Goal: Information Seeking & Learning: Learn about a topic

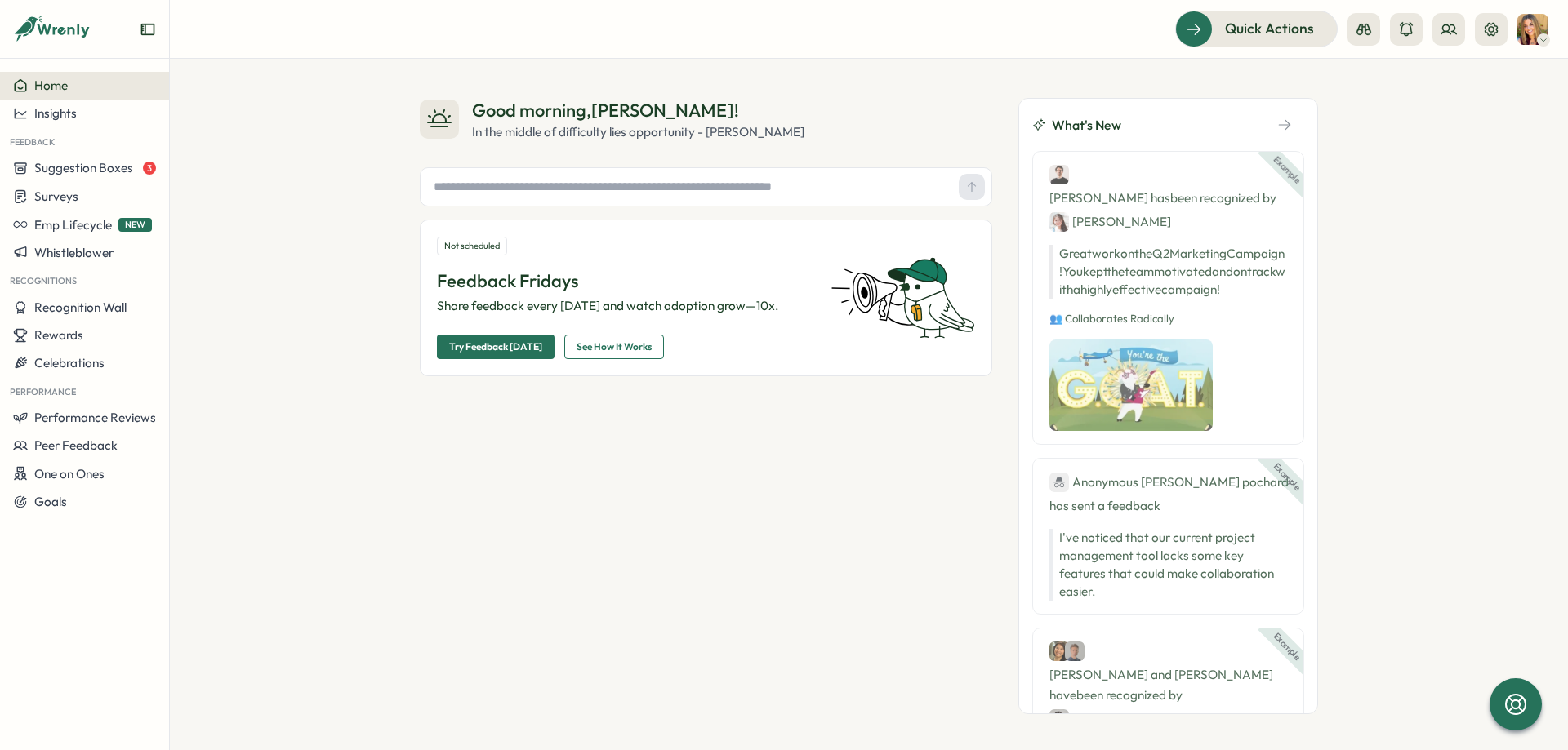
click at [1471, 28] on div at bounding box center [1427, 29] width 160 height 33
click at [1474, 28] on div at bounding box center [1427, 29] width 160 height 33
click at [1480, 29] on button at bounding box center [1491, 29] width 33 height 33
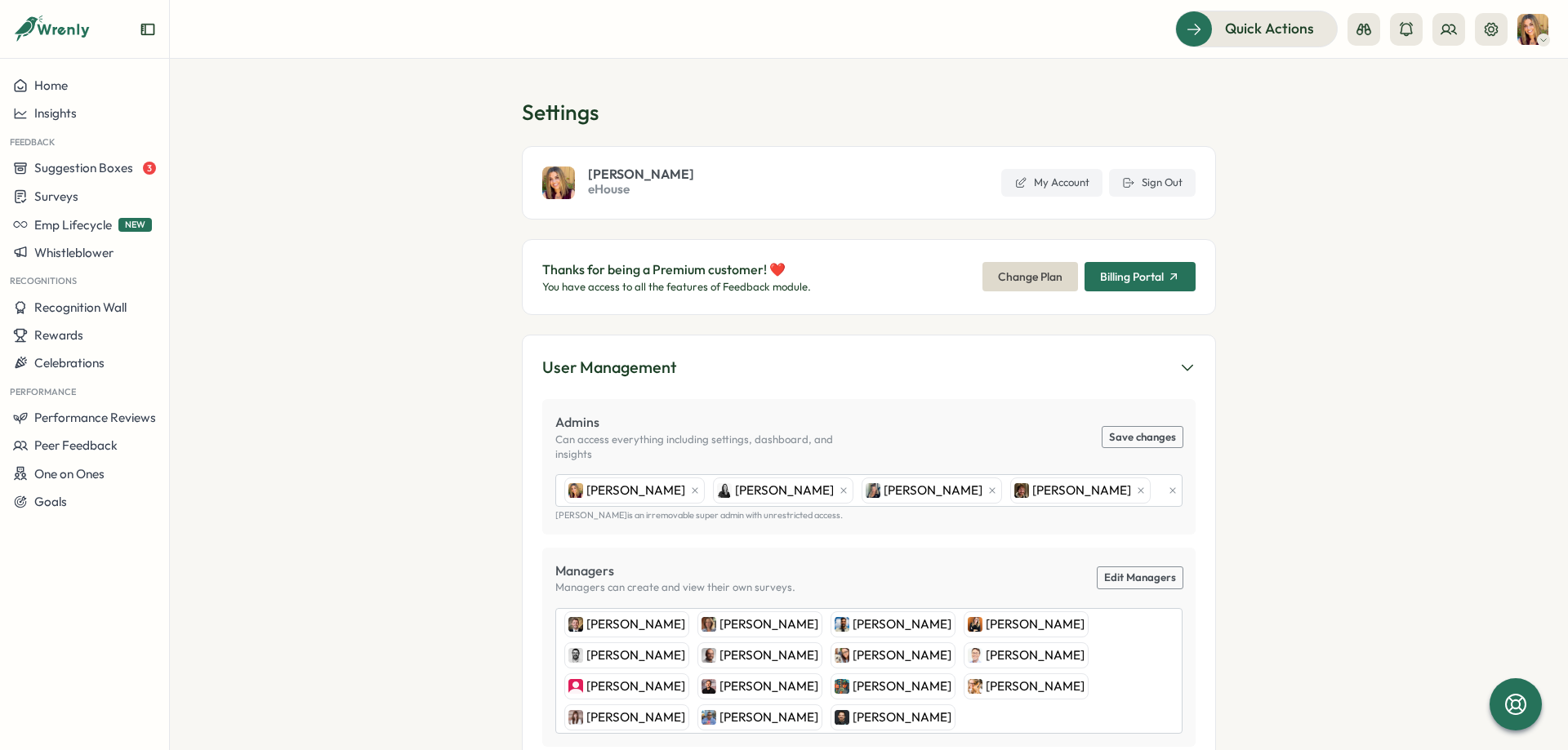
click at [1121, 168] on div "[PERSON_NAME] eHouse My Account Sign Out" at bounding box center [868, 183] width 694 height 74
click at [1131, 178] on icon at bounding box center [1129, 183] width 13 height 13
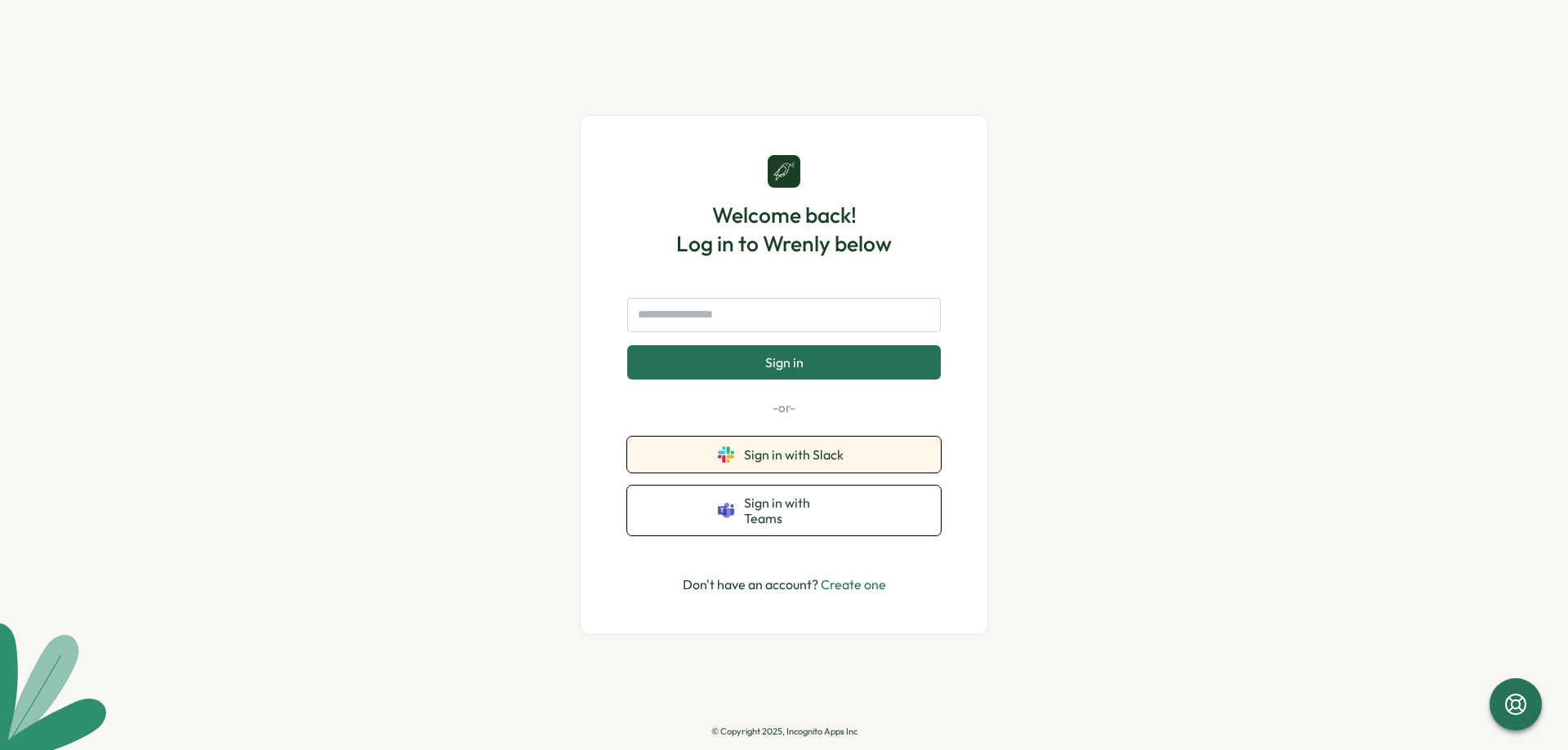
click at [749, 460] on span "Sign in with Slack" at bounding box center [797, 454] width 106 height 15
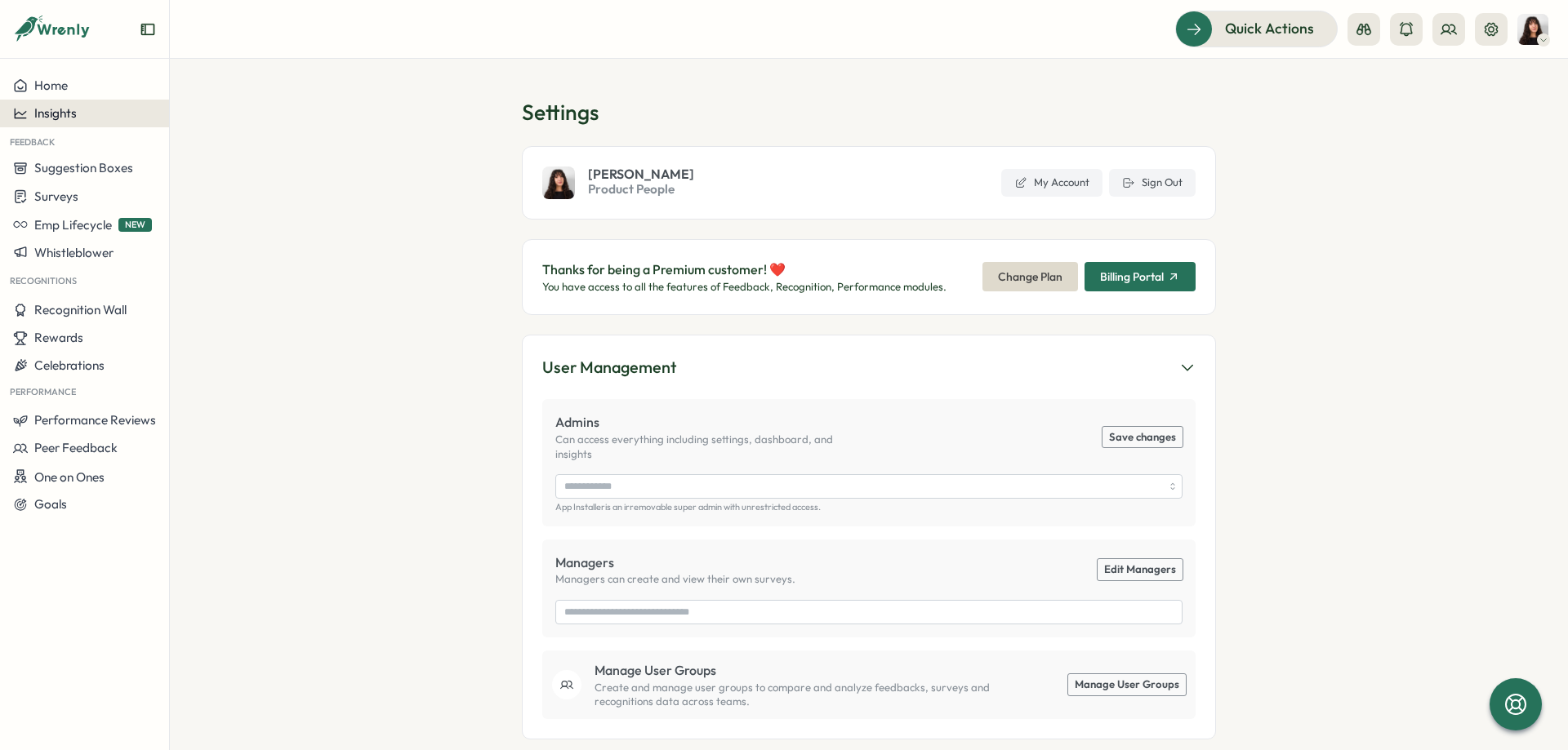
click at [50, 106] on button "Insights" at bounding box center [84, 114] width 169 height 28
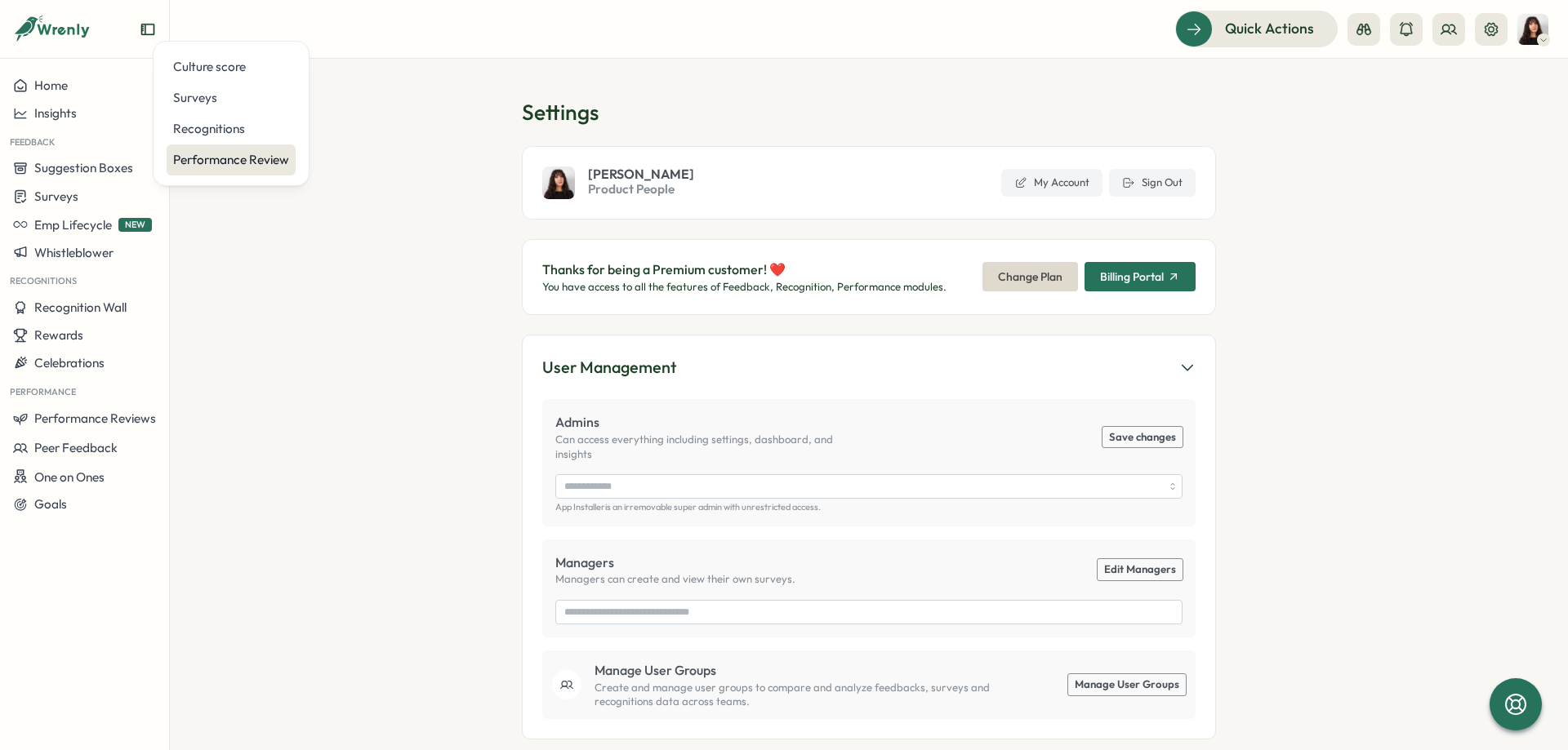
click at [204, 155] on div "Performance Review" at bounding box center [231, 160] width 116 height 18
type input "**********"
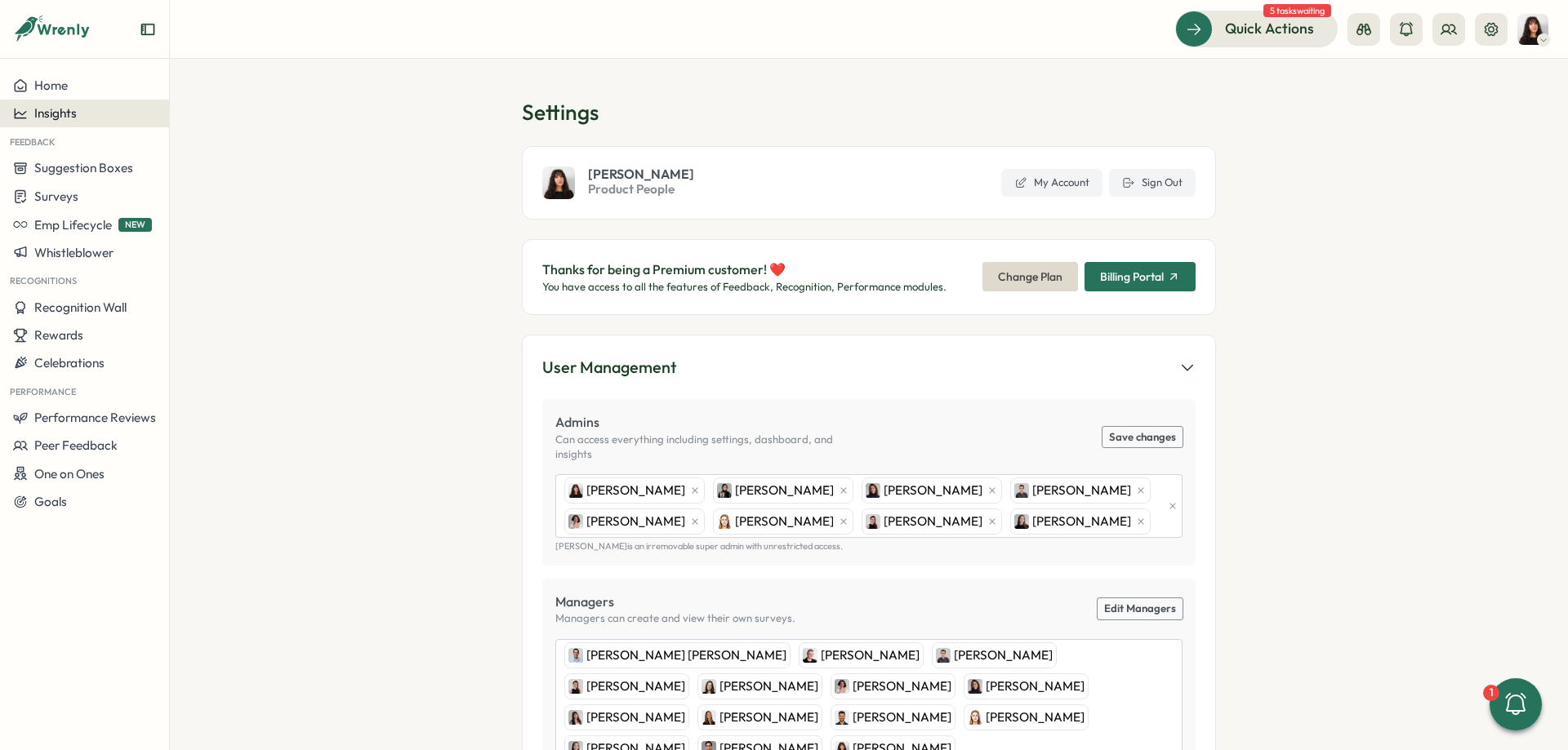
click at [129, 125] on button "Insights" at bounding box center [84, 114] width 169 height 28
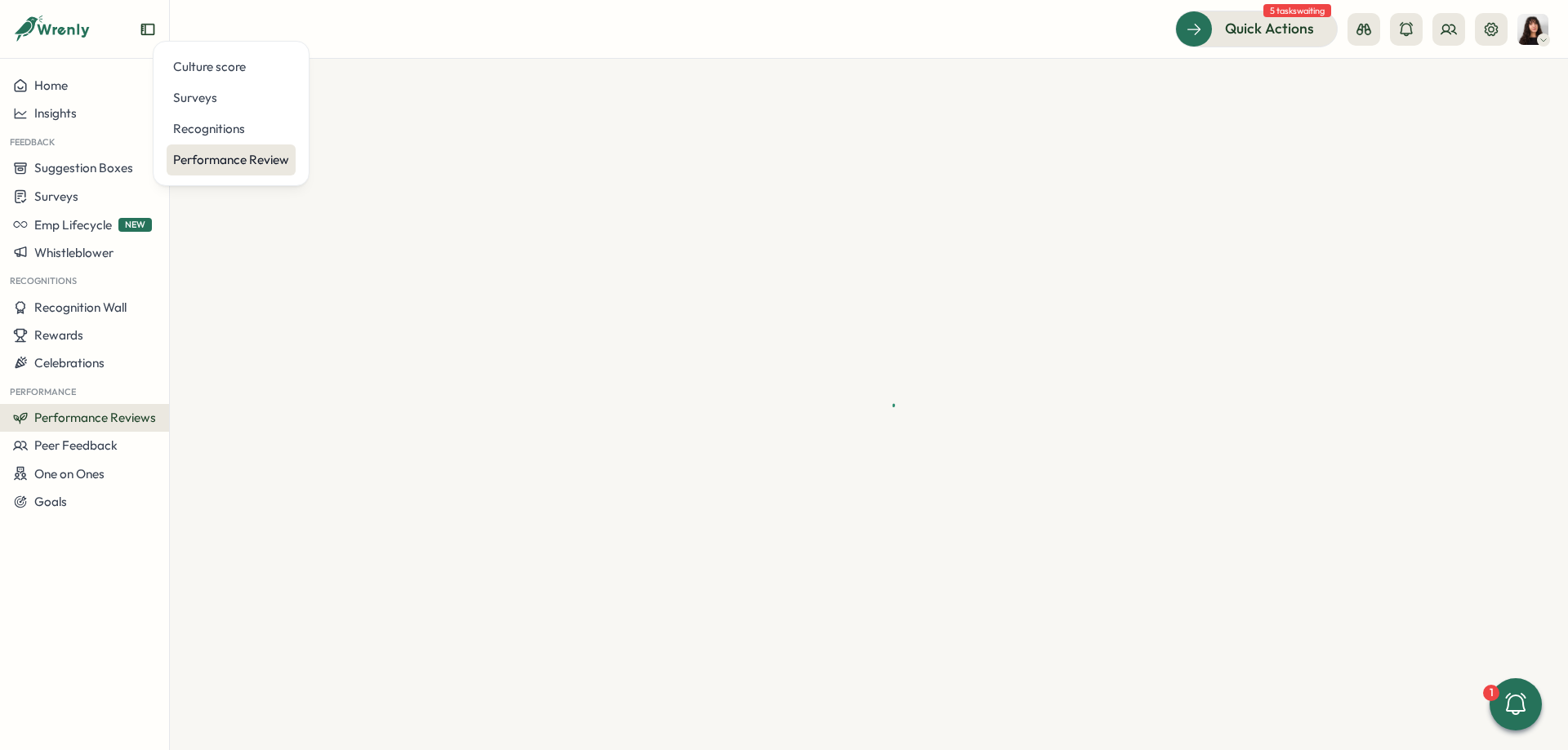
click at [192, 156] on div "Performance Review" at bounding box center [231, 160] width 116 height 18
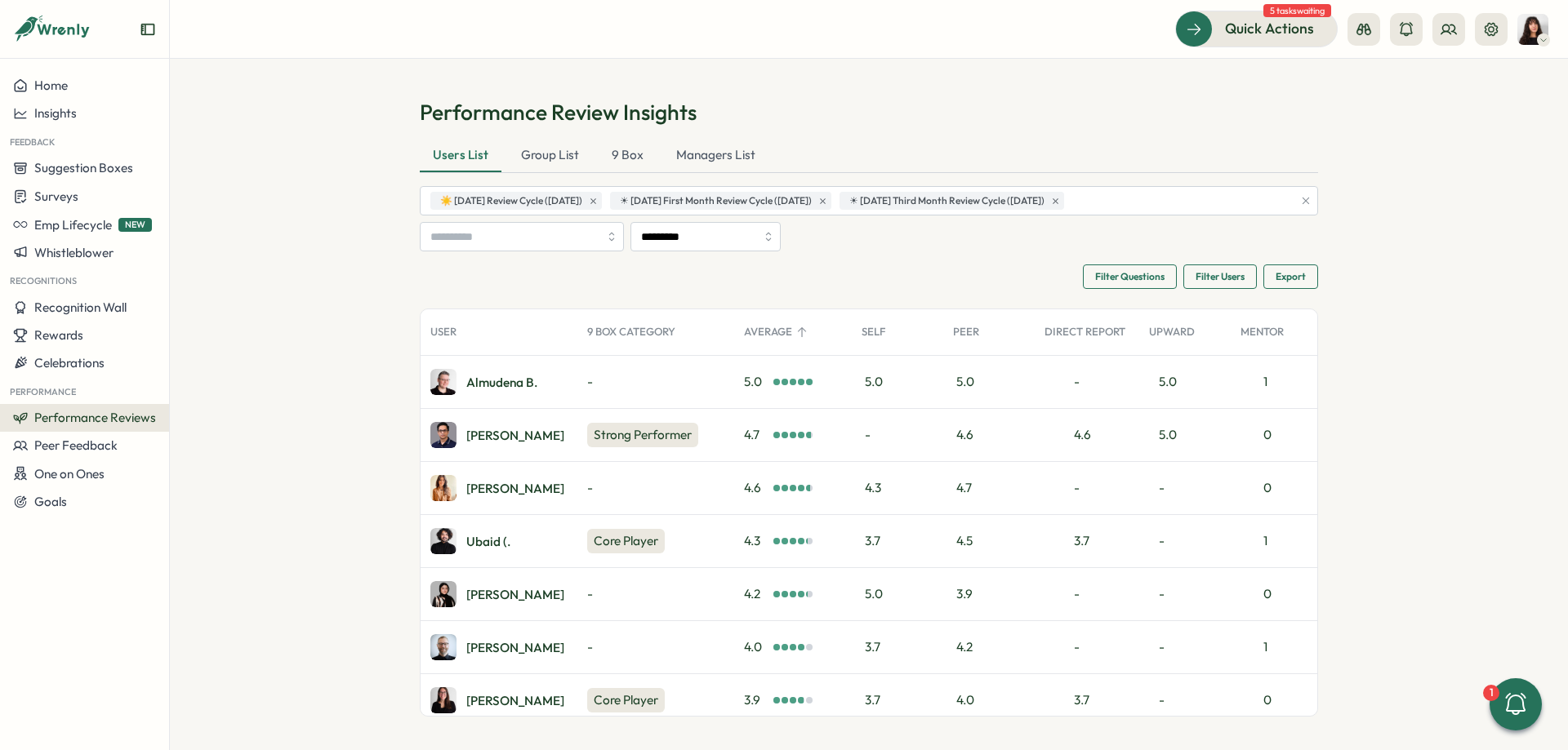
click at [1307, 200] on icon "button" at bounding box center [1306, 201] width 7 height 7
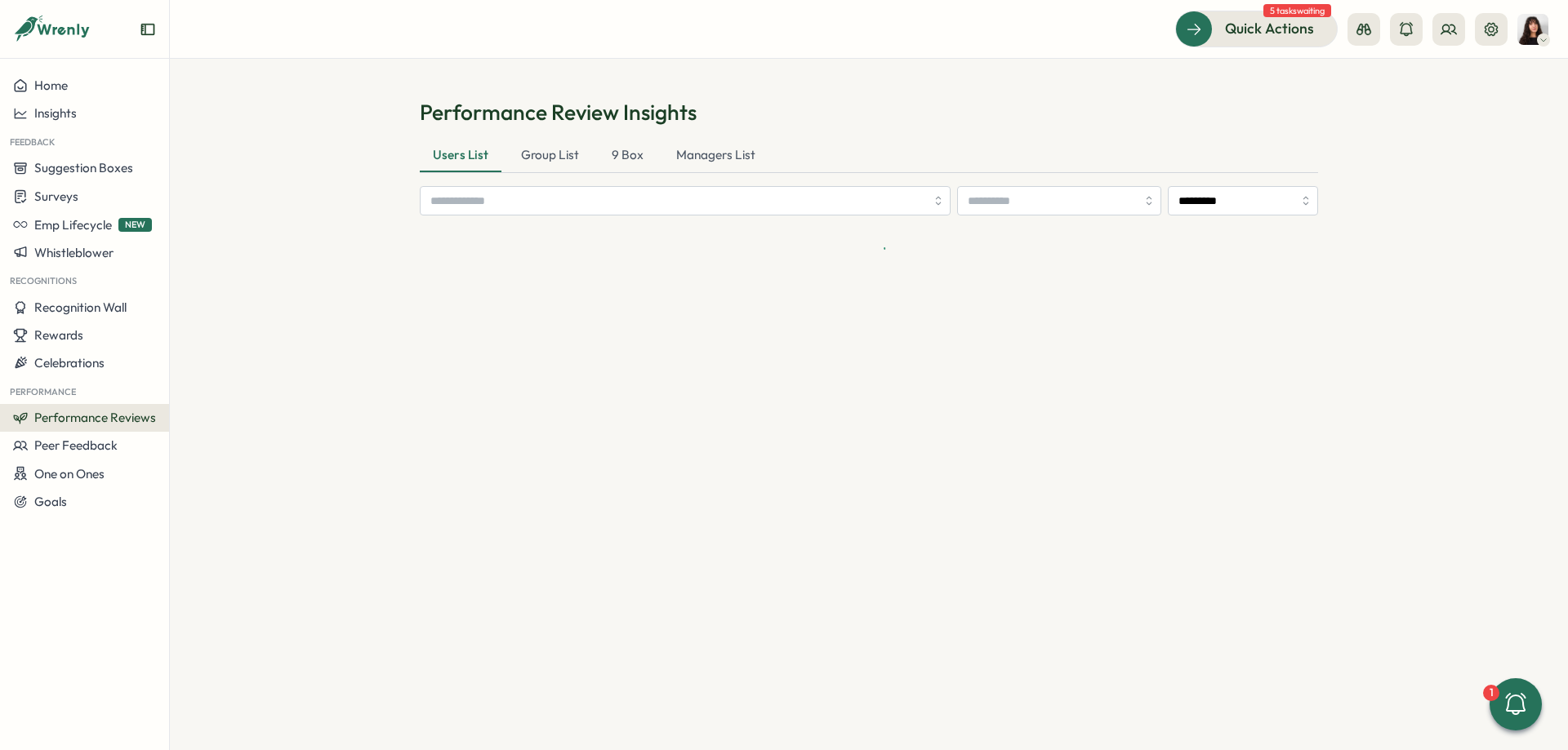
click at [1355, 205] on section "Performance Review Insights Users List Group List 9 Box Managers List *********" at bounding box center [868, 404] width 1398 height 691
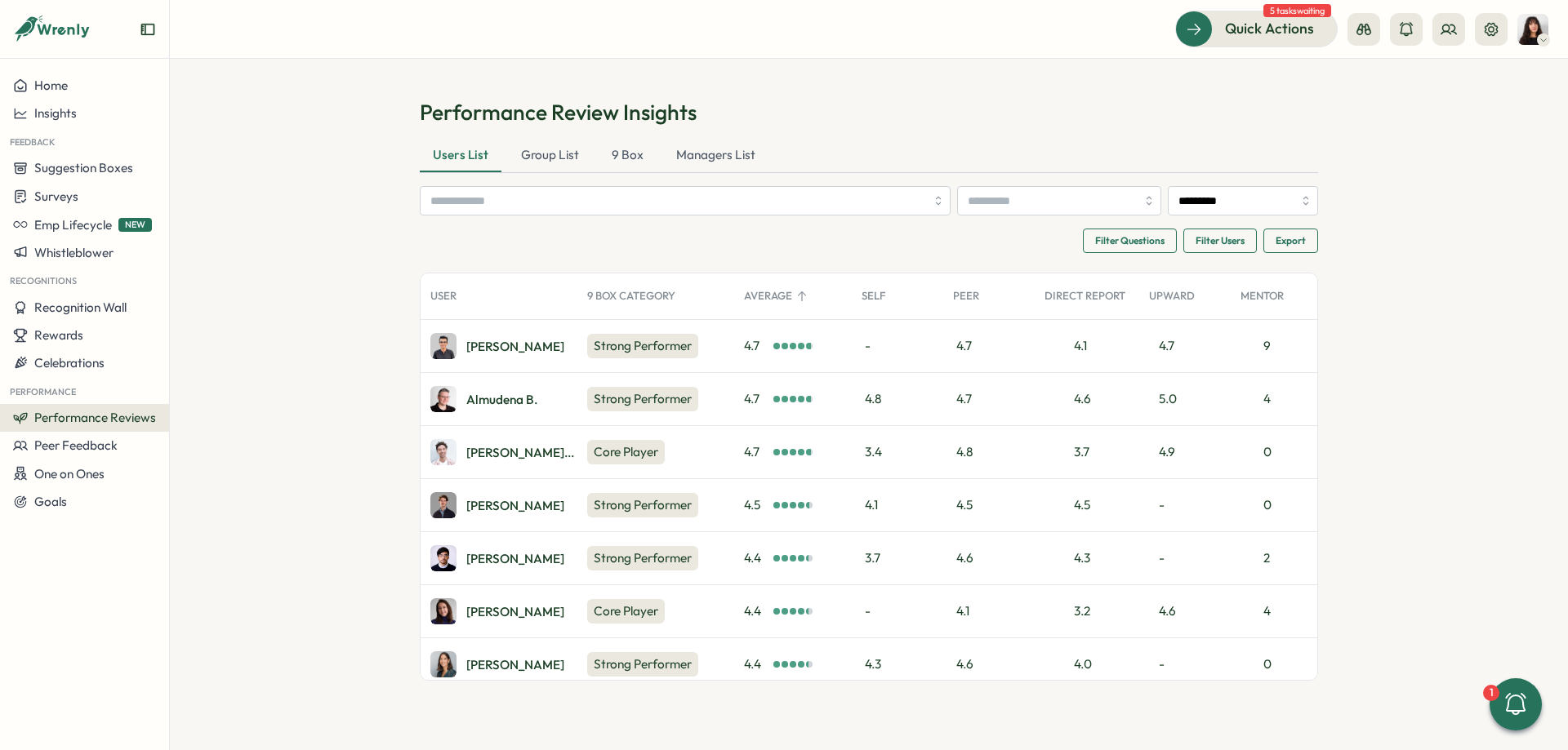
click at [777, 293] on div "Average" at bounding box center [793, 296] width 118 height 33
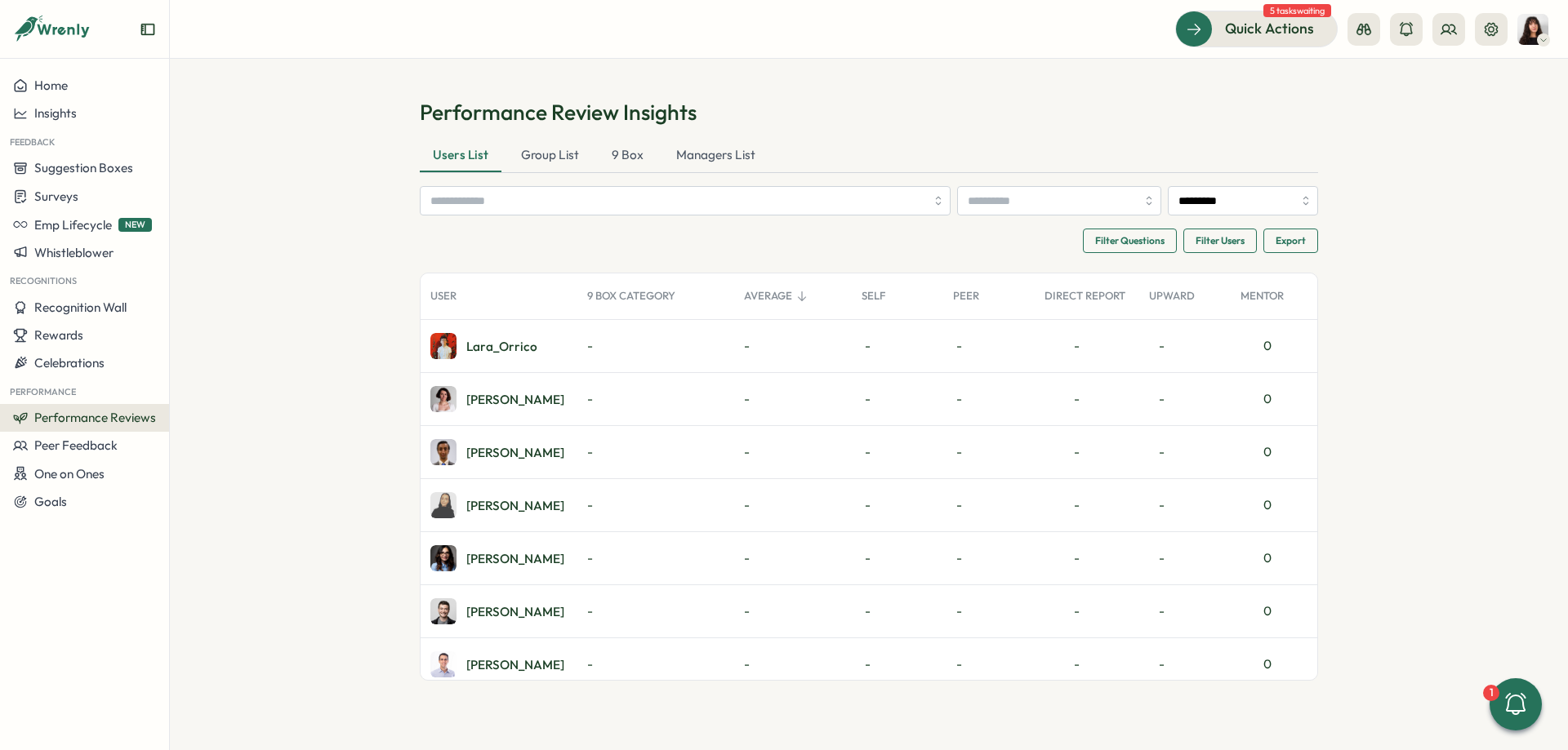
click at [777, 297] on div "Average" at bounding box center [793, 296] width 118 height 33
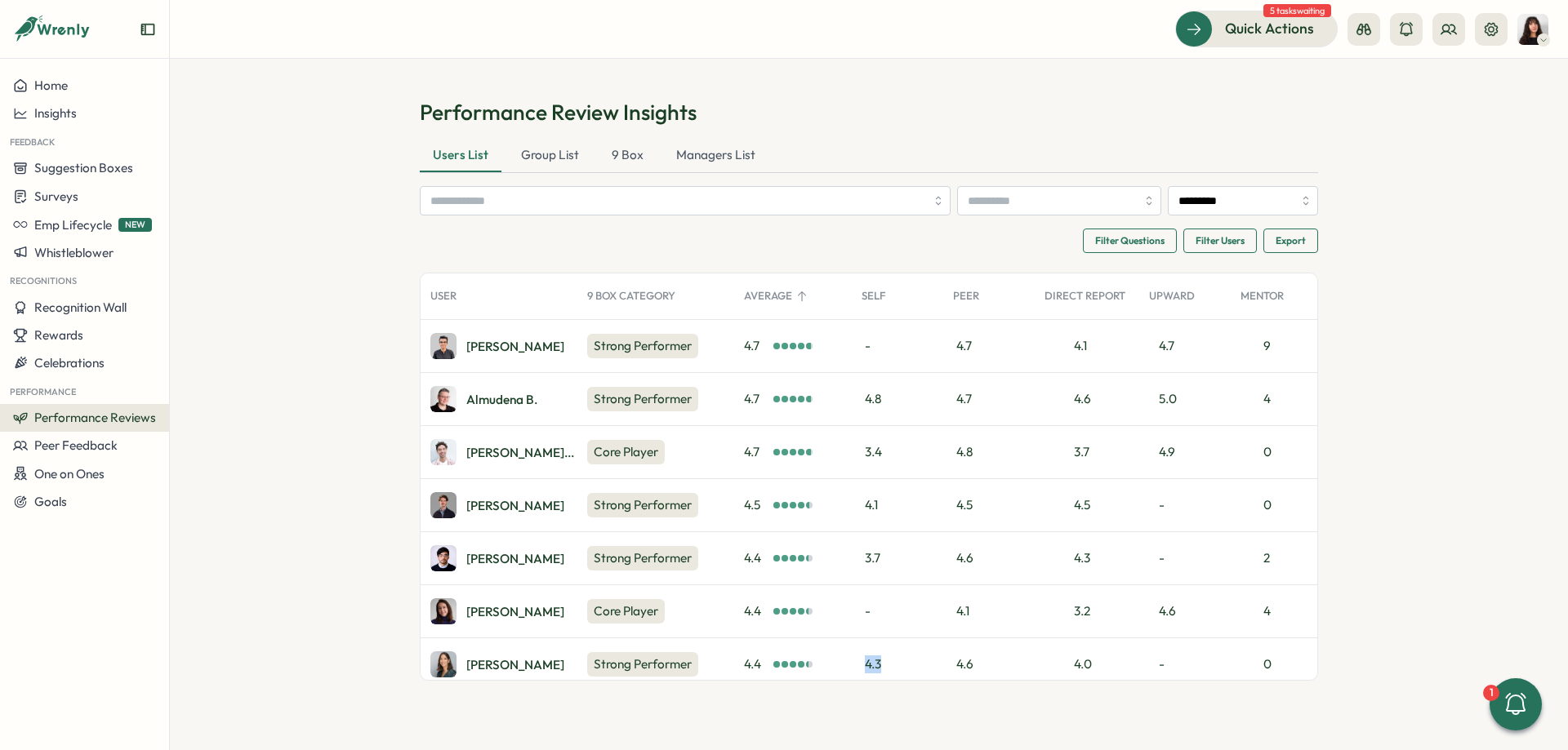
drag, startPoint x: 841, startPoint y: 680, endPoint x: 919, endPoint y: 671, distance: 78.5
click at [919, 671] on div "User 9 Box Category Average Self Peer Direct Report Upward Mentor Energizer Sup…" at bounding box center [868, 477] width 899 height 408
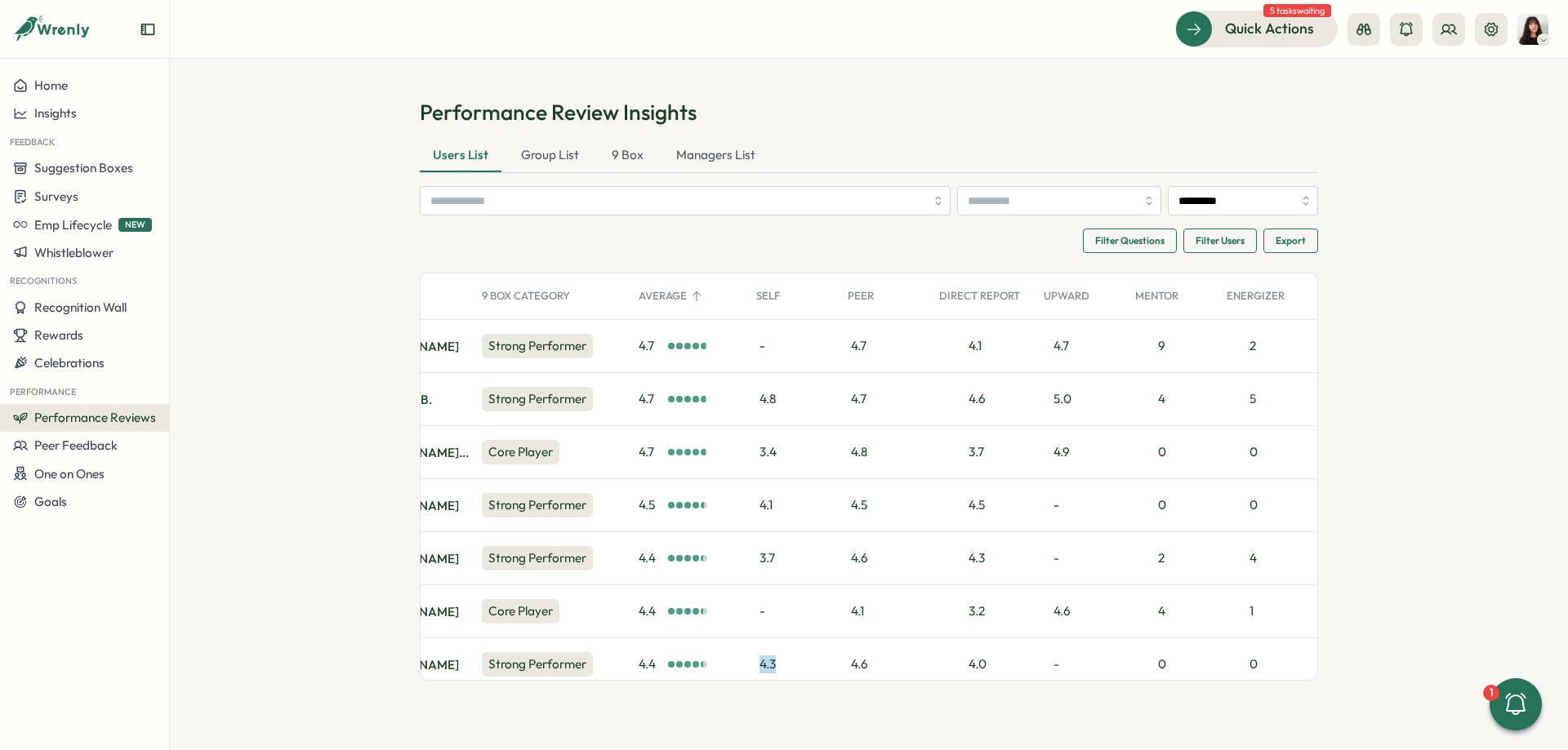
scroll to position [0, 284]
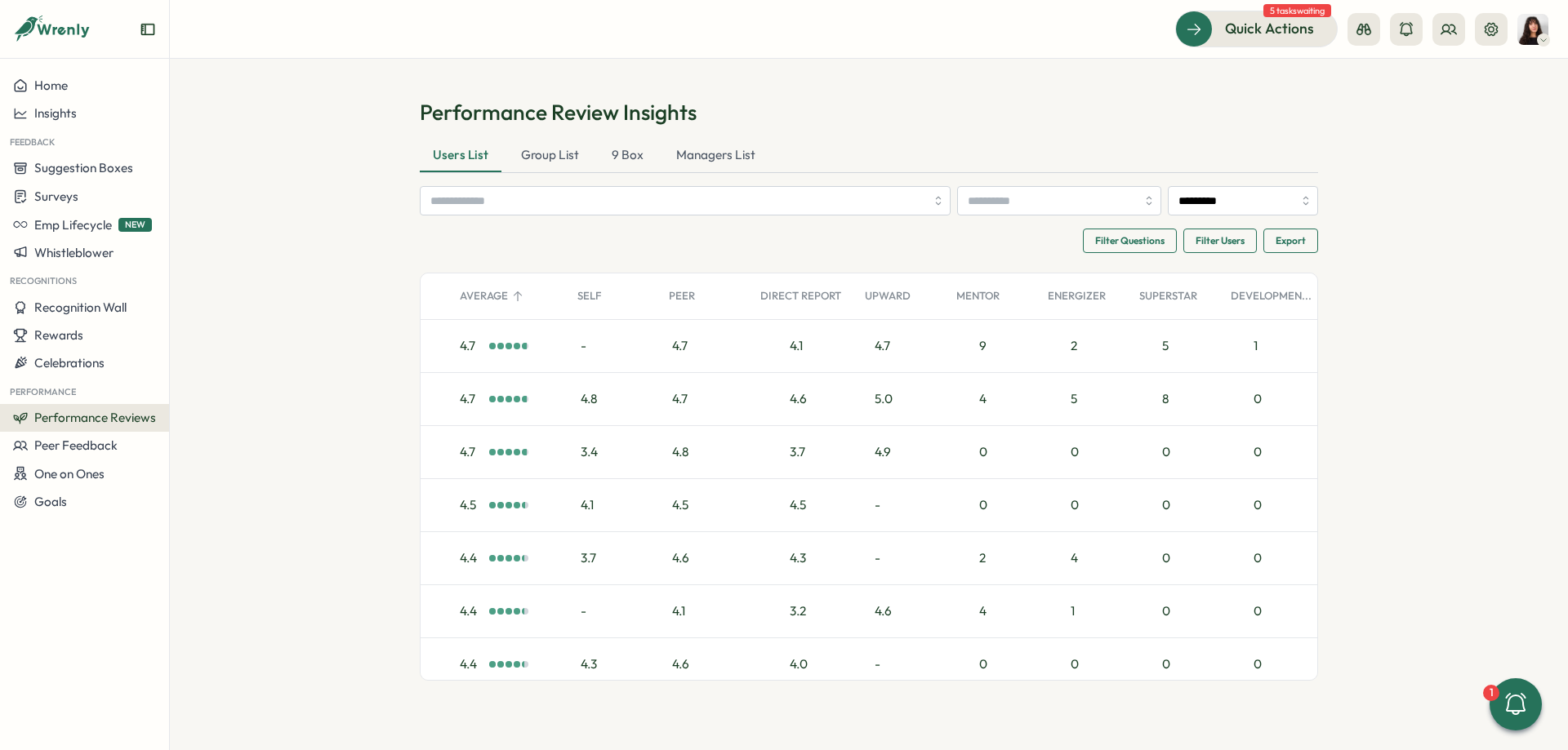
click at [1353, 623] on section "Performance Review Insights Users List Group List 9 Box Managers List *********…" at bounding box center [868, 404] width 1398 height 691
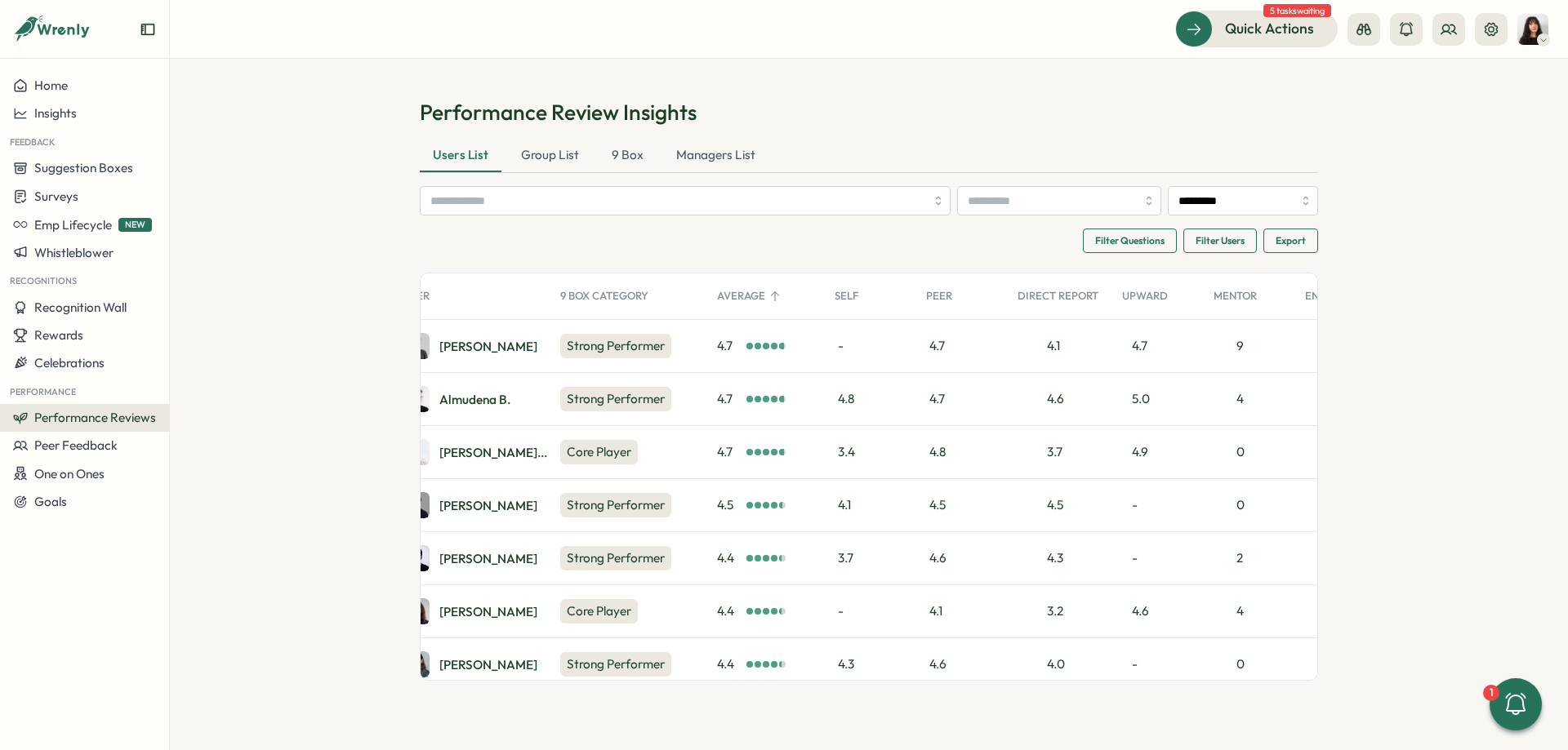
scroll to position [0, 0]
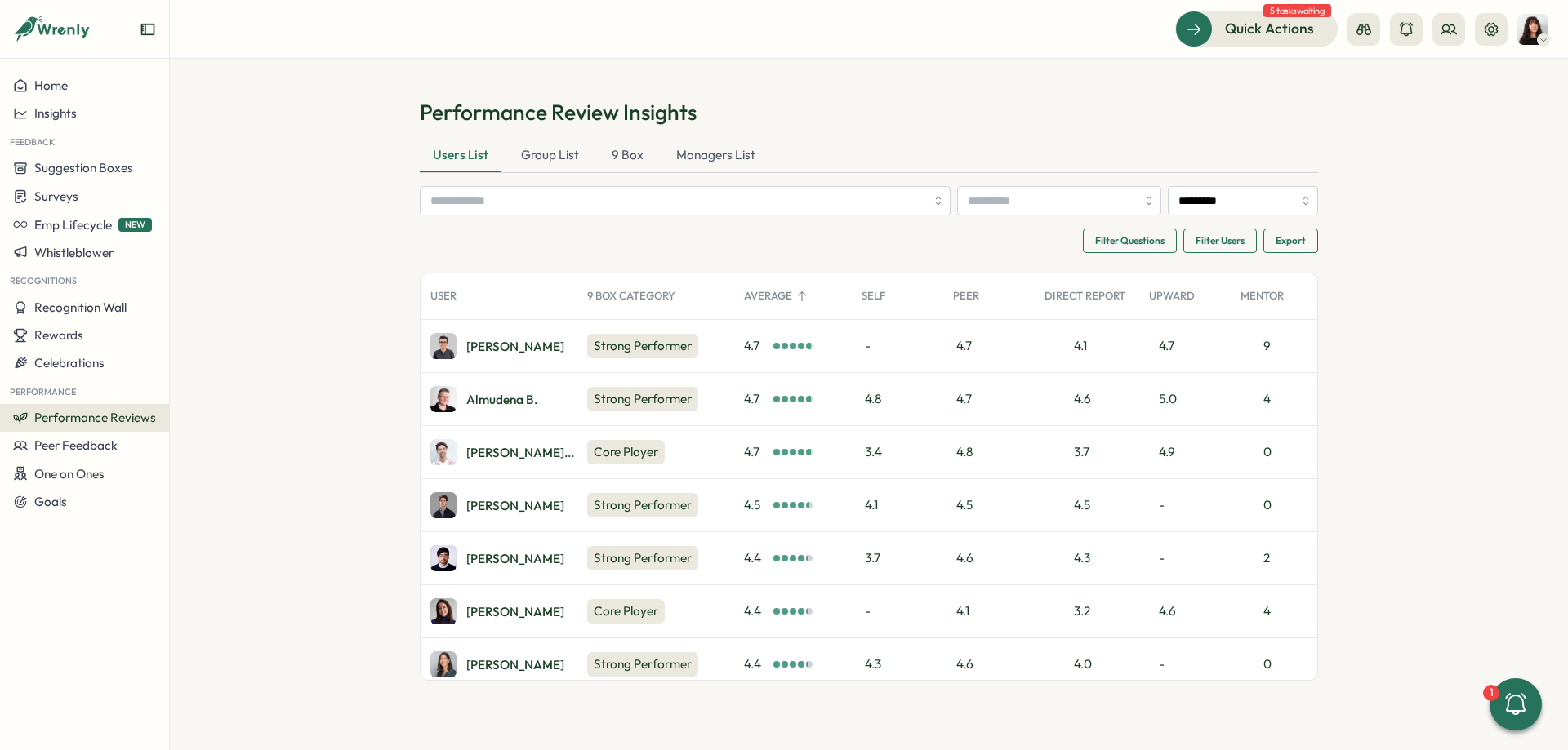
click at [1084, 298] on div "Direct Report" at bounding box center [1087, 296] width 105 height 33
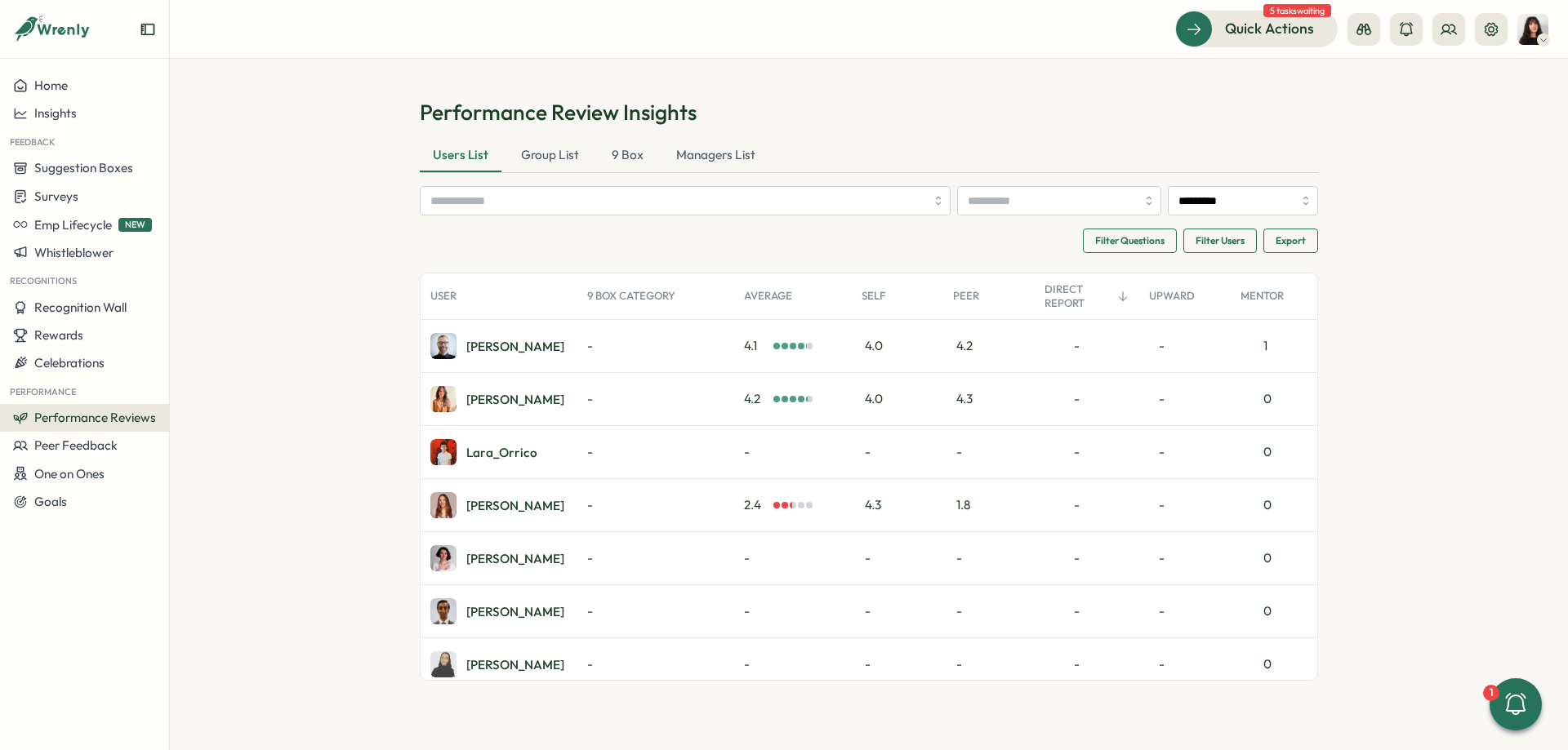
click at [1084, 298] on div "Direct Report" at bounding box center [1087, 296] width 105 height 33
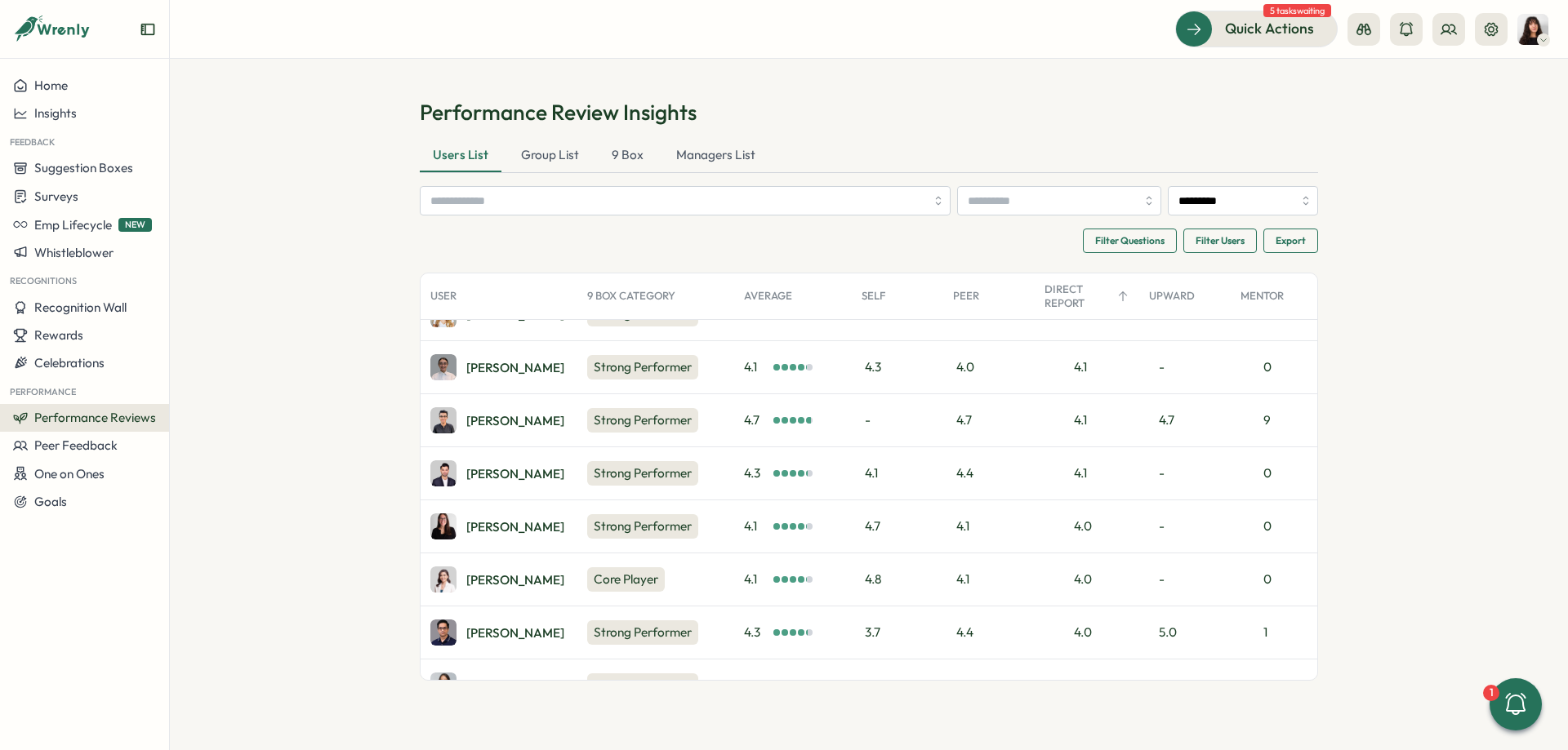
scroll to position [245, 0]
drag, startPoint x: 861, startPoint y: 527, endPoint x: 900, endPoint y: 527, distance: 39.0
click at [900, 527] on div "4.7" at bounding box center [898, 526] width 92 height 52
drag, startPoint x: 742, startPoint y: 529, endPoint x: 755, endPoint y: 531, distance: 13.2
click at [755, 531] on div "4.1" at bounding box center [793, 526] width 118 height 52
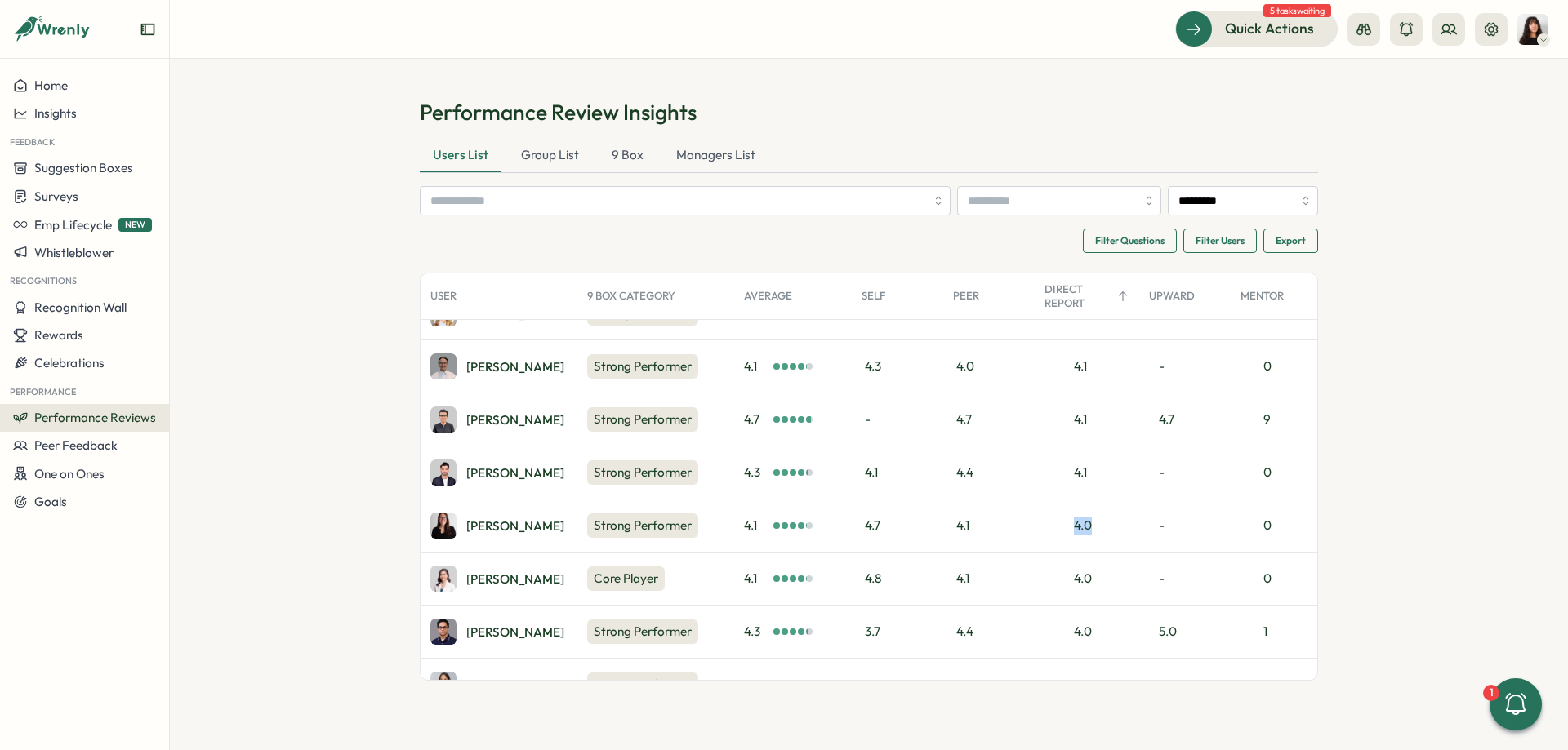
drag, startPoint x: 1070, startPoint y: 524, endPoint x: 1108, endPoint y: 527, distance: 38.1
click at [1108, 527] on div "4.0" at bounding box center [1087, 526] width 105 height 52
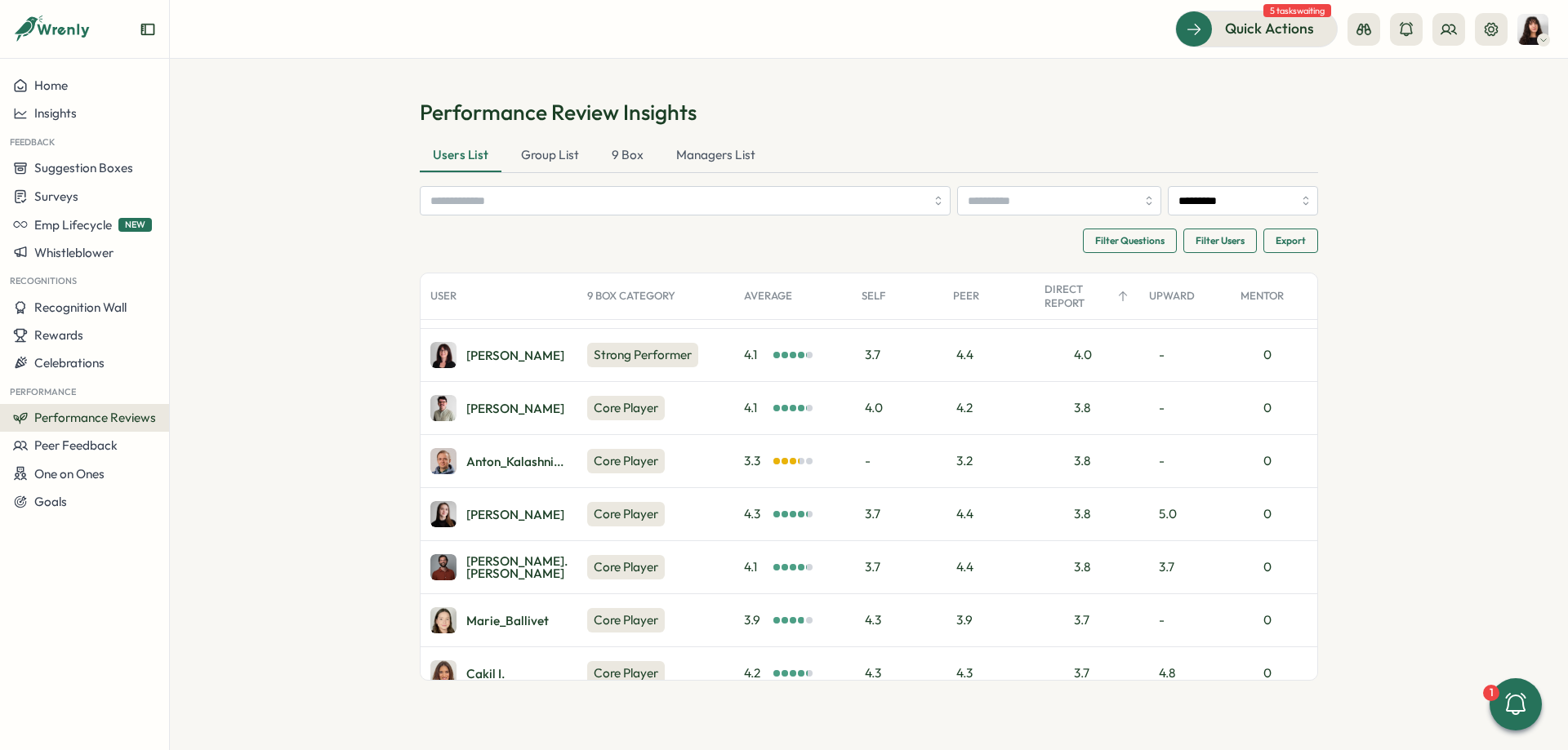
scroll to position [734, 0]
drag, startPoint x: 746, startPoint y: 517, endPoint x: 768, endPoint y: 517, distance: 22.0
click at [768, 517] on span "4.3" at bounding box center [757, 513] width 26 height 18
click at [735, 514] on div "4.3" at bounding box center [793, 513] width 118 height 52
drag, startPoint x: 743, startPoint y: 509, endPoint x: 754, endPoint y: 512, distance: 11.4
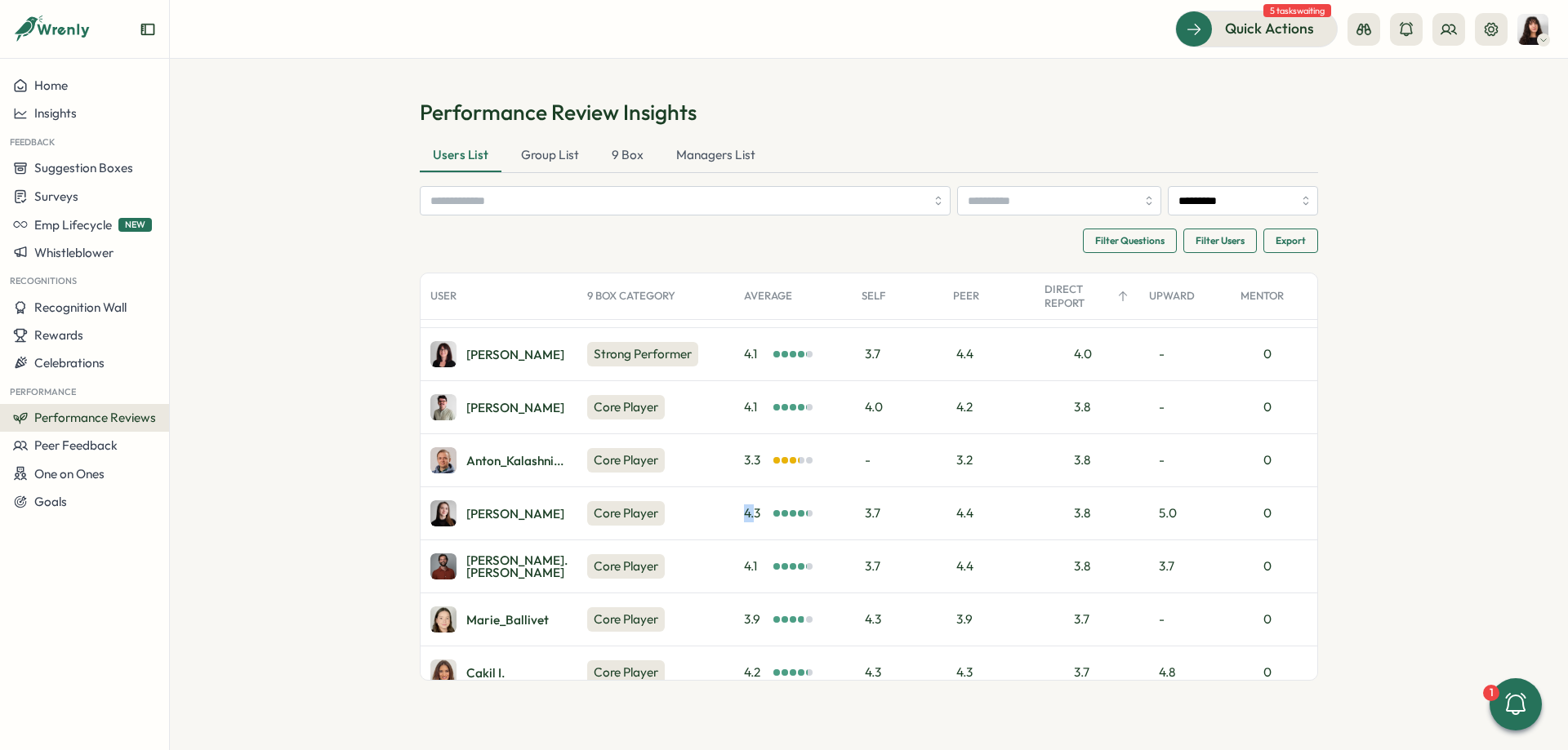
click at [754, 512] on div "4.3" at bounding box center [793, 513] width 118 height 52
drag, startPoint x: 1066, startPoint y: 518, endPoint x: 1091, endPoint y: 520, distance: 25.1
click at [1091, 520] on div "3.8" at bounding box center [1087, 513] width 105 height 52
click at [1108, 517] on div "3.8" at bounding box center [1087, 513] width 105 height 52
drag, startPoint x: 1089, startPoint y: 517, endPoint x: 741, endPoint y: 518, distance: 348.0
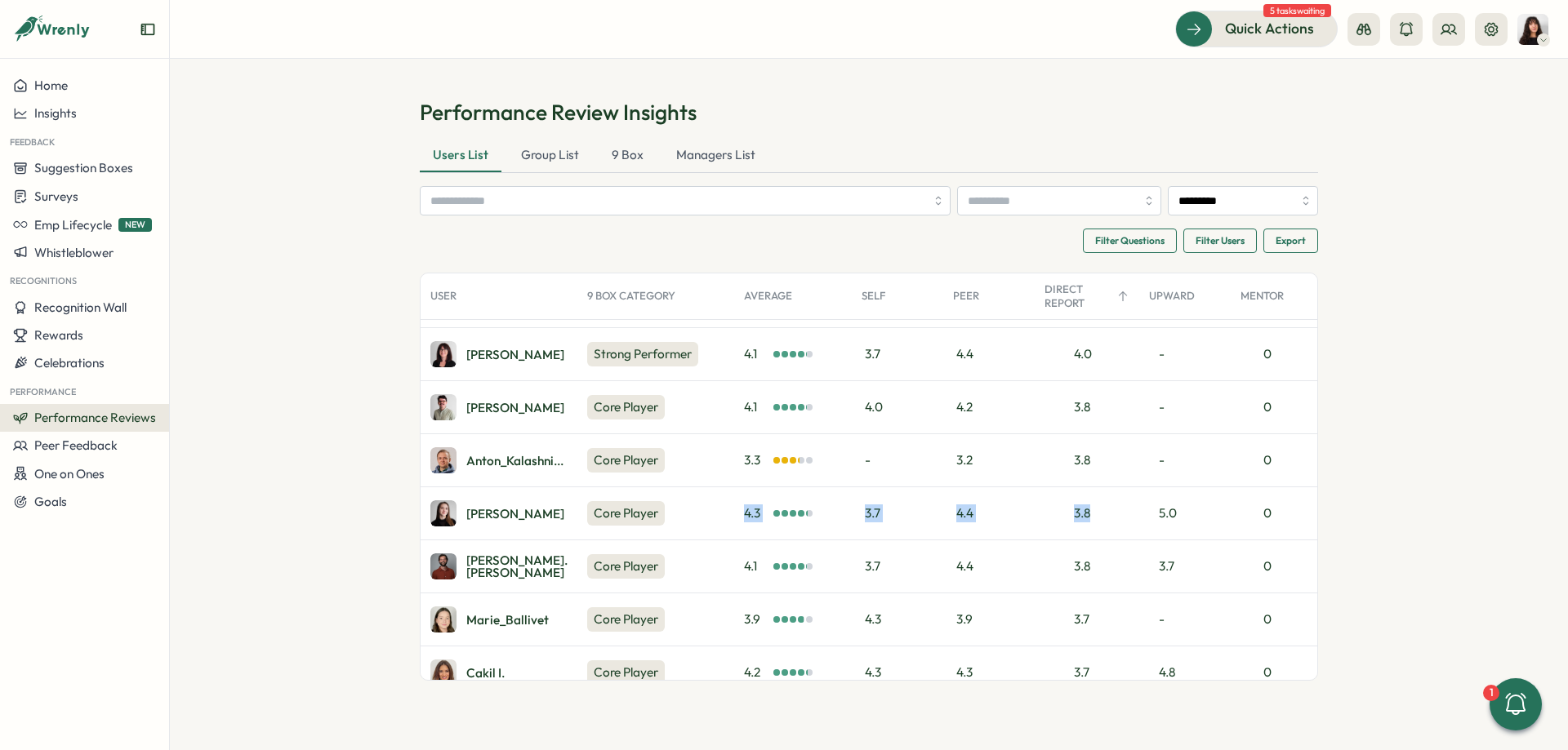
click at [1035, 518] on div "3.8" at bounding box center [1087, 513] width 105 height 52
click at [741, 518] on div "4.3" at bounding box center [793, 513] width 118 height 52
drag, startPoint x: 737, startPoint y: 517, endPoint x: 930, endPoint y: 521, distance: 193.0
click at [769, 517] on div "4.3" at bounding box center [793, 513] width 118 height 52
click at [1103, 515] on div "3.8" at bounding box center [1087, 513] width 105 height 52
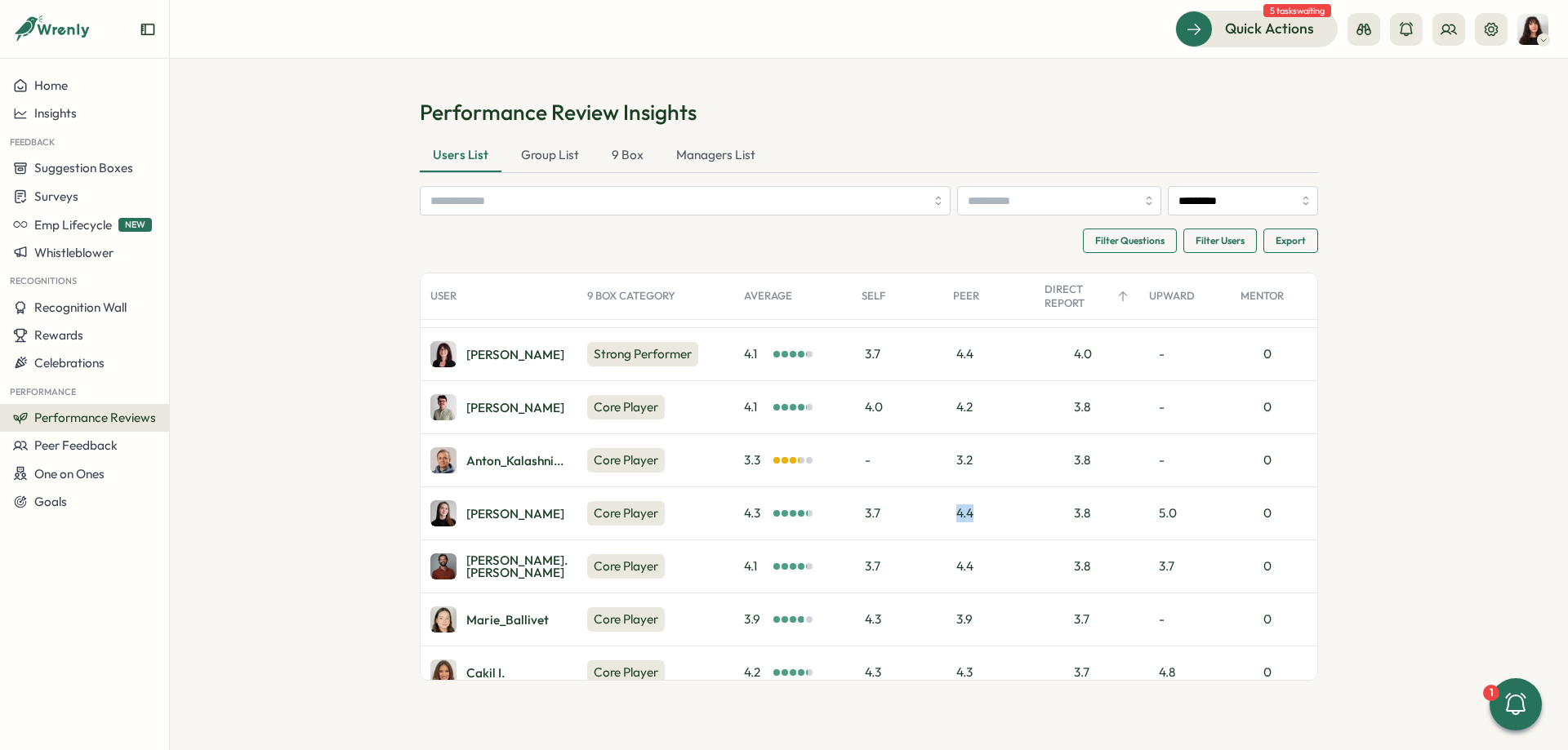
drag, startPoint x: 954, startPoint y: 510, endPoint x: 983, endPoint y: 511, distance: 29.0
click at [943, 511] on div "3.7" at bounding box center [898, 513] width 92 height 52
click at [984, 513] on div "4.4" at bounding box center [989, 513] width 92 height 52
drag, startPoint x: 982, startPoint y: 513, endPoint x: 936, endPoint y: 512, distance: 46.0
click at [943, 512] on div "4.4" at bounding box center [989, 513] width 92 height 52
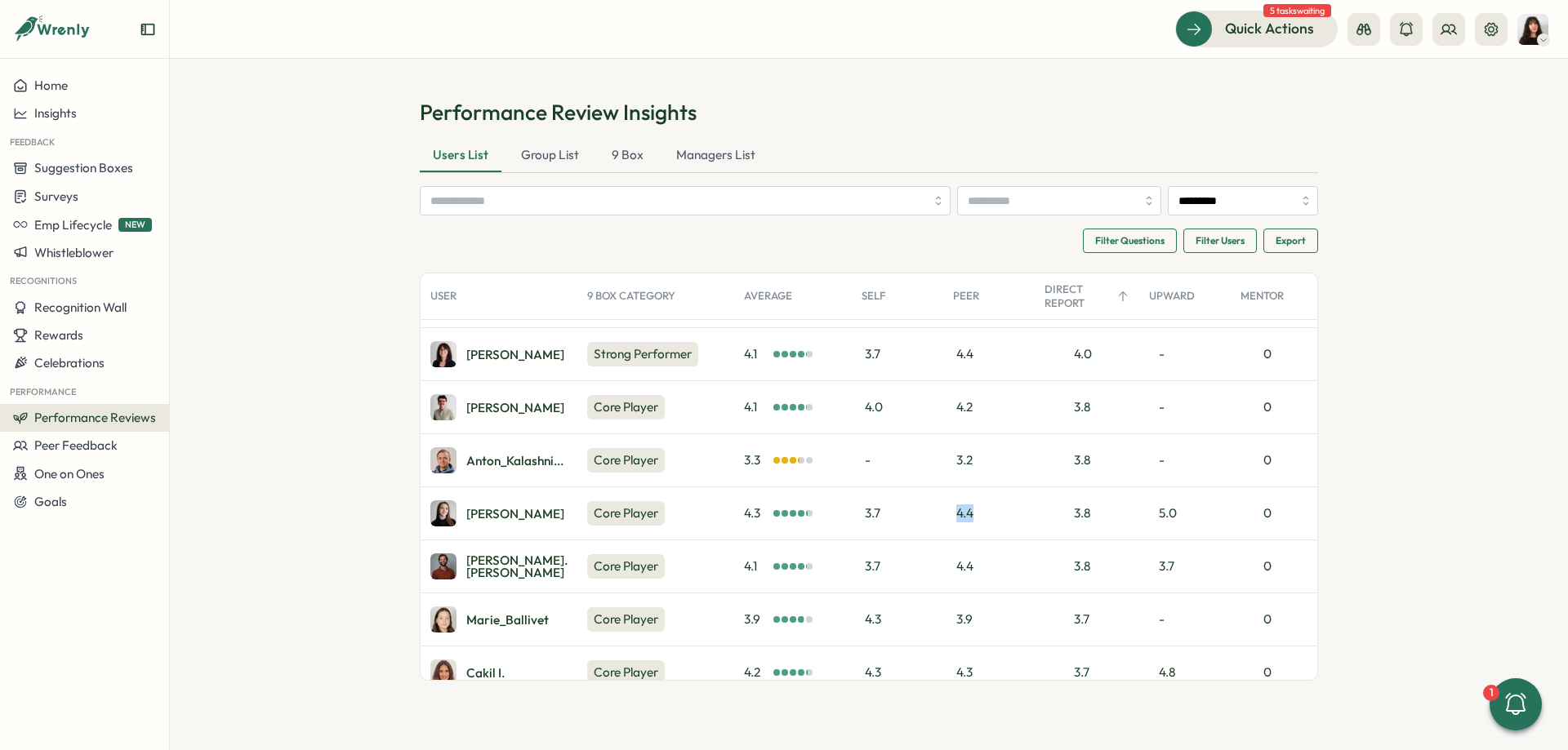
click at [1011, 506] on div "4.4" at bounding box center [989, 513] width 92 height 52
drag, startPoint x: 1062, startPoint y: 513, endPoint x: 1106, endPoint y: 514, distance: 44.0
click at [1106, 514] on div "3.8" at bounding box center [1087, 513] width 105 height 52
drag, startPoint x: 734, startPoint y: 506, endPoint x: 1078, endPoint y: 504, distance: 344.0
click at [852, 504] on div "4.3" at bounding box center [793, 513] width 118 height 52
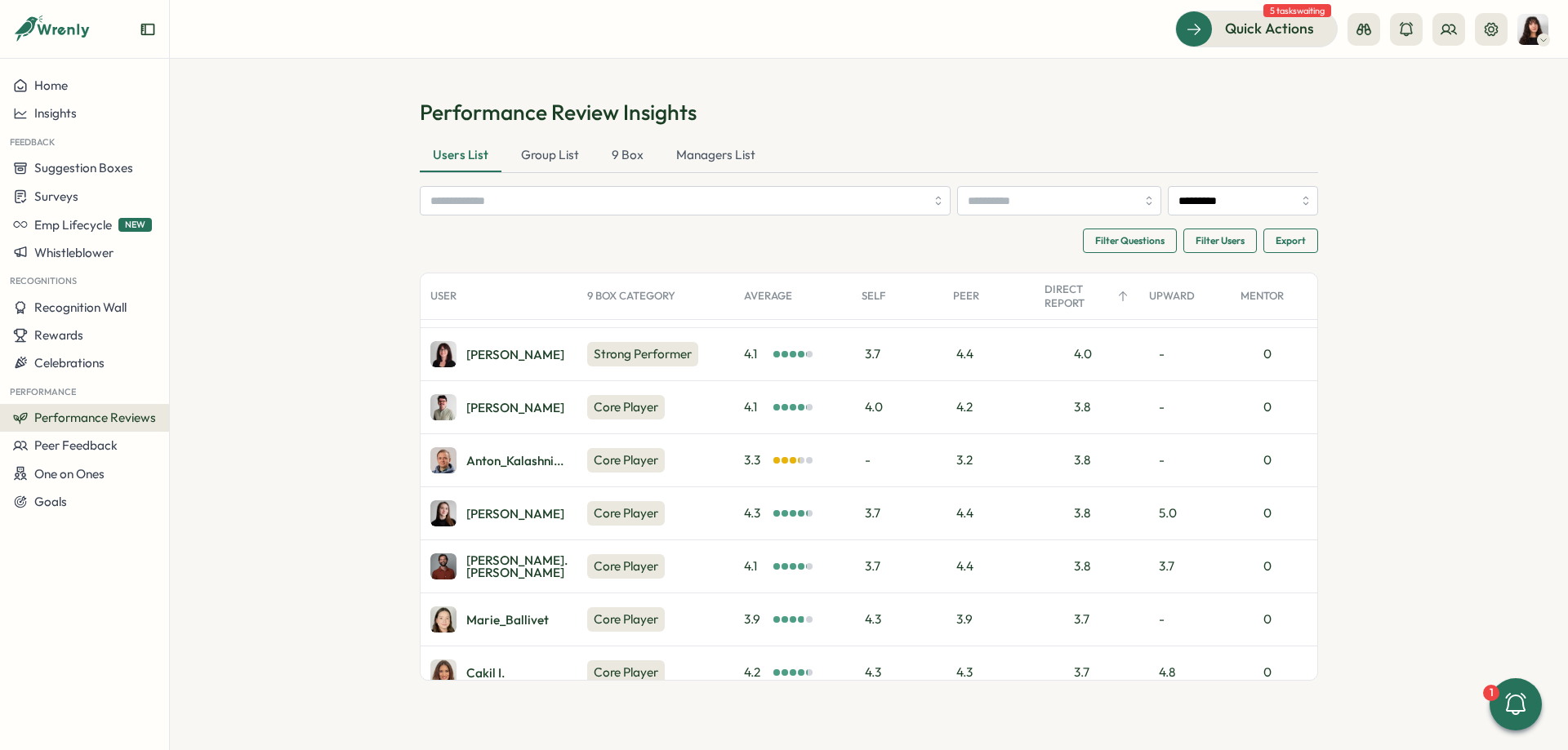
click at [1093, 504] on div "3.8" at bounding box center [1087, 513] width 105 height 52
click at [963, 304] on div "Peer" at bounding box center [989, 296] width 92 height 33
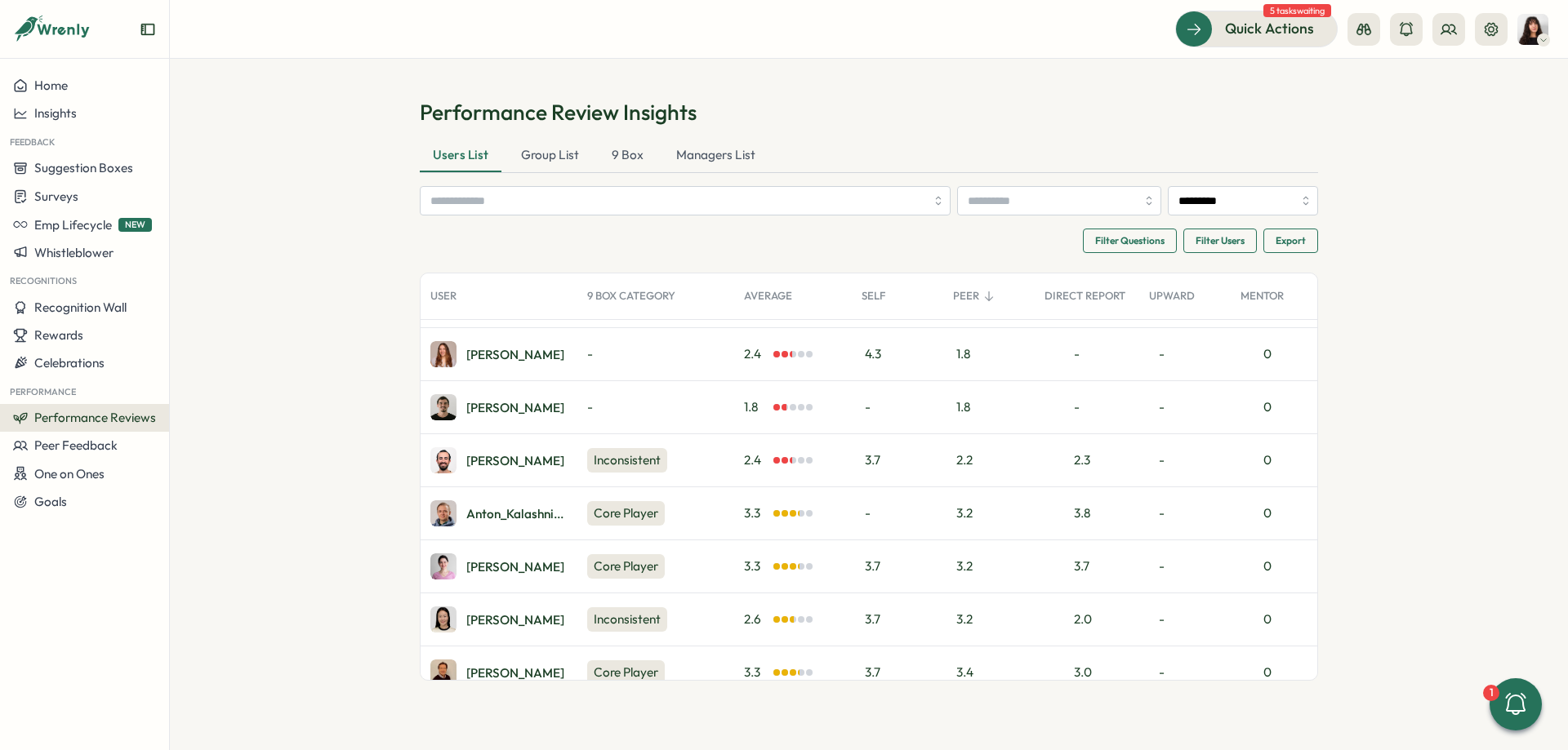
click at [880, 297] on div "Self" at bounding box center [898, 296] width 92 height 33
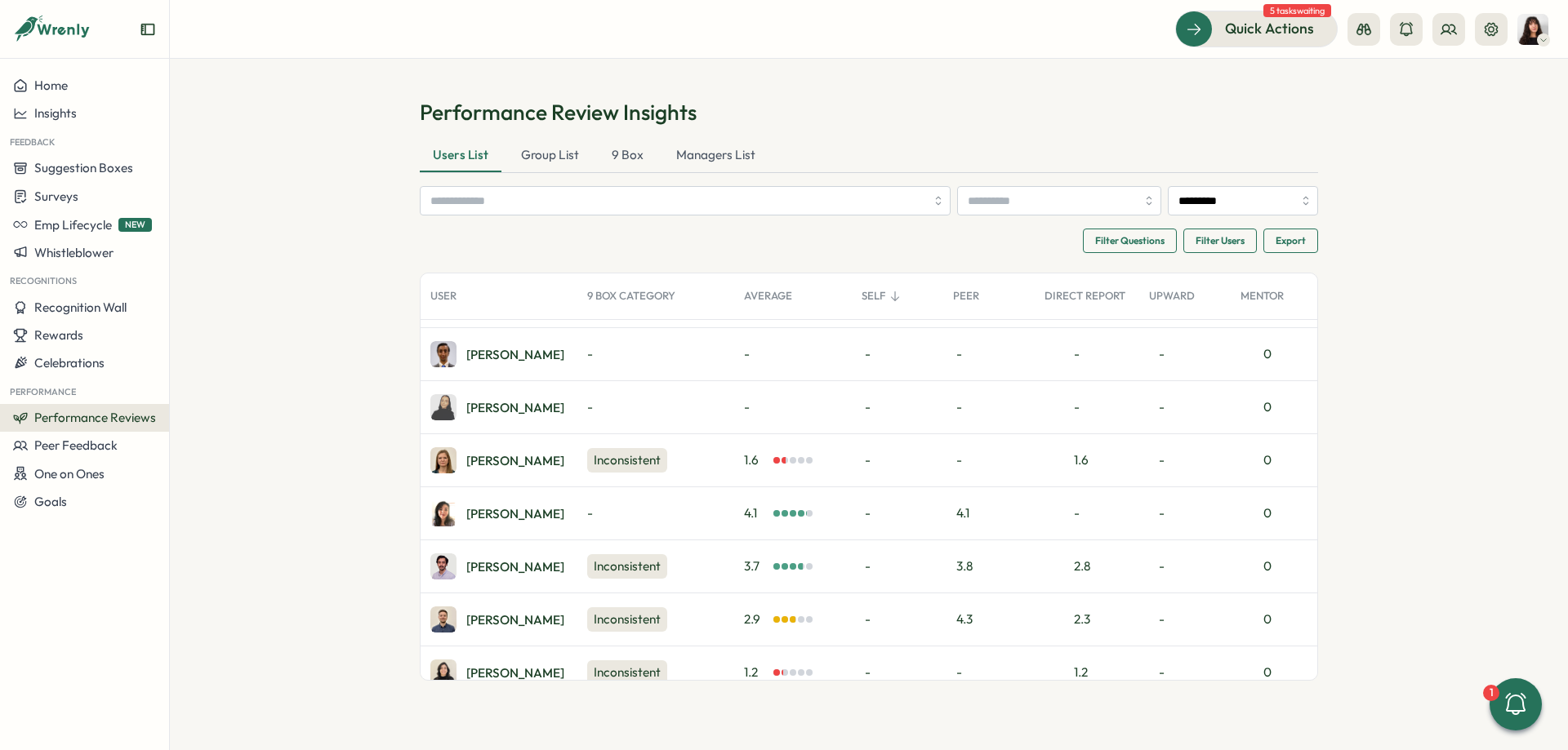
click at [972, 296] on div "Peer" at bounding box center [989, 296] width 92 height 33
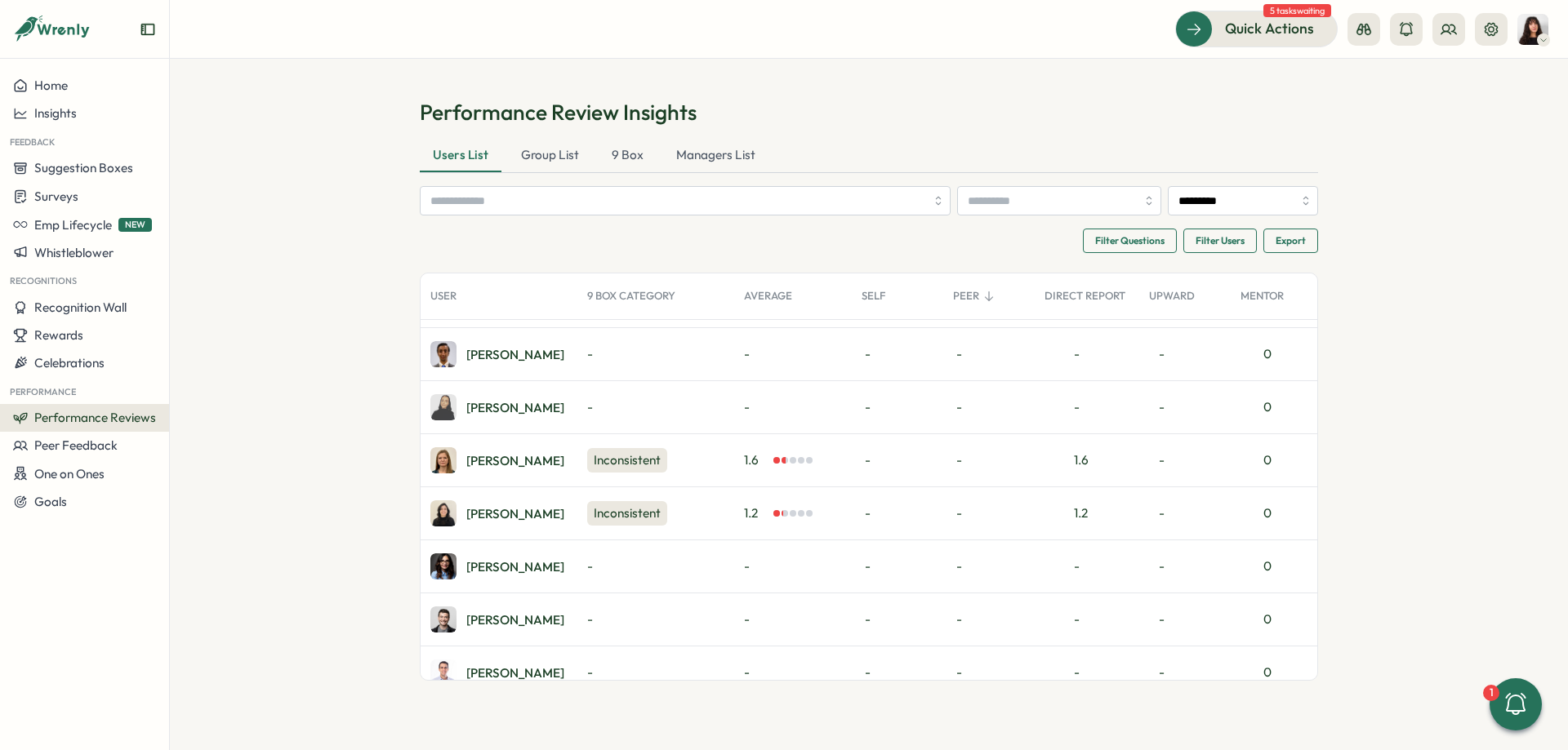
click at [1054, 295] on div "Direct Report" at bounding box center [1087, 296] width 105 height 33
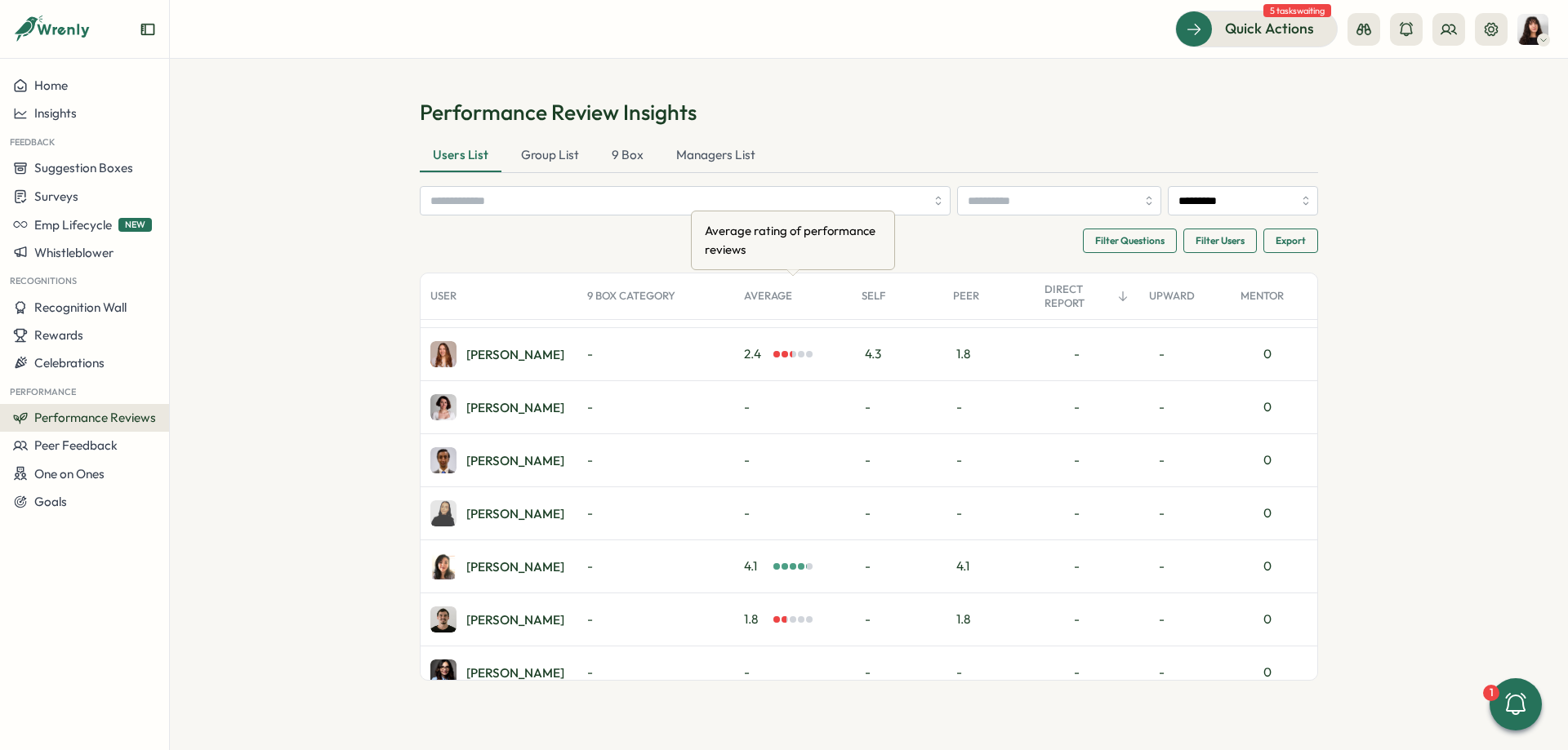
click at [767, 296] on div "Average" at bounding box center [793, 296] width 118 height 33
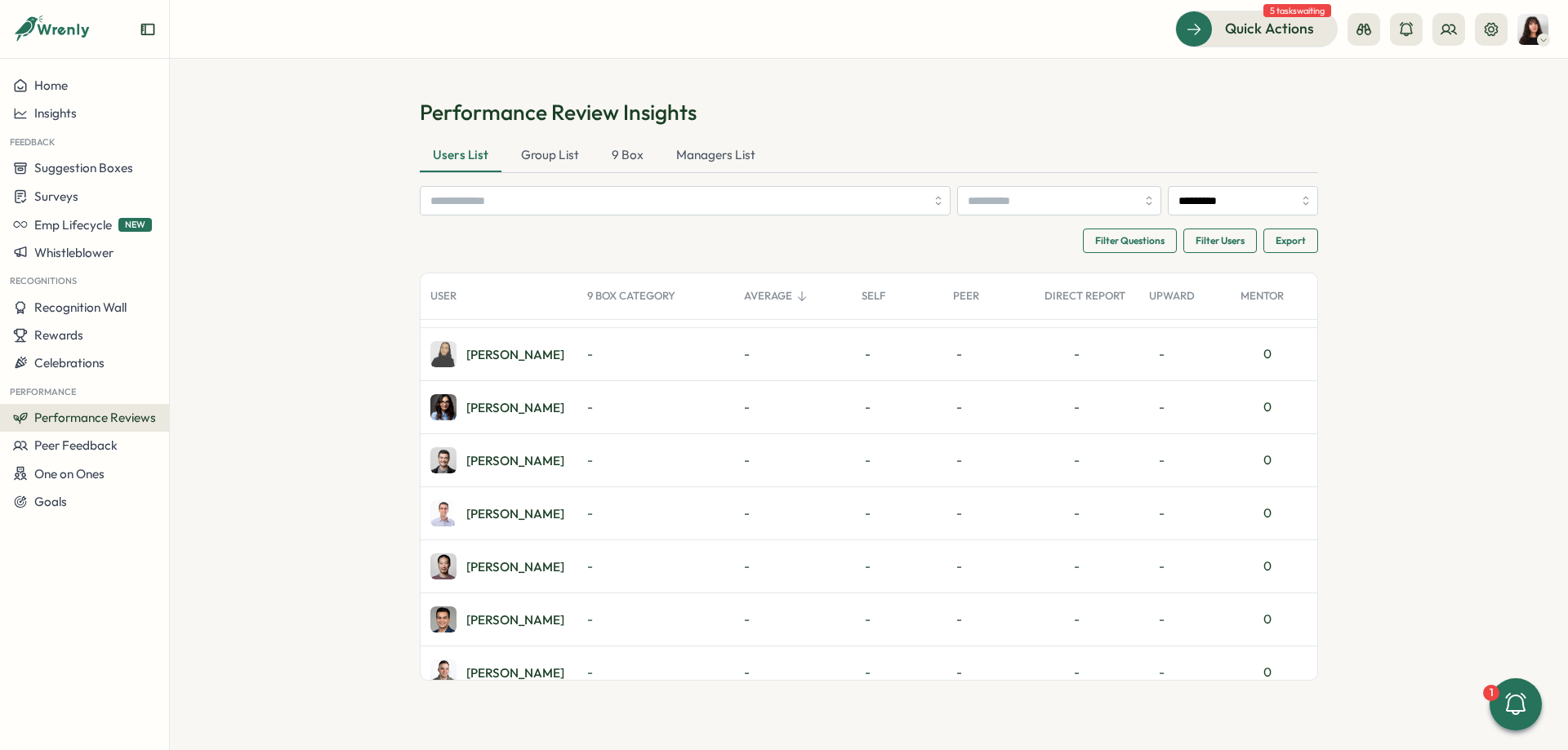
scroll to position [45, 0]
click at [1119, 305] on div "Direct Report" at bounding box center [1087, 296] width 105 height 33
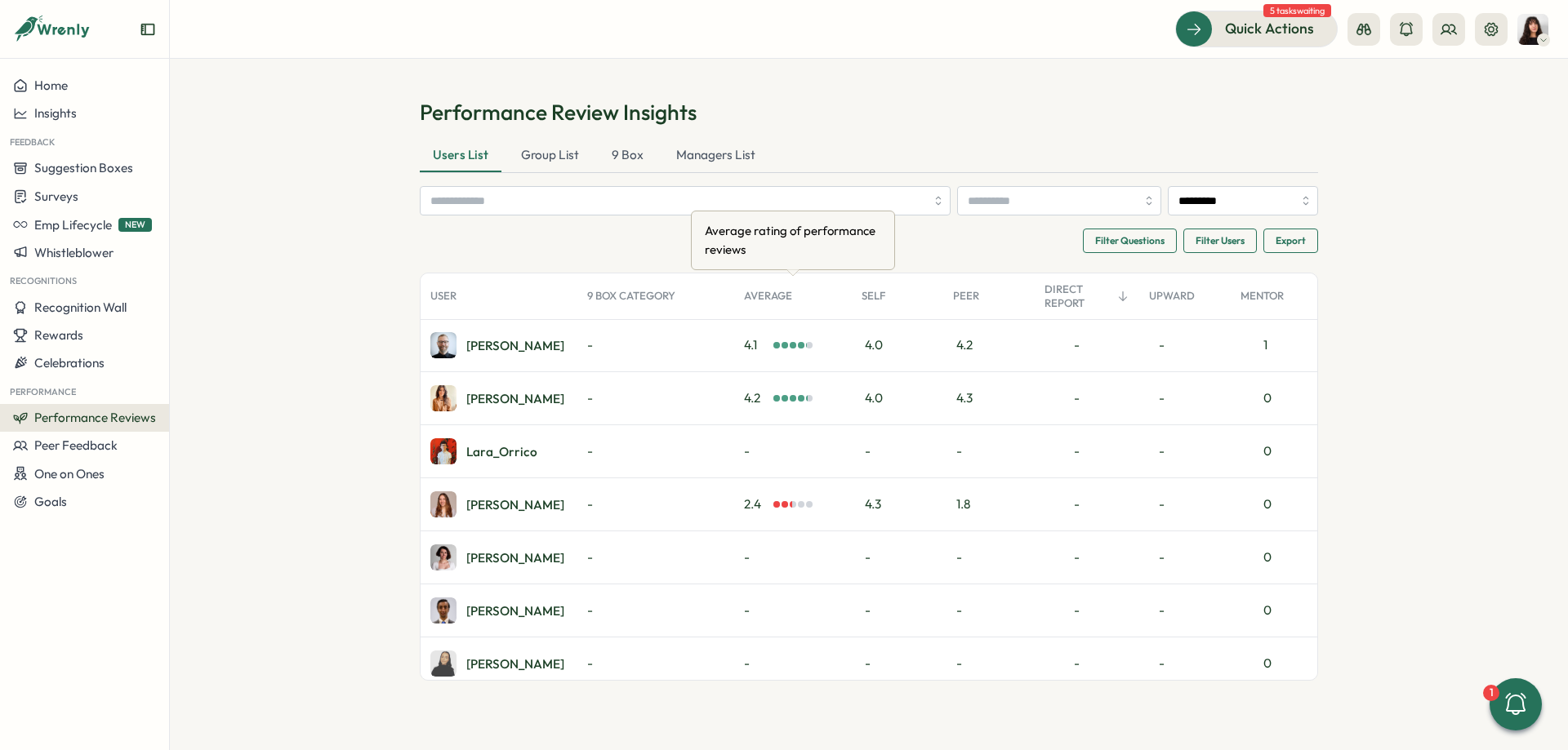
scroll to position [0, 0]
click at [780, 286] on div "Average" at bounding box center [793, 296] width 118 height 33
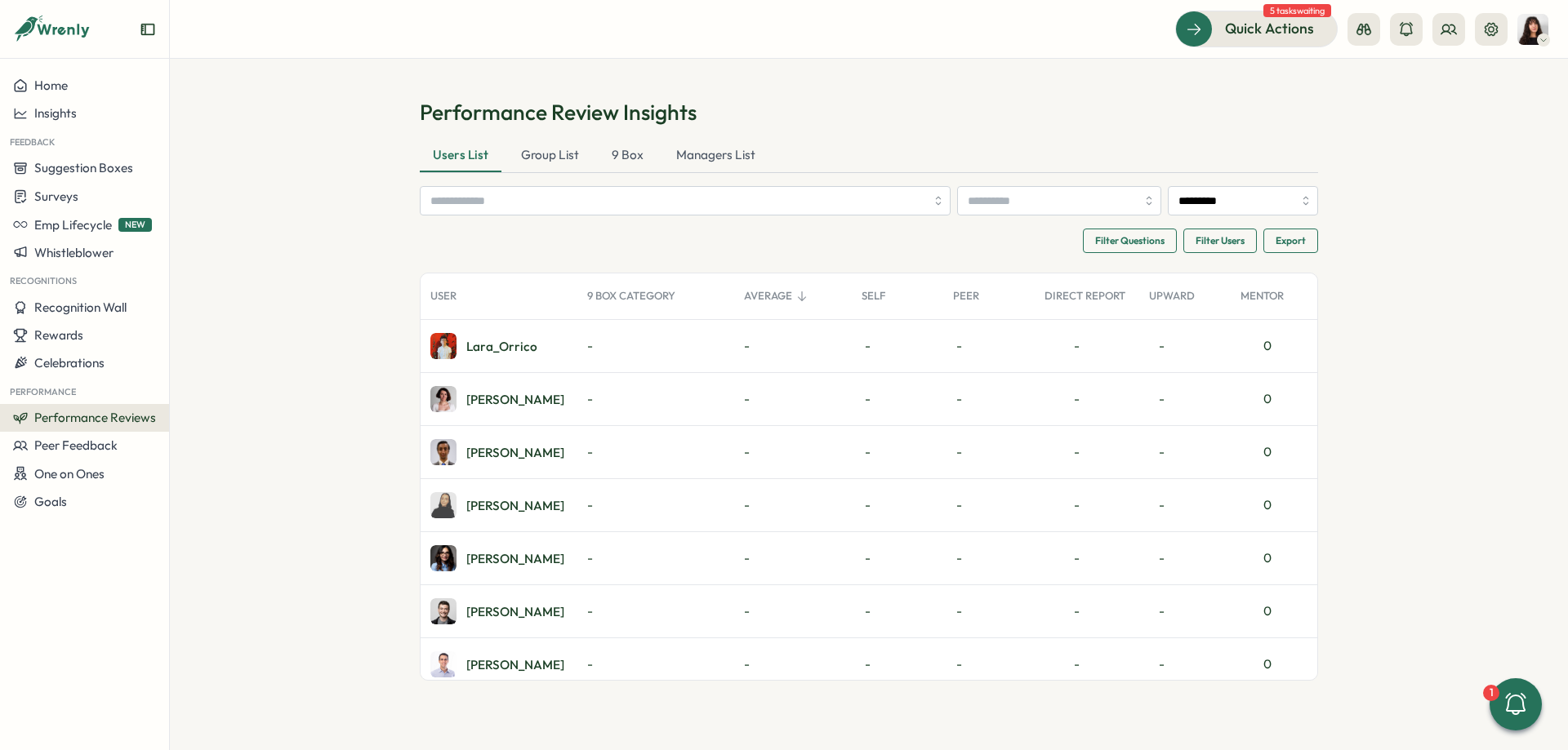
click at [777, 286] on div "Average" at bounding box center [793, 296] width 118 height 33
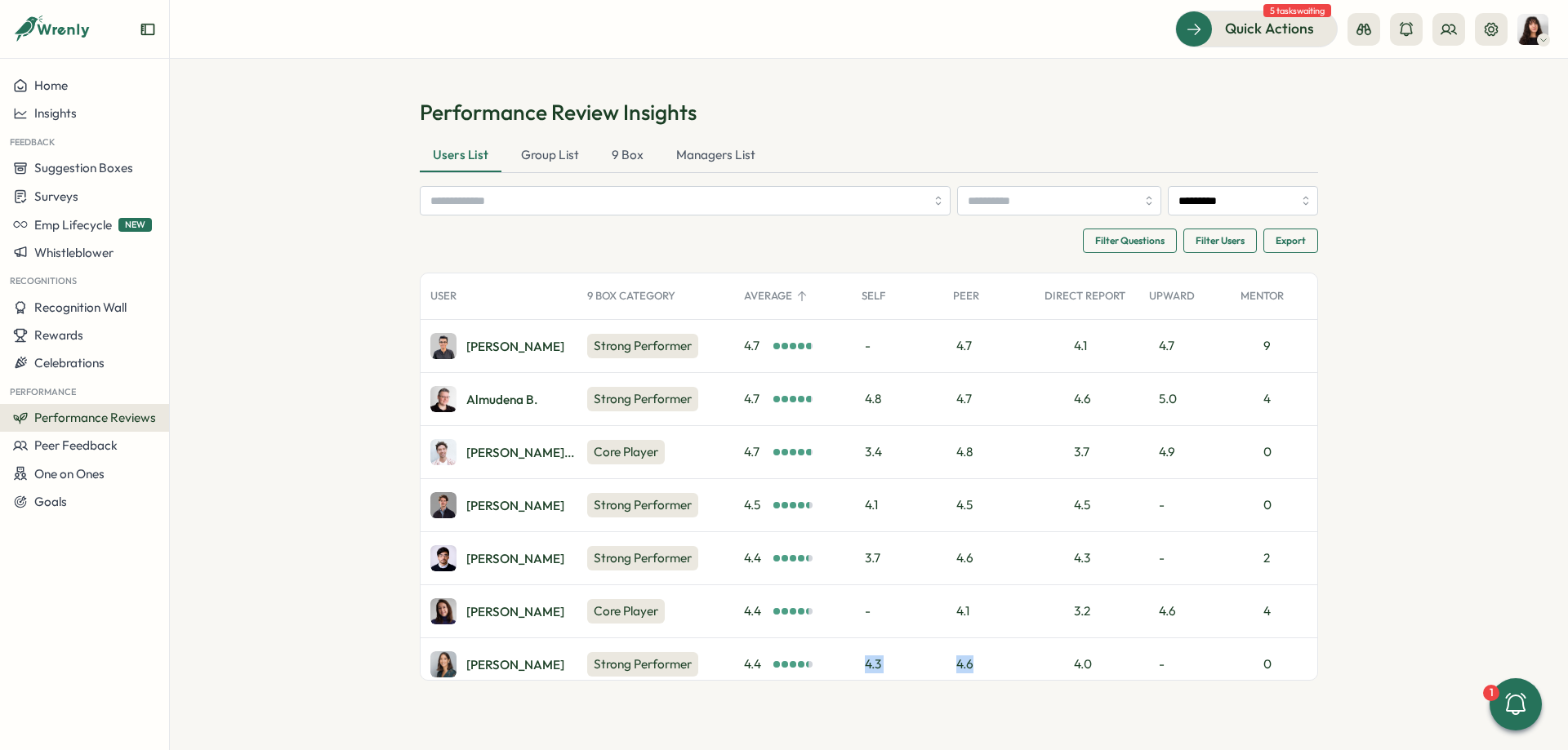
drag, startPoint x: 855, startPoint y: 666, endPoint x: 1008, endPoint y: 661, distance: 153.1
click at [943, 661] on div "4.3" at bounding box center [898, 665] width 92 height 52
click at [426, 213] on div at bounding box center [675, 201] width 499 height 28
click at [347, 171] on section "Performance Review Insights Users List Group List 9 Box Managers List *********…" at bounding box center [868, 404] width 1398 height 691
click at [430, 153] on div "Users List" at bounding box center [460, 156] width 82 height 33
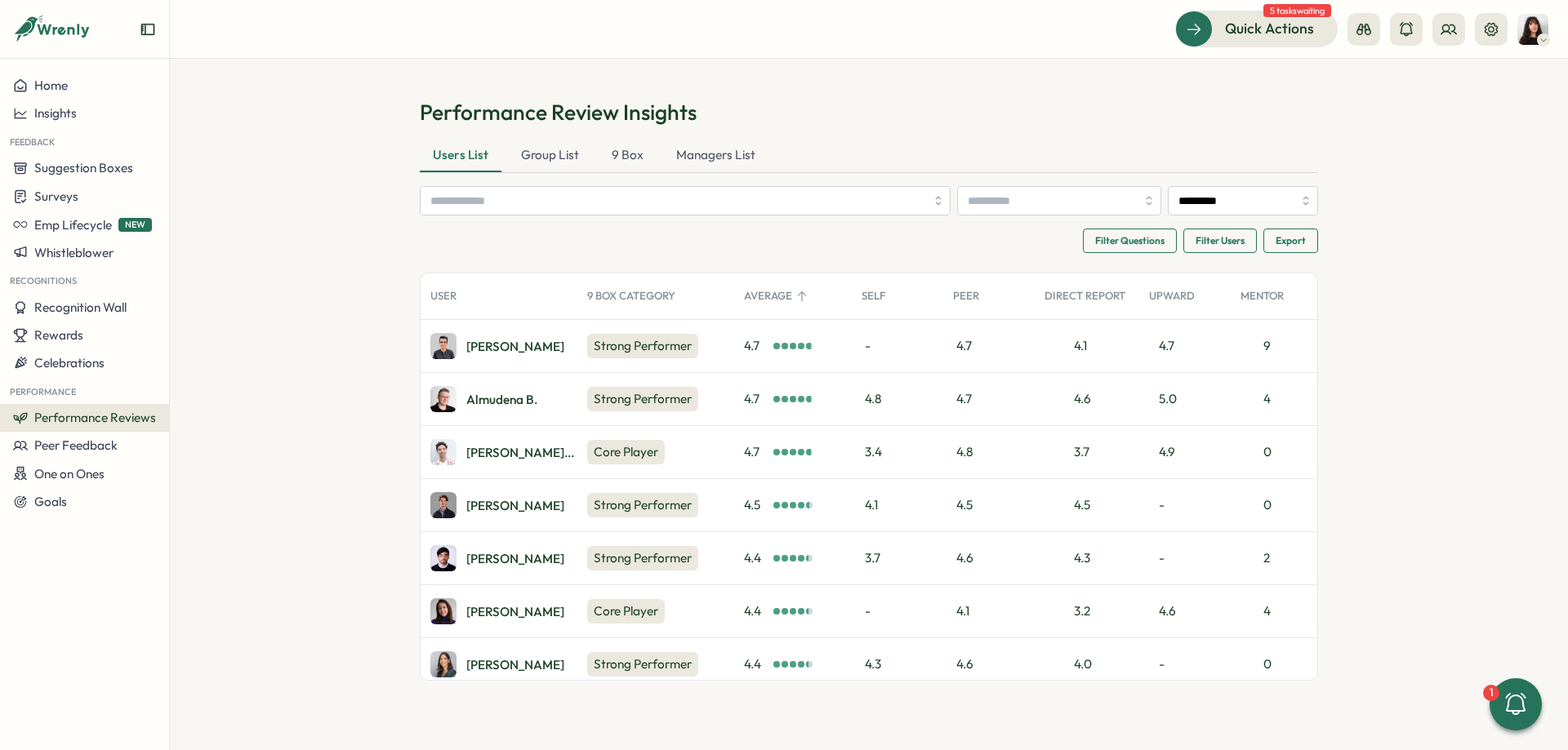
click at [985, 241] on div "Filter Questions Filter Users Export" at bounding box center [868, 241] width 899 height 25
click at [536, 166] on div "Group List" at bounding box center [550, 156] width 84 height 33
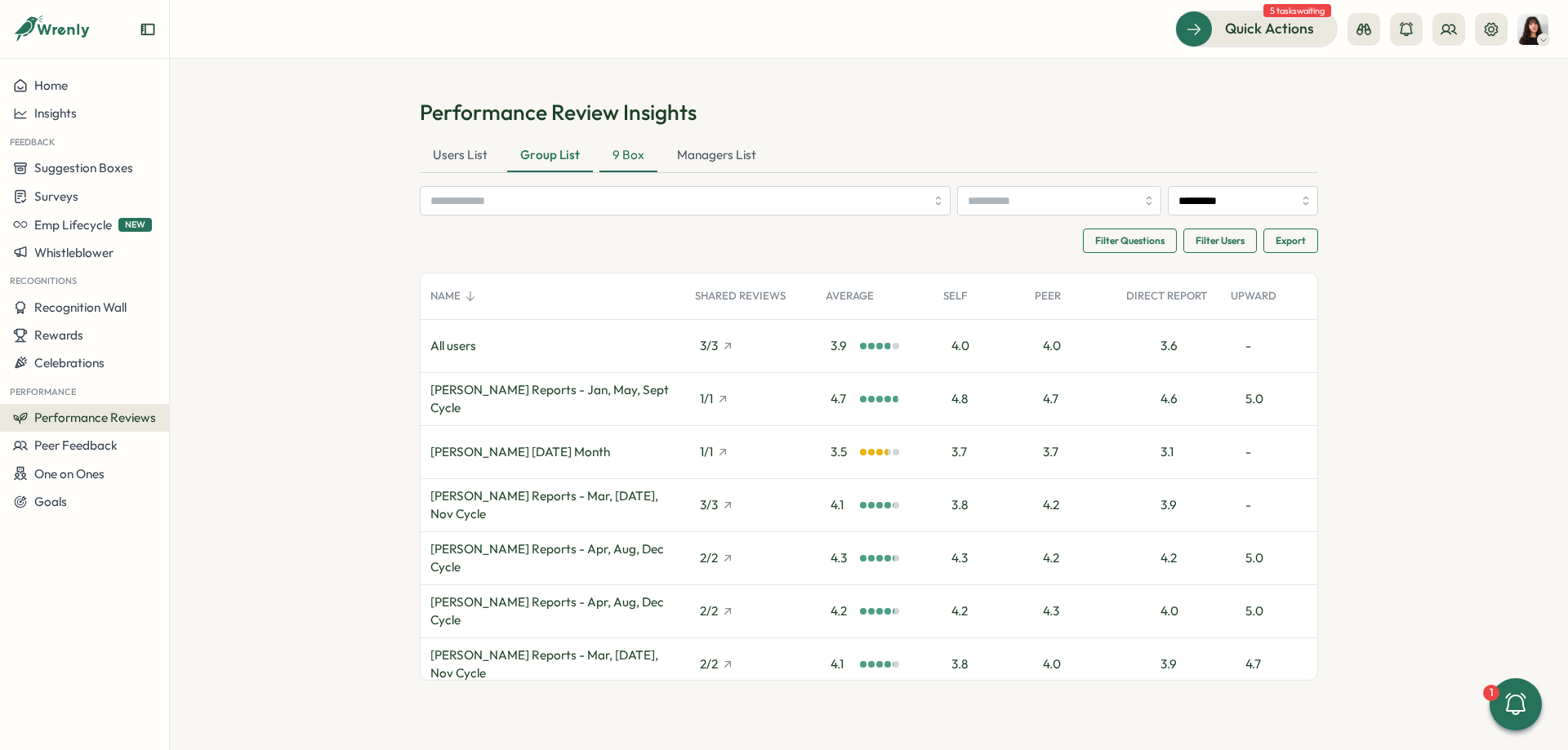
click at [635, 158] on div "9 Box" at bounding box center [628, 156] width 58 height 33
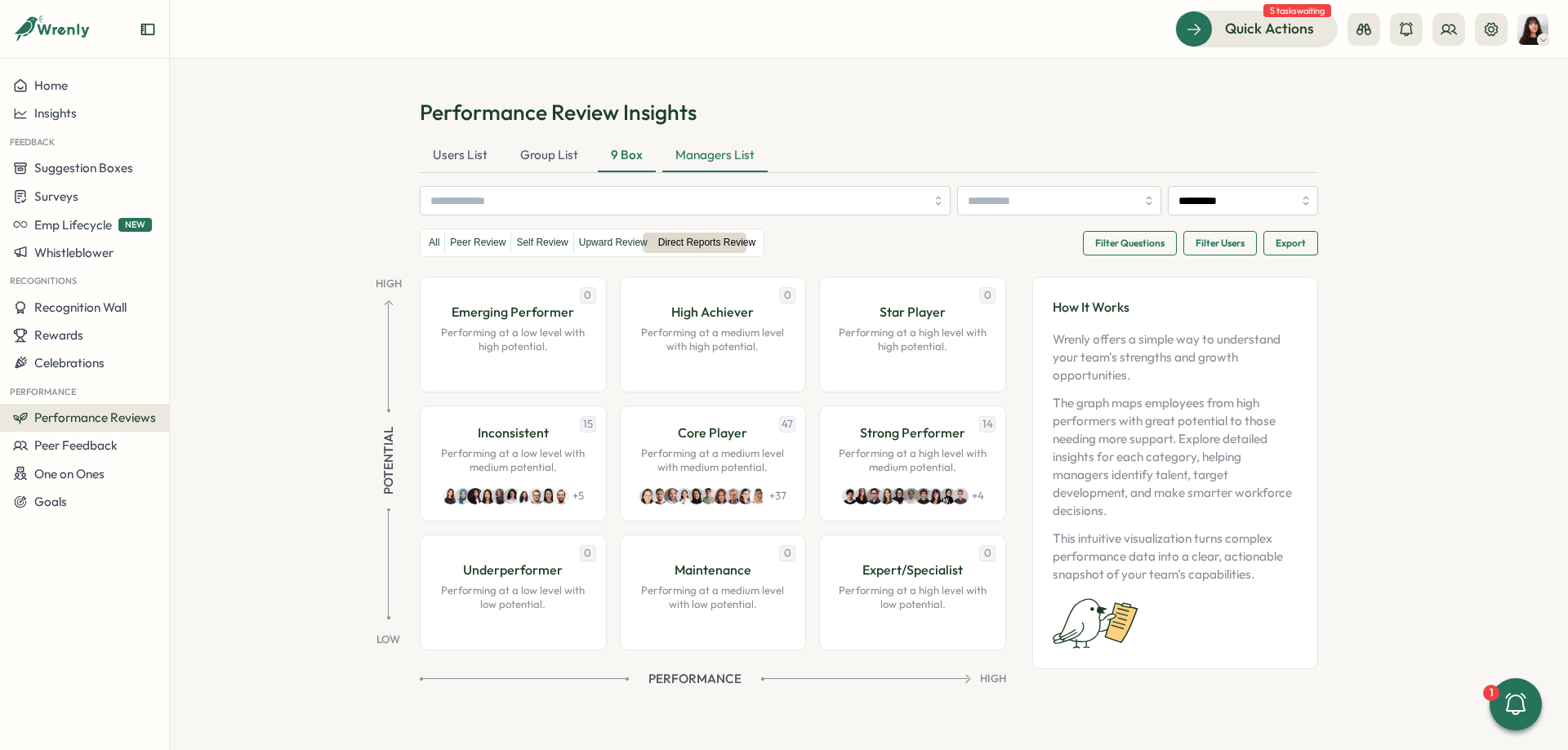
click at [700, 159] on div "Managers List" at bounding box center [714, 156] width 106 height 33
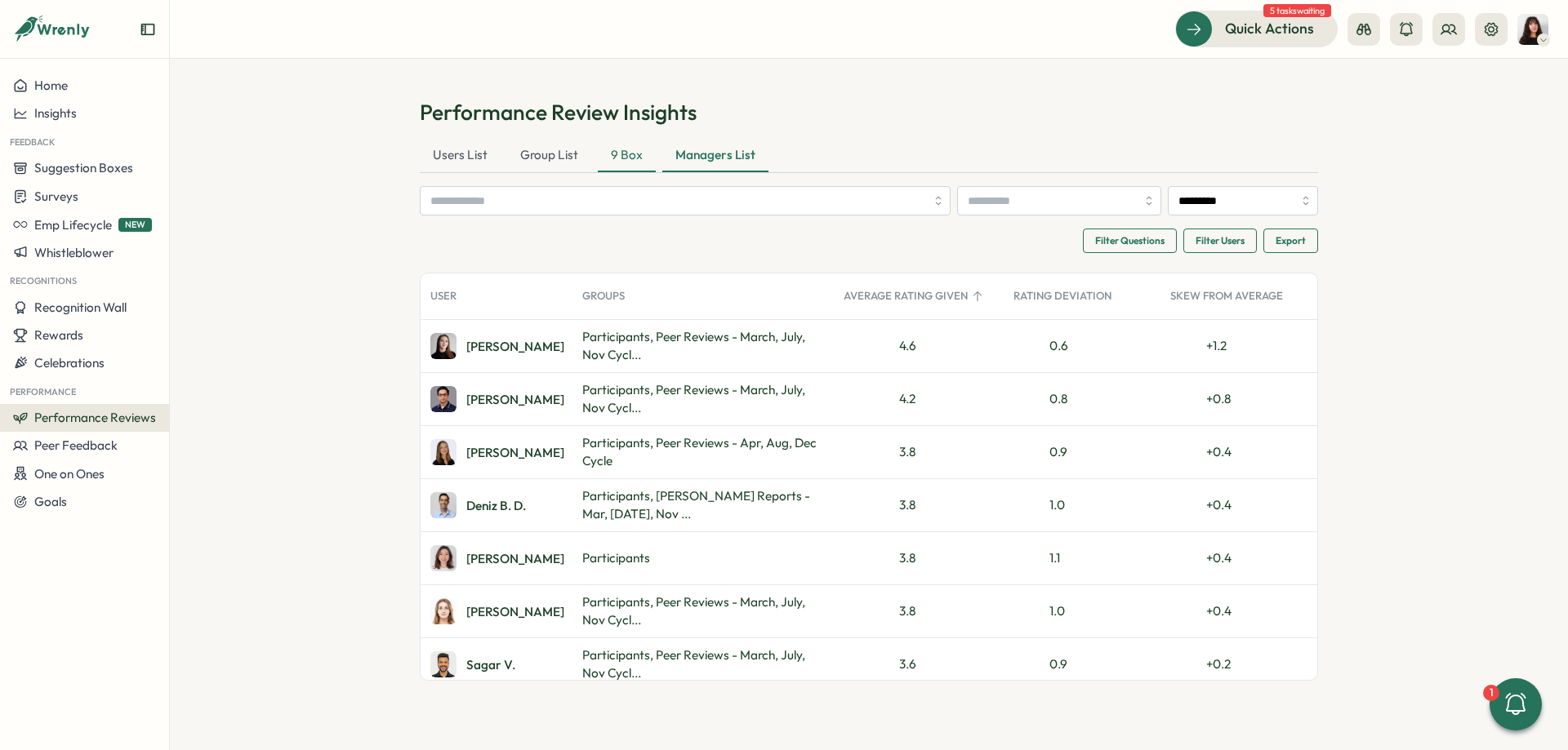
click at [634, 158] on div "9 Box" at bounding box center [627, 156] width 58 height 33
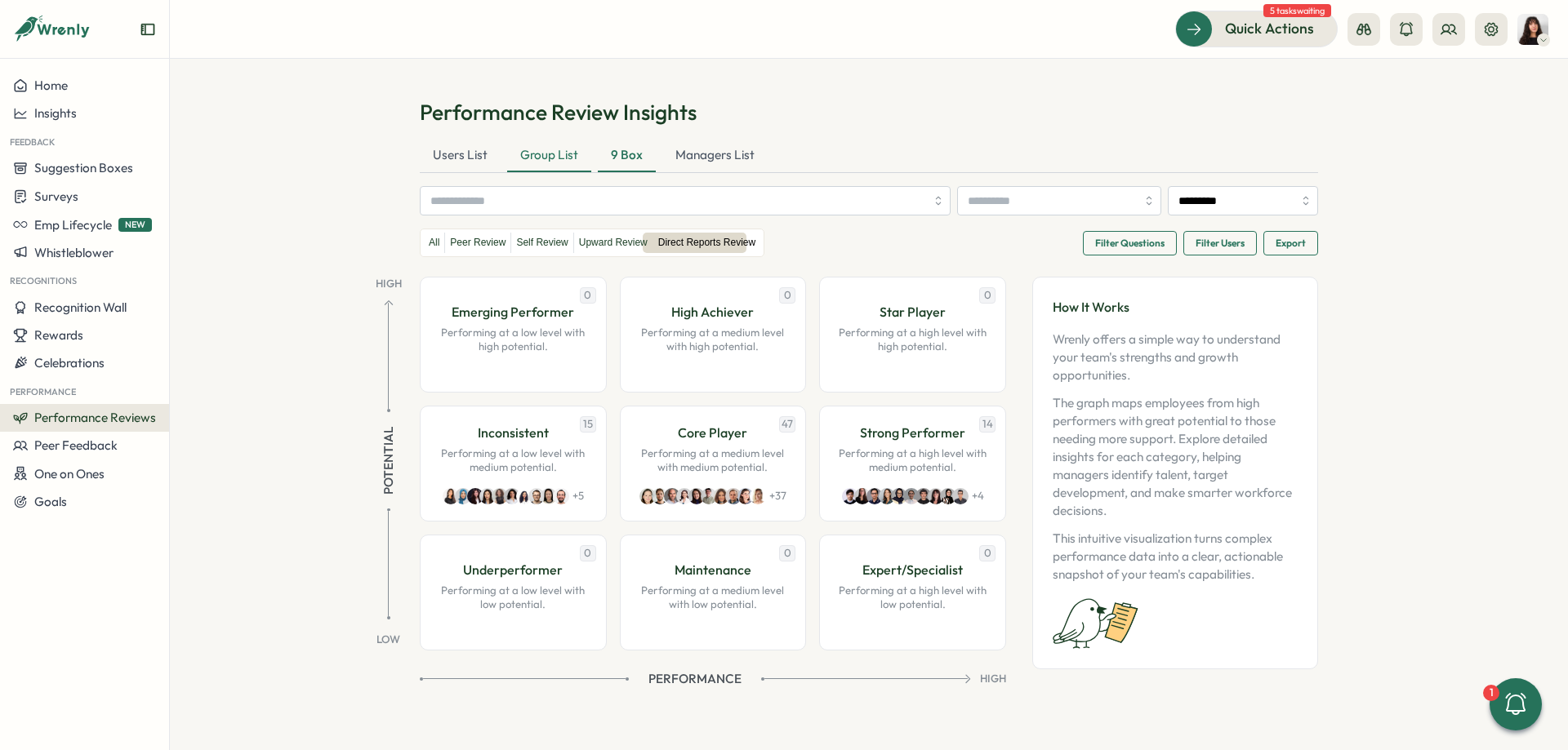
click at [539, 159] on div "Group List" at bounding box center [549, 156] width 84 height 33
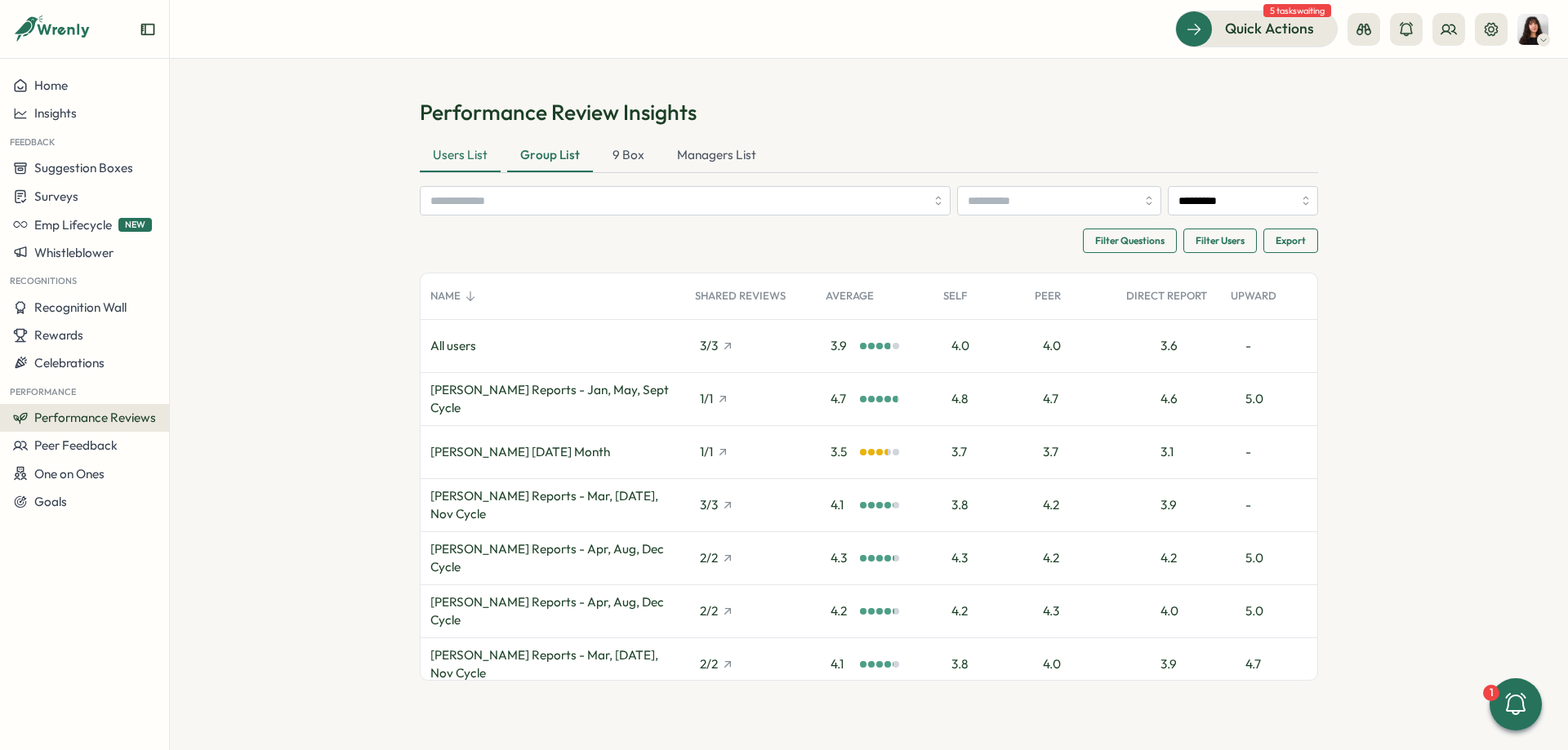
click at [452, 166] on div "Users List" at bounding box center [460, 156] width 81 height 33
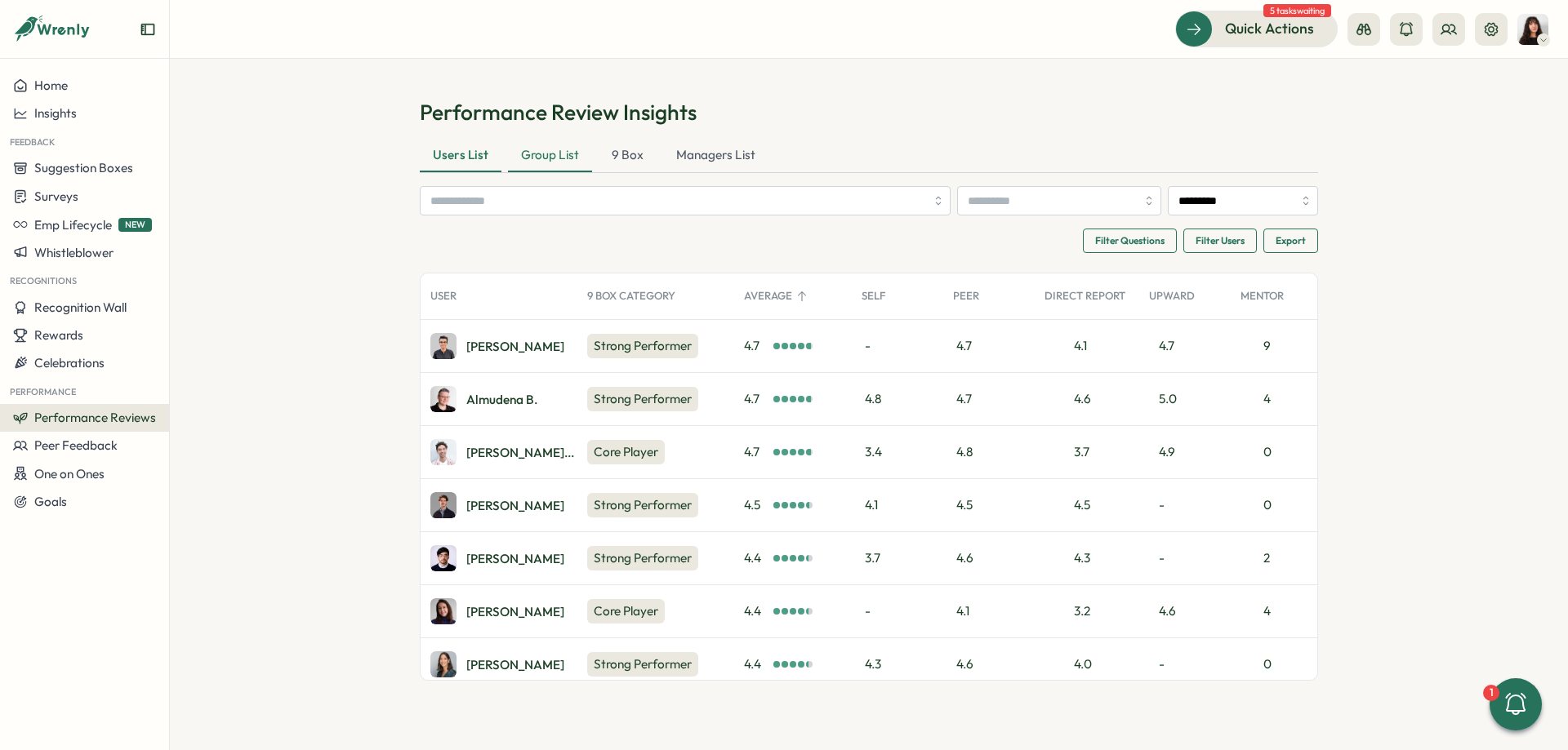
click at [531, 161] on div "Group List" at bounding box center [550, 156] width 84 height 33
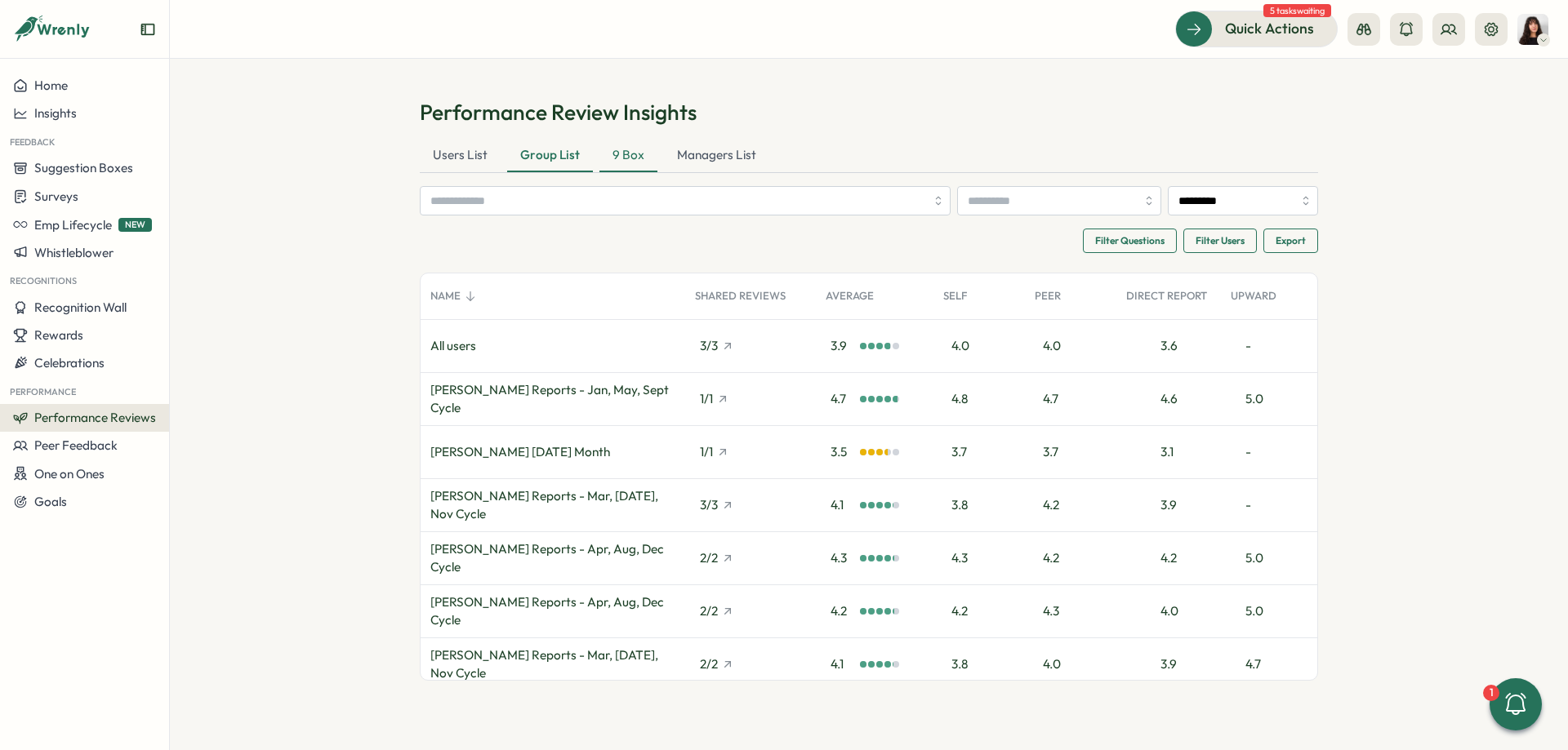
click at [610, 156] on div "9 Box" at bounding box center [628, 156] width 58 height 33
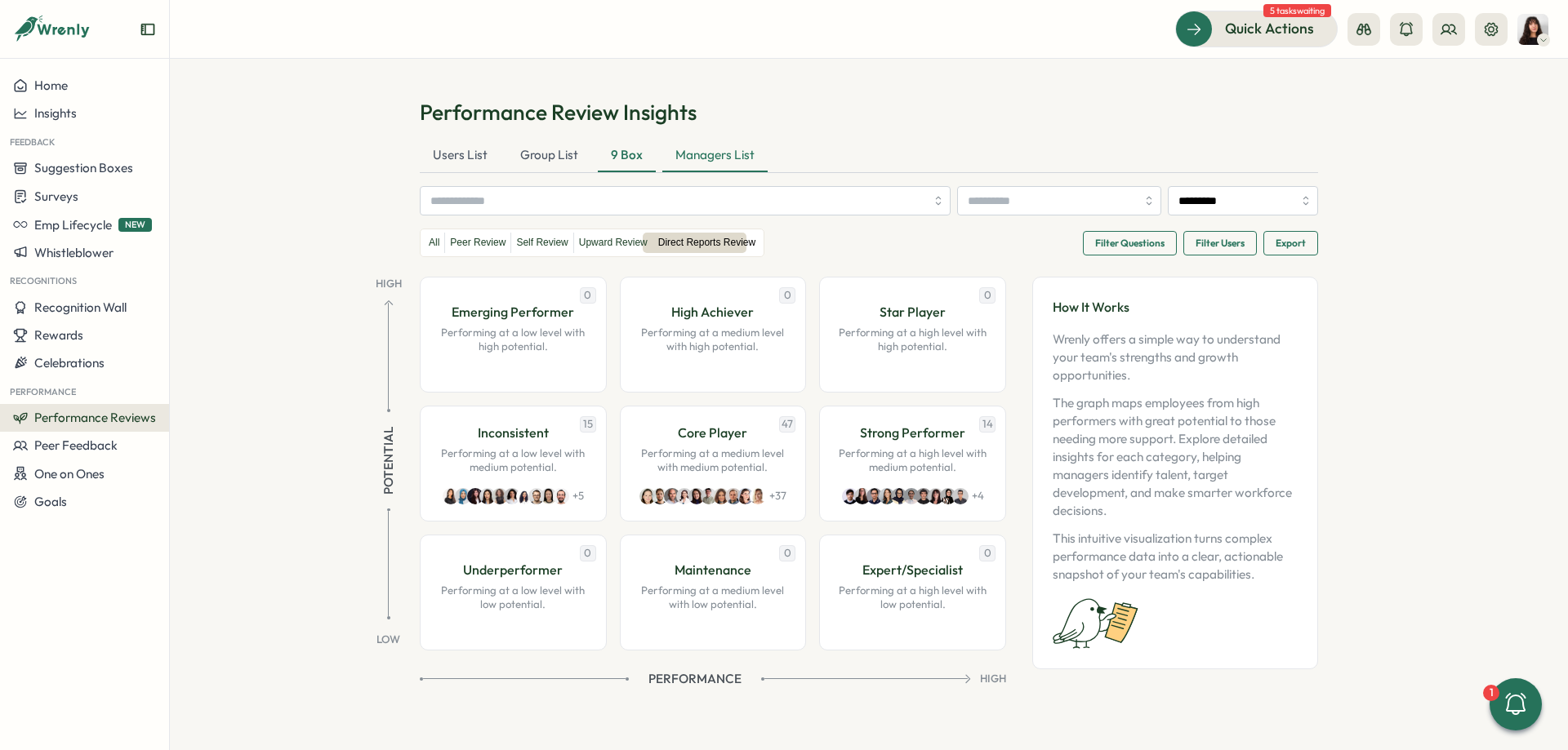
click at [713, 157] on div "Managers List" at bounding box center [714, 156] width 106 height 33
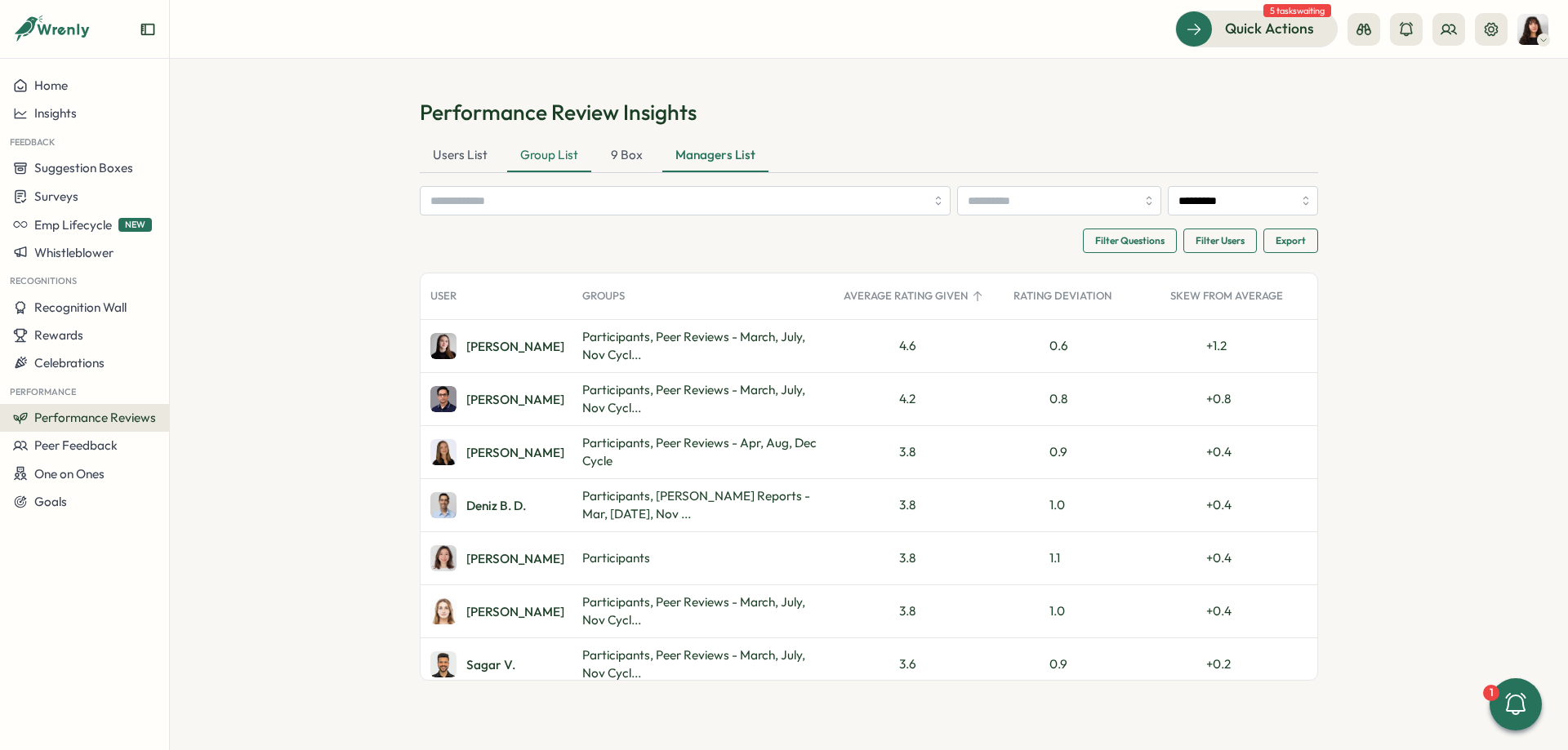
drag, startPoint x: 618, startPoint y: 158, endPoint x: 525, endPoint y: 160, distance: 93.0
click at [615, 158] on div "9 Box" at bounding box center [627, 156] width 58 height 33
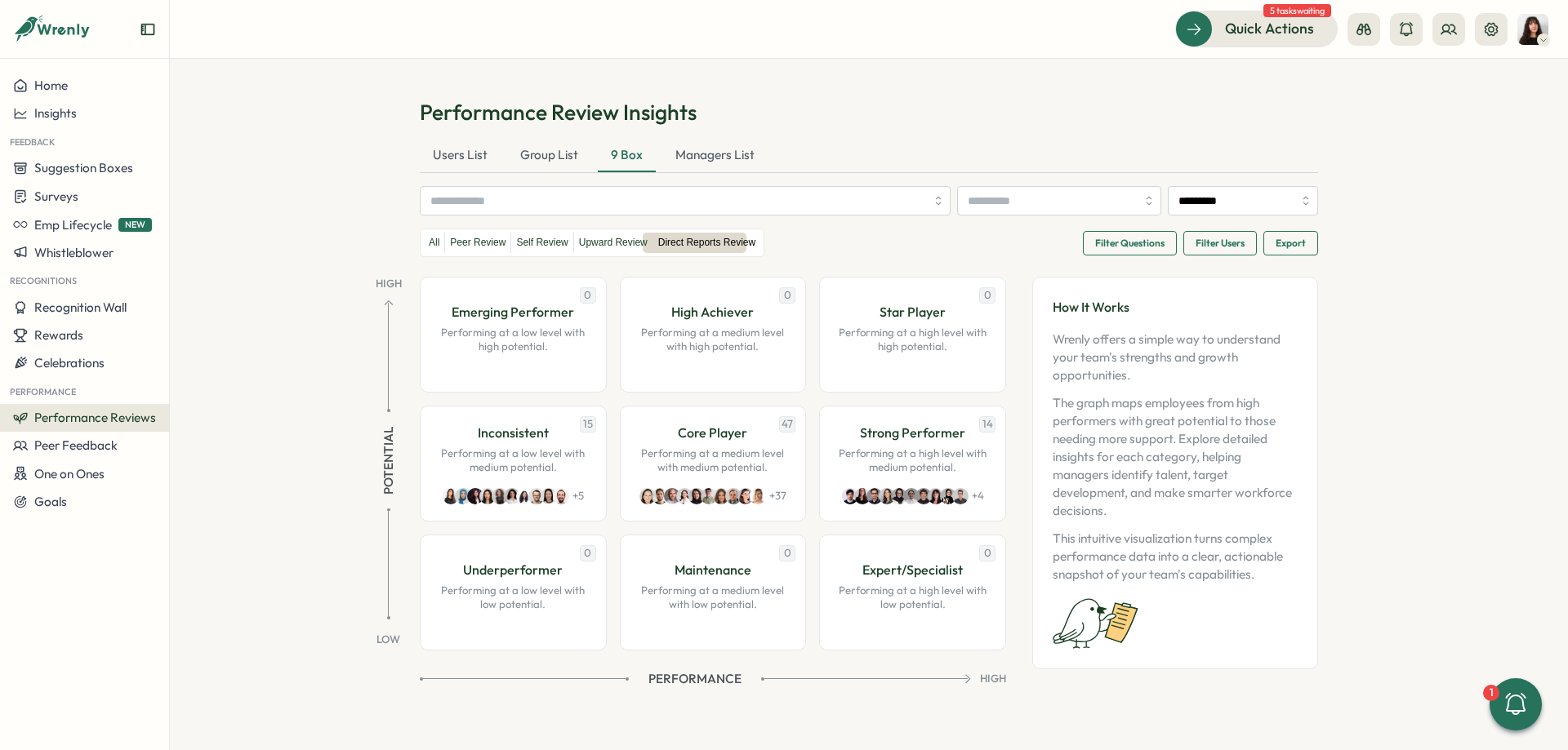
click at [503, 160] on div "Users List Group List 9 Box Managers List" at bounding box center [868, 156] width 899 height 34
click at [445, 160] on div "Users List" at bounding box center [460, 156] width 81 height 33
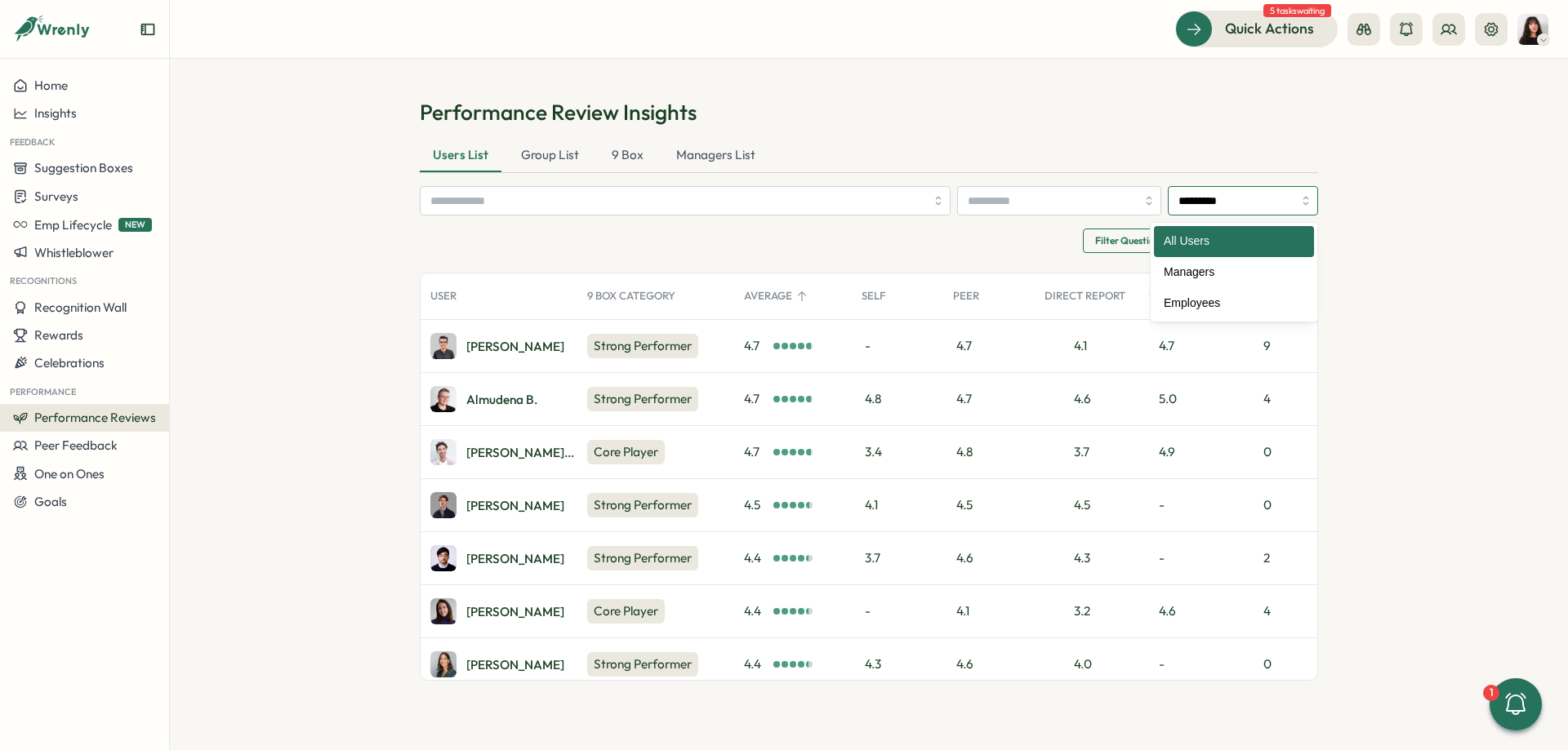
click at [1223, 203] on input "*********" at bounding box center [1243, 201] width 150 height 29
click at [1102, 206] on input "search" at bounding box center [1051, 201] width 168 height 28
click at [1092, 157] on div "Users List Group List 9 Box Managers List" at bounding box center [868, 156] width 899 height 34
click at [1193, 199] on input "*********" at bounding box center [1243, 201] width 150 height 29
click at [1346, 206] on section "Performance Review Insights Users List Group List 9 Box Managers List *********…" at bounding box center [868, 404] width 1398 height 691
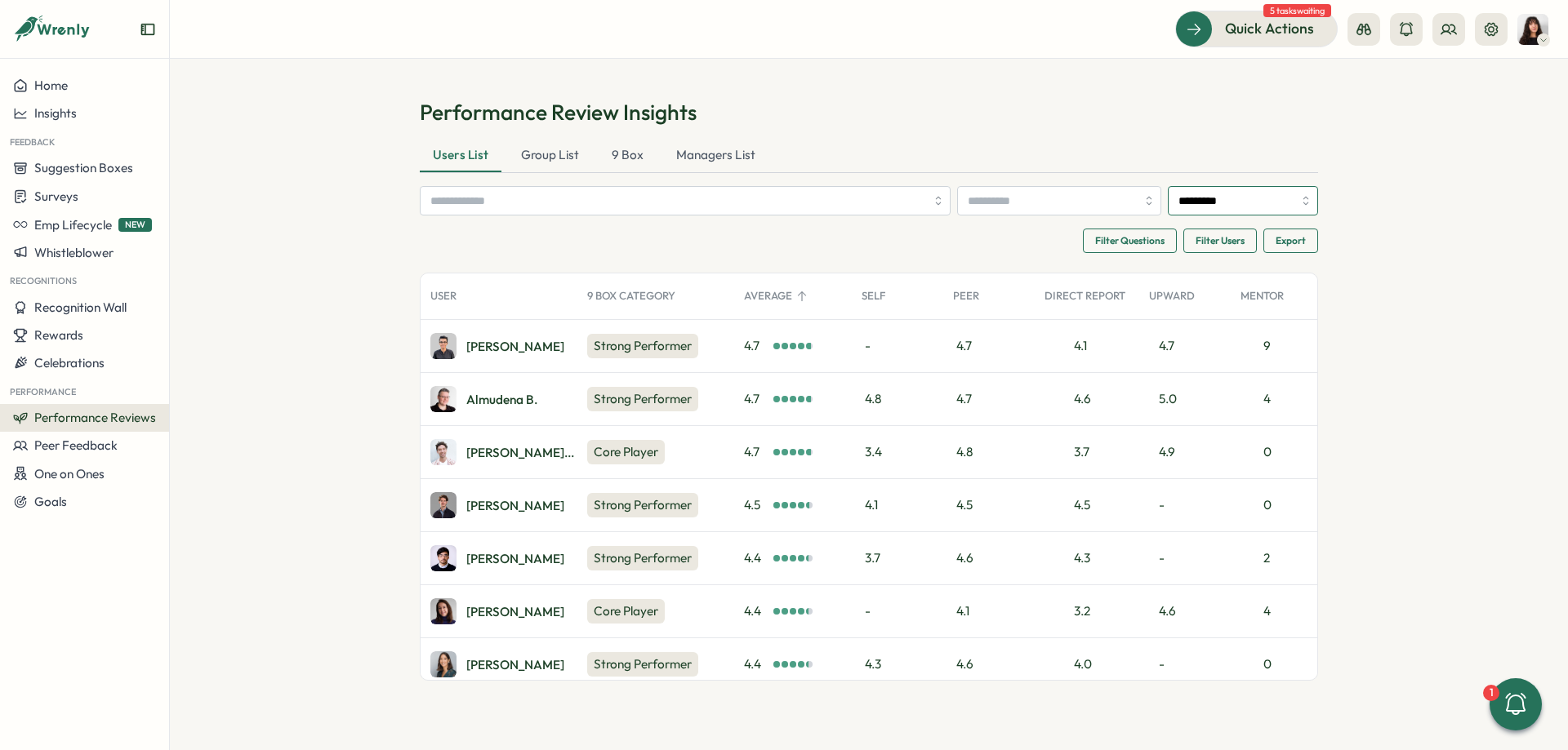
click at [1203, 198] on input "*********" at bounding box center [1243, 201] width 150 height 29
click at [1226, 198] on input "********" at bounding box center [1243, 201] width 150 height 29
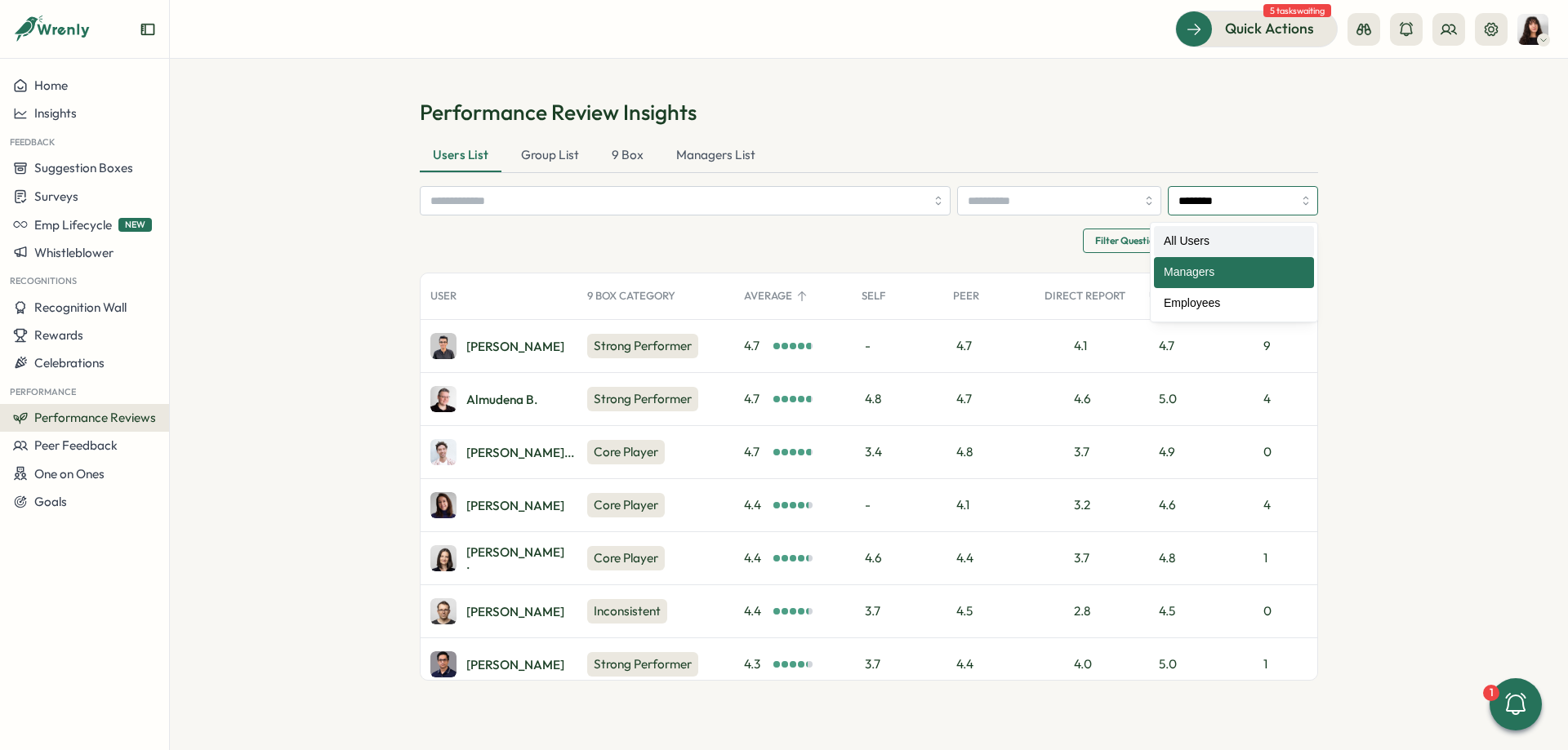
type input "*********"
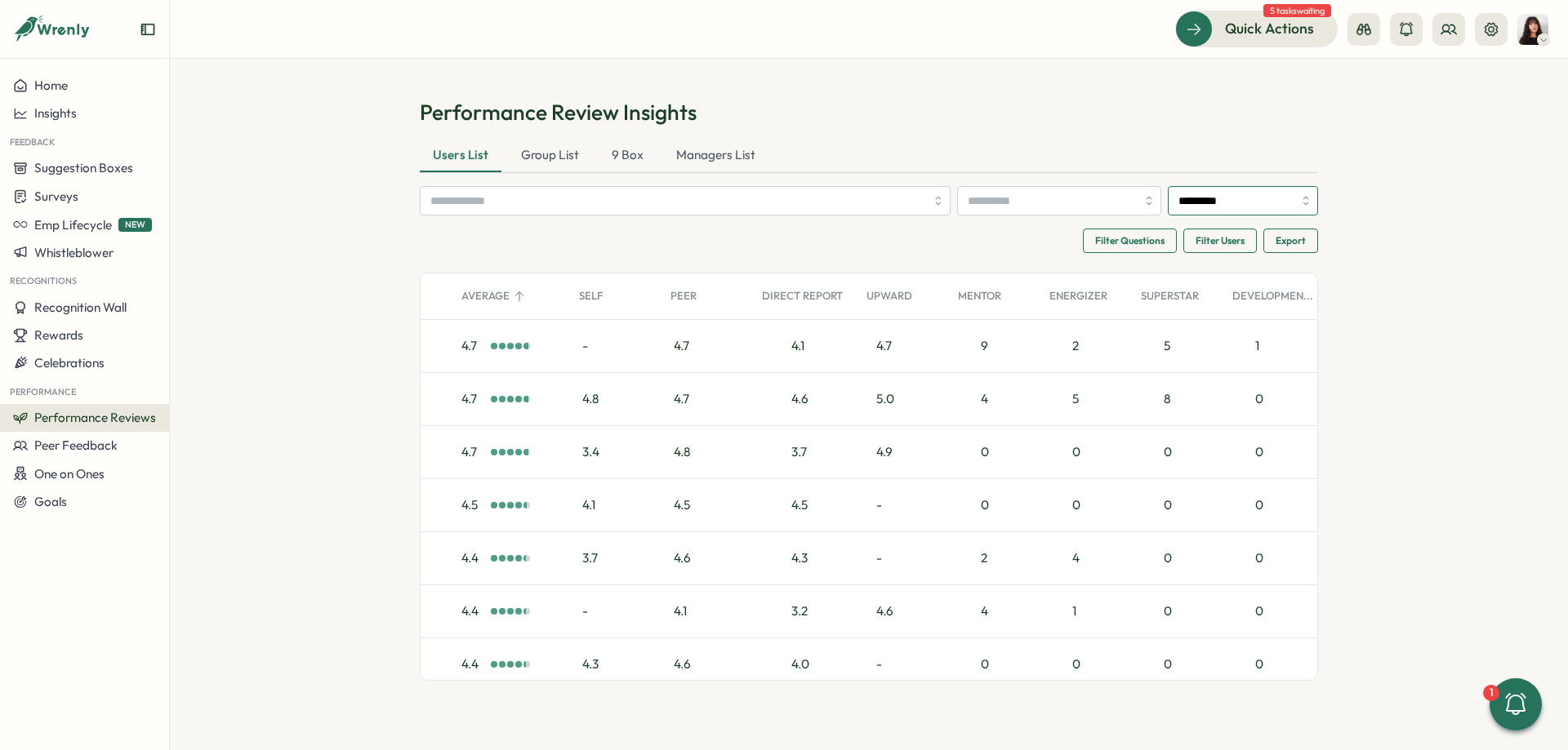
scroll to position [0, 284]
drag, startPoint x: 674, startPoint y: 350, endPoint x: 929, endPoint y: 345, distance: 255.0
click at [750, 345] on div "4.7" at bounding box center [705, 346] width 92 height 52
click at [929, 345] on div "4.7" at bounding box center [901, 346] width 92 height 52
drag, startPoint x: 909, startPoint y: 346, endPoint x: 674, endPoint y: 342, distance: 235.0
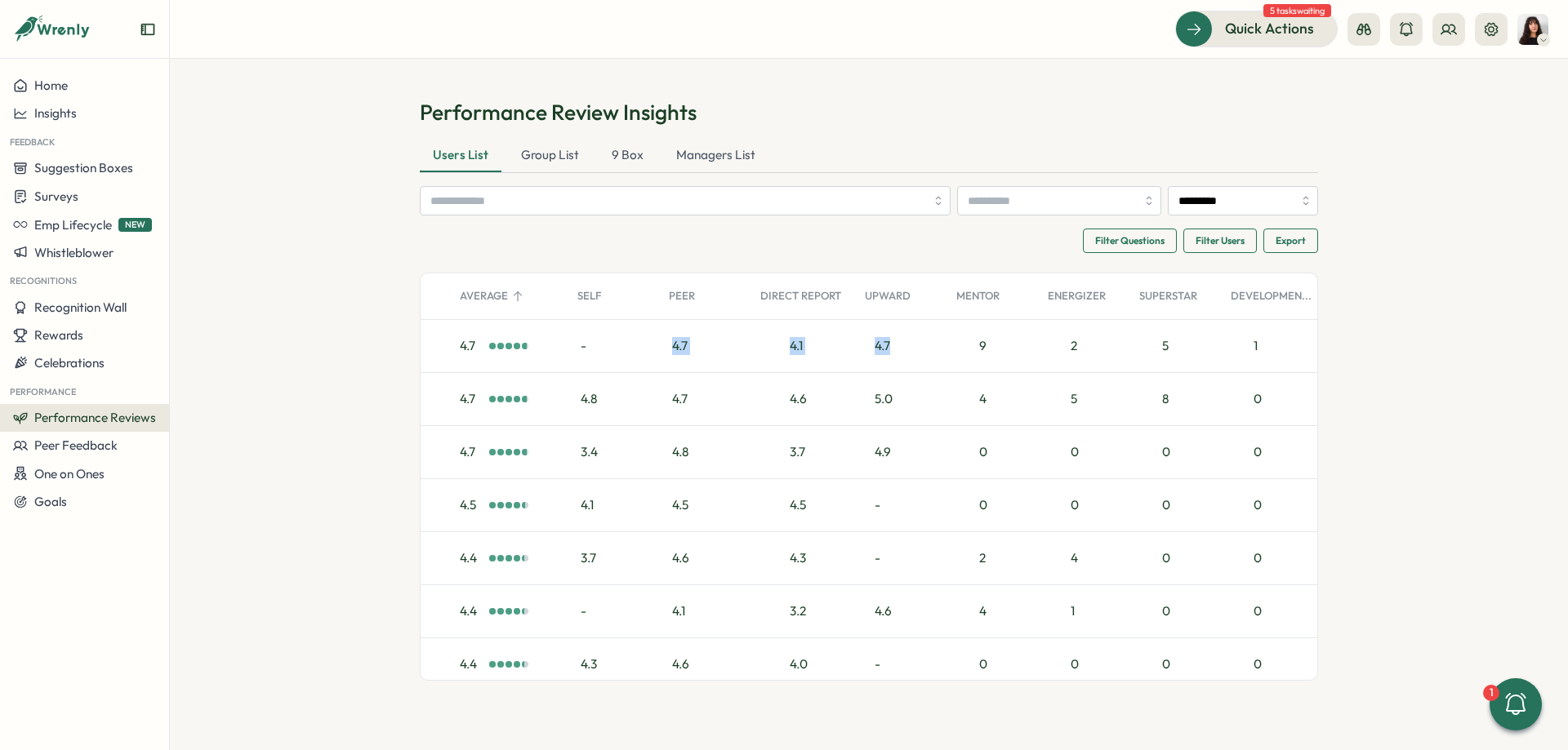
click at [855, 342] on div "4.7" at bounding box center [901, 346] width 92 height 52
click at [665, 345] on div "4.7" at bounding box center [705, 346] width 92 height 52
drag, startPoint x: 665, startPoint y: 345, endPoint x: 900, endPoint y: 355, distance: 235.2
click at [750, 355] on div "4.7" at bounding box center [705, 346] width 92 height 52
click at [900, 355] on div "4.7" at bounding box center [901, 346] width 92 height 52
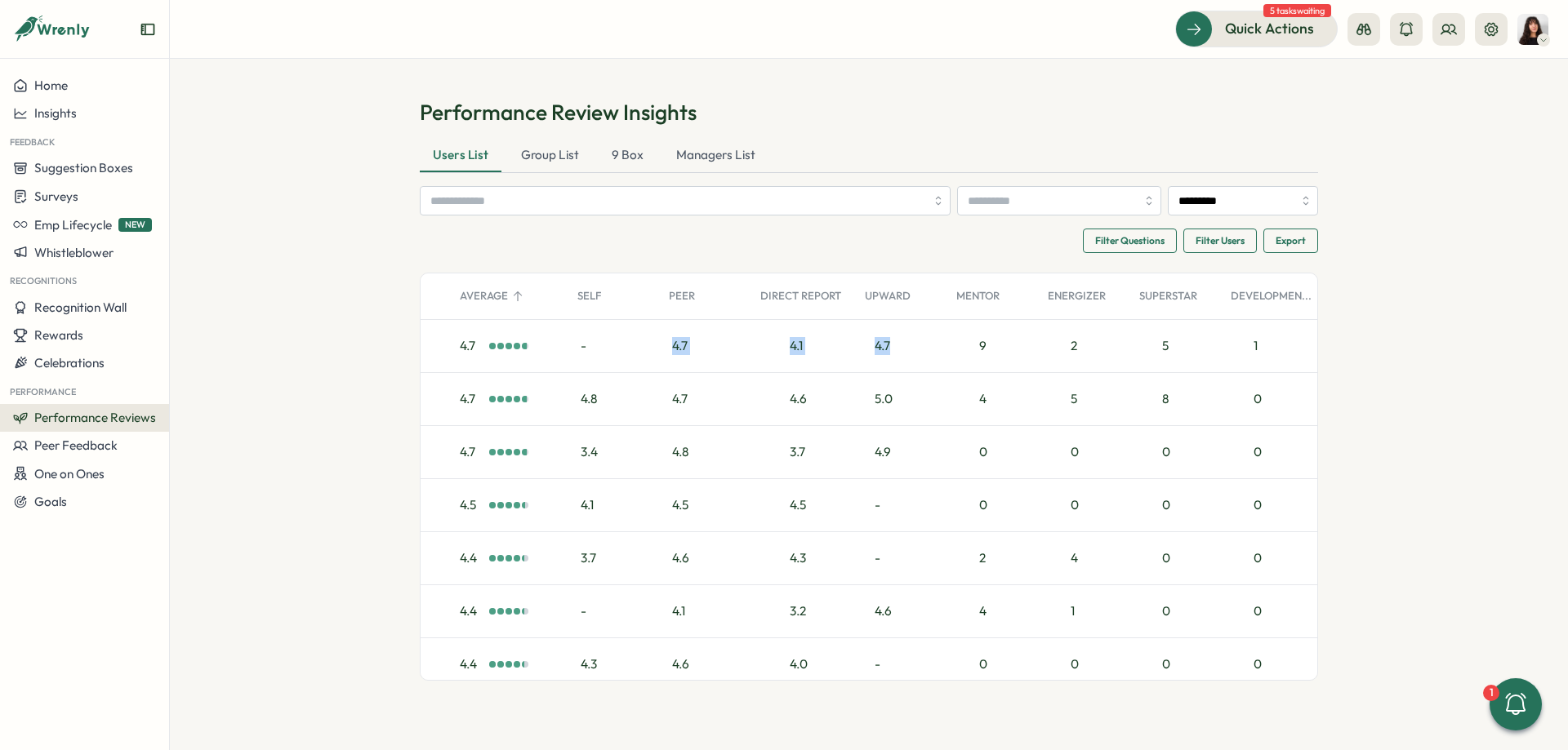
drag, startPoint x: 894, startPoint y: 347, endPoint x: 668, endPoint y: 333, distance: 226.4
click at [855, 333] on div "4.7" at bounding box center [901, 346] width 92 height 52
click at [668, 333] on div "4.7" at bounding box center [705, 346] width 92 height 52
drag, startPoint x: 668, startPoint y: 333, endPoint x: 947, endPoint y: 332, distance: 279.0
click at [750, 332] on div "4.7" at bounding box center [705, 346] width 92 height 52
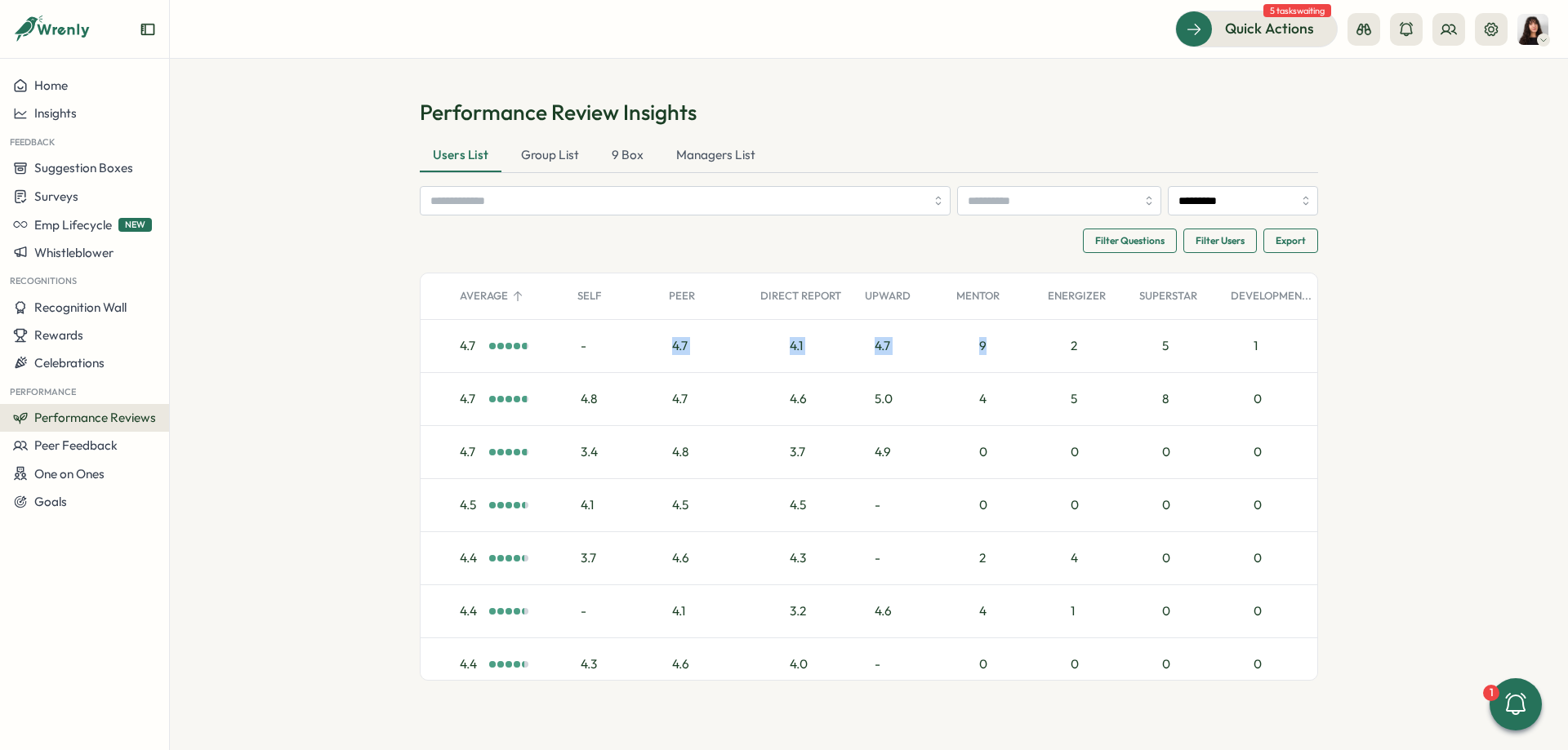
click at [927, 348] on div "4.7" at bounding box center [901, 346] width 92 height 52
drag, startPoint x: 729, startPoint y: 350, endPoint x: 664, endPoint y: 354, distance: 65.1
click at [855, 354] on div "4.7" at bounding box center [901, 346] width 92 height 52
click at [664, 354] on div "4.7" at bounding box center [705, 346] width 92 height 52
drag, startPoint x: 664, startPoint y: 354, endPoint x: 894, endPoint y: 348, distance: 230.1
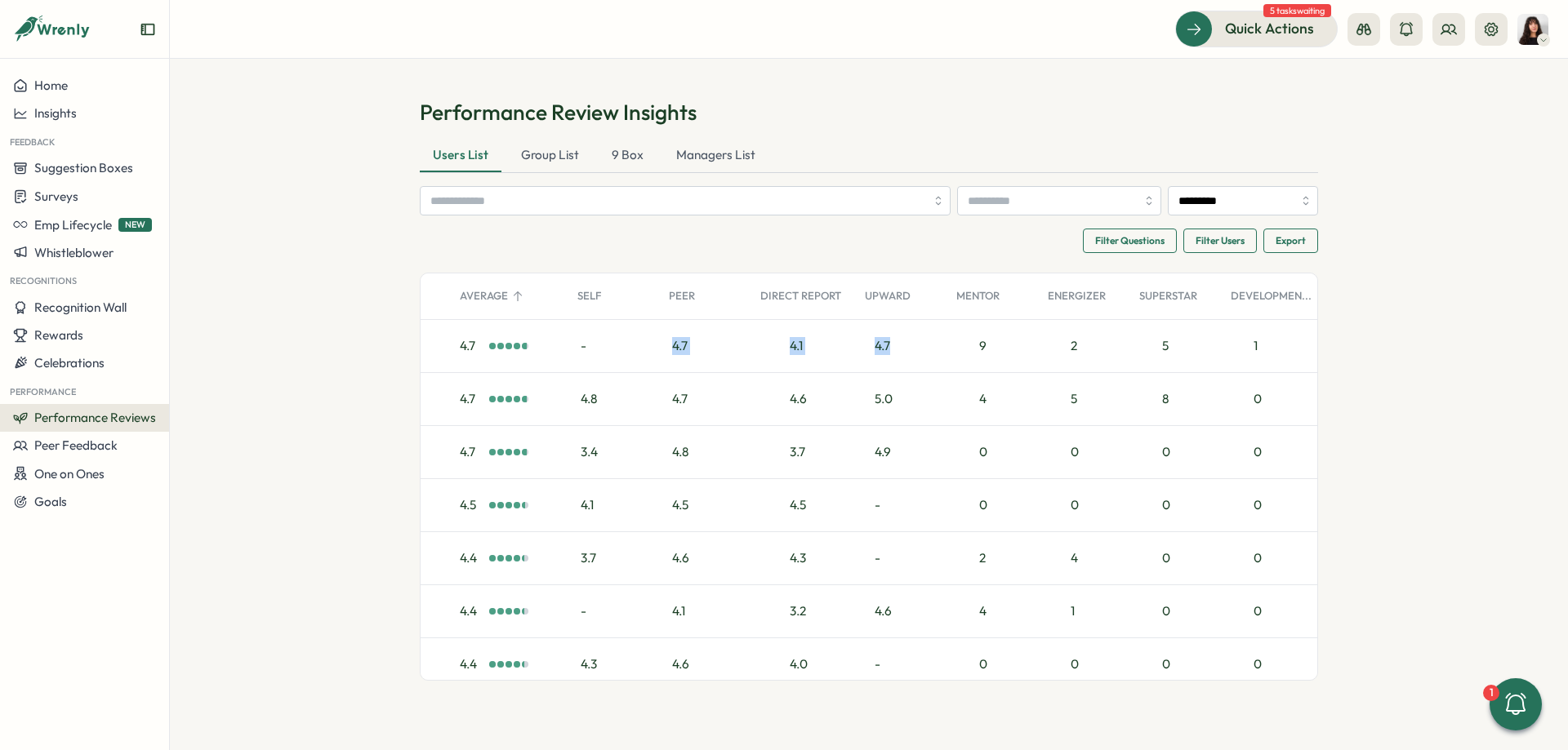
click at [750, 348] on div "4.7" at bounding box center [705, 346] width 92 height 52
click at [894, 348] on div "4.7" at bounding box center [901, 346] width 92 height 52
drag, startPoint x: 894, startPoint y: 348, endPoint x: 692, endPoint y: 345, distance: 202.0
click at [855, 353] on div "4.7" at bounding box center [901, 346] width 92 height 52
drag, startPoint x: 692, startPoint y: 345, endPoint x: 673, endPoint y: 346, distance: 19.0
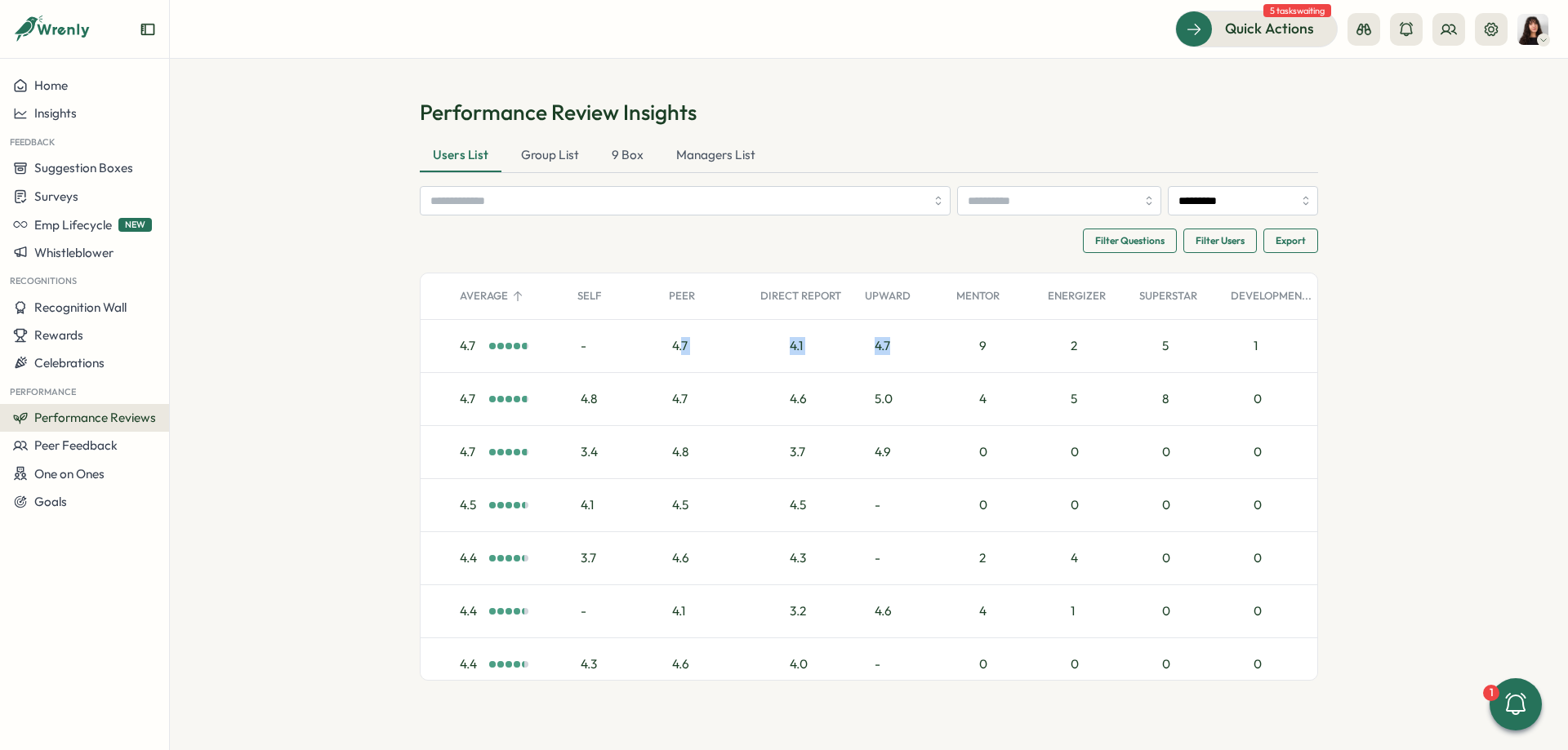
click at [689, 345] on div "4.7" at bounding box center [705, 346] width 92 height 52
drag, startPoint x: 673, startPoint y: 346, endPoint x: 885, endPoint y: 348, distance: 212.0
click at [750, 348] on div "4.7" at bounding box center [705, 346] width 92 height 52
click at [787, 345] on div "4.1" at bounding box center [803, 346] width 105 height 52
drag, startPoint x: 872, startPoint y: 342, endPoint x: 906, endPoint y: 345, distance: 34.1
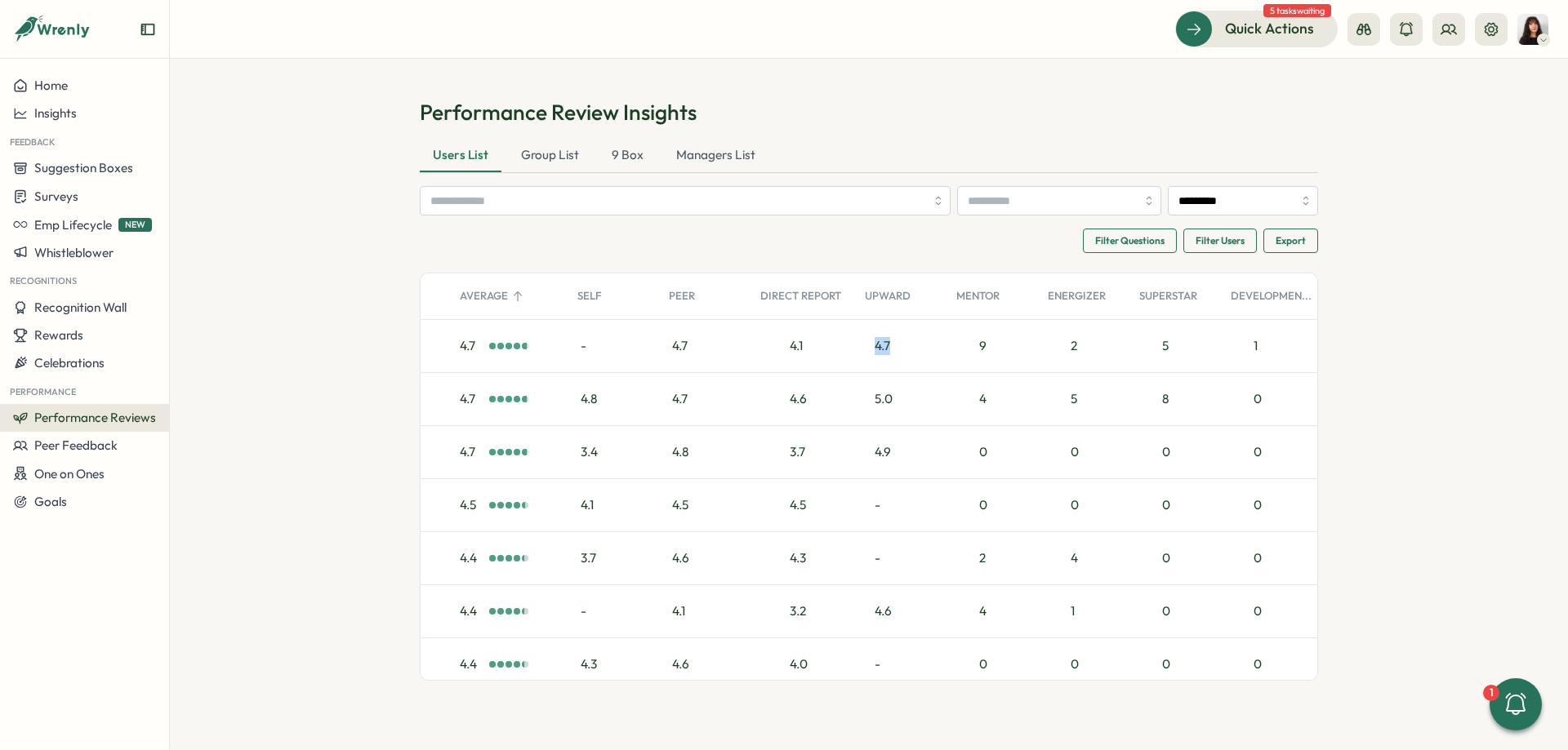
click at [906, 345] on div "4.7" at bounding box center [901, 346] width 92 height 52
click at [859, 347] on div "4.7" at bounding box center [901, 346] width 92 height 52
drag, startPoint x: 859, startPoint y: 347, endPoint x: 896, endPoint y: 346, distance: 37.0
click at [896, 346] on div "4.7" at bounding box center [901, 346] width 92 height 52
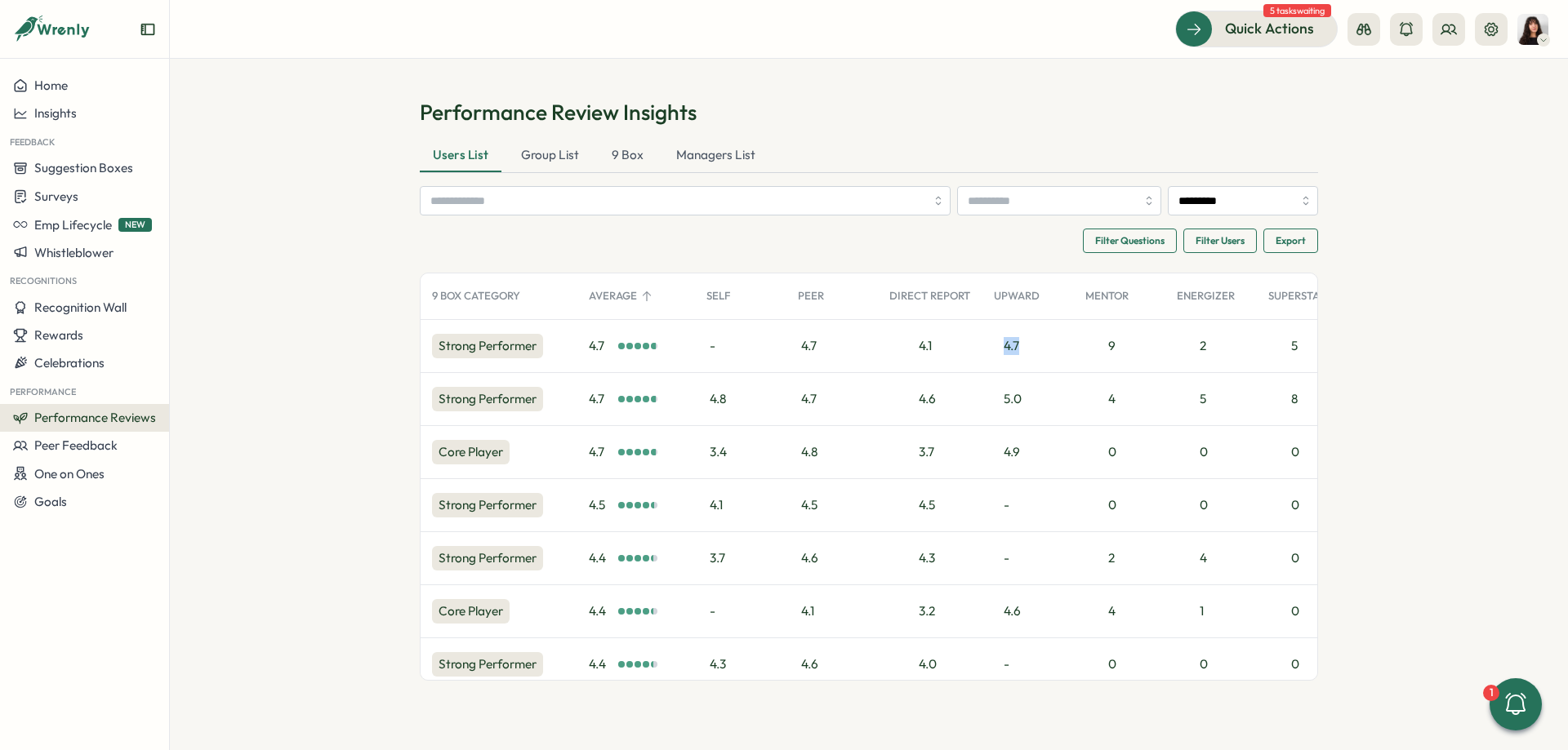
scroll to position [0, 152]
click at [1010, 342] on div "4.7" at bounding box center [1033, 346] width 92 height 52
click at [1038, 345] on div "4.7" at bounding box center [1033, 346] width 92 height 52
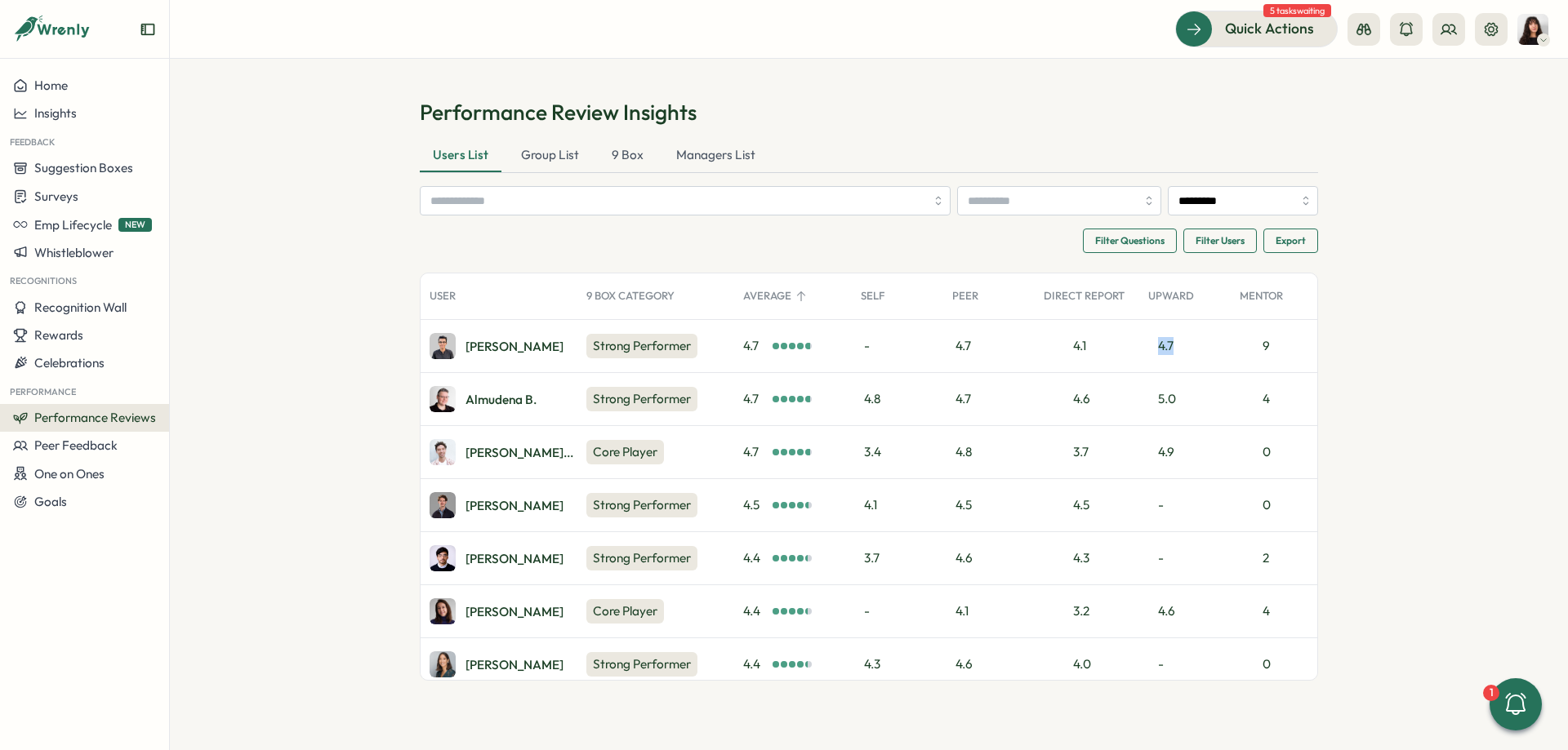
scroll to position [0, 0]
click at [1188, 195] on input "*********" at bounding box center [1243, 201] width 150 height 29
click at [979, 228] on div "Performance Review Insights Users List Group List 9 Box Managers List *********…" at bounding box center [868, 390] width 899 height 583
click at [760, 299] on div "Average" at bounding box center [793, 296] width 118 height 33
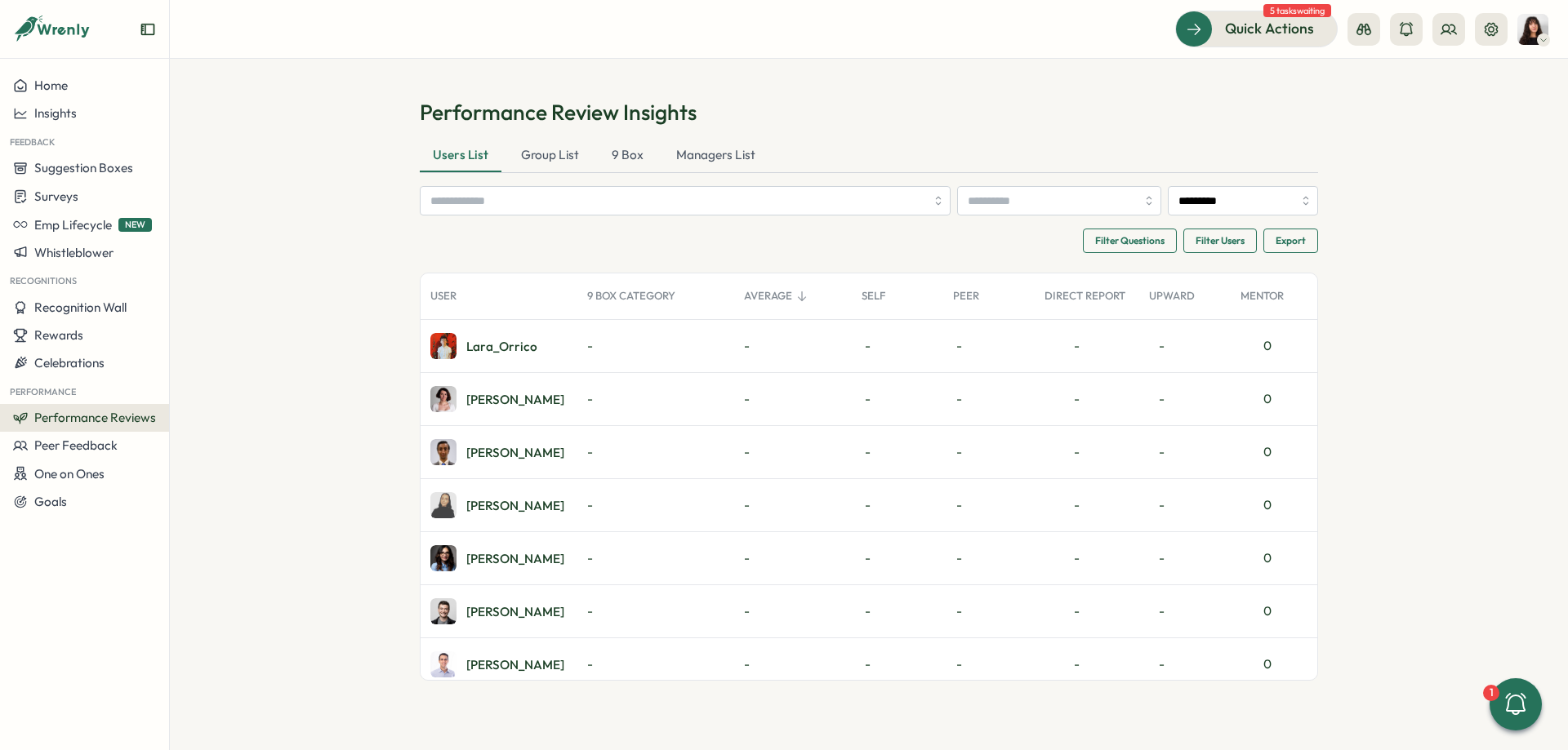
click at [760, 299] on div "Average" at bounding box center [793, 296] width 118 height 33
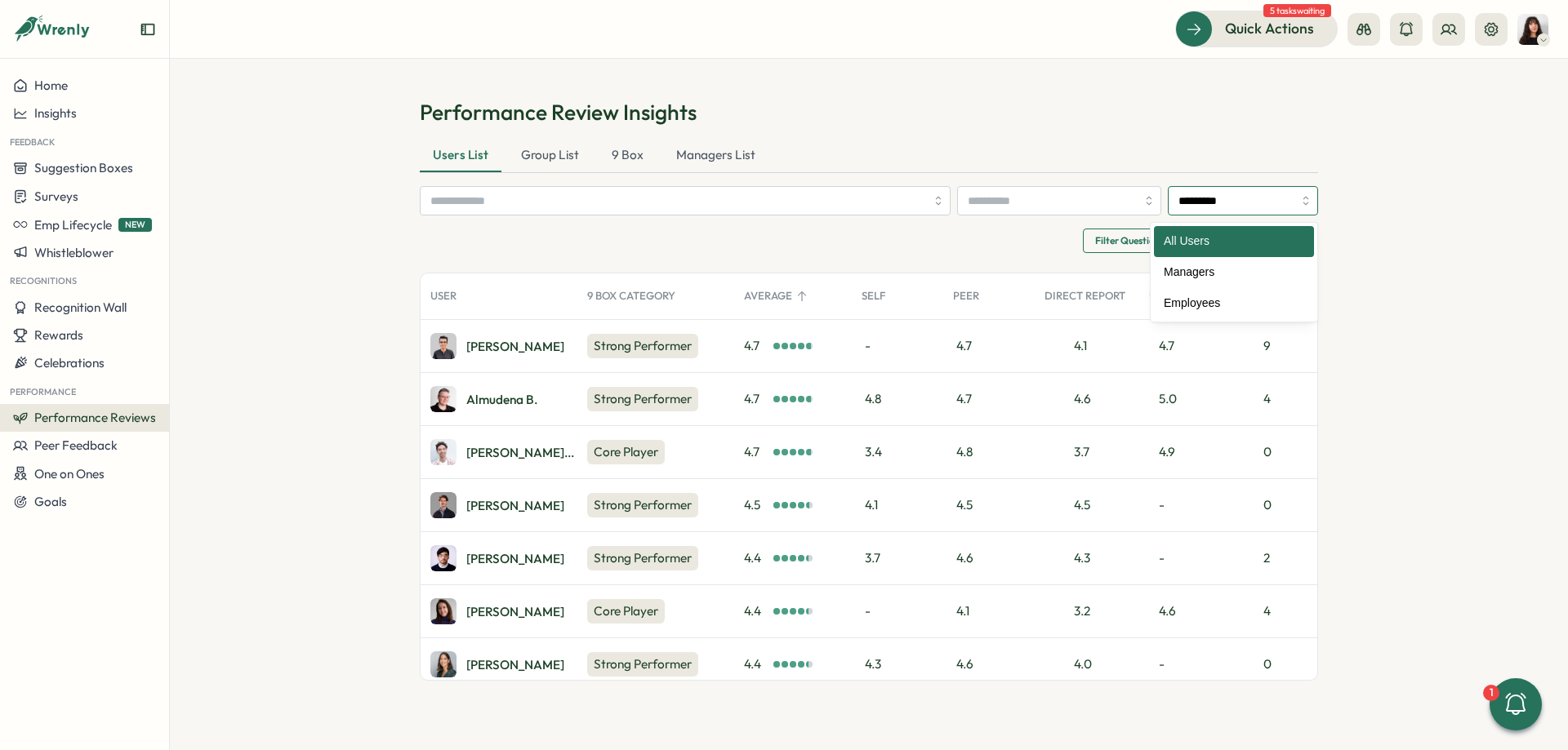
click at [1175, 201] on input "*********" at bounding box center [1243, 201] width 150 height 29
click at [1319, 207] on section "Performance Review Insights Users List Group List 9 Box Managers List *********…" at bounding box center [868, 404] width 1398 height 691
click at [1032, 203] on input "search" at bounding box center [1051, 201] width 168 height 28
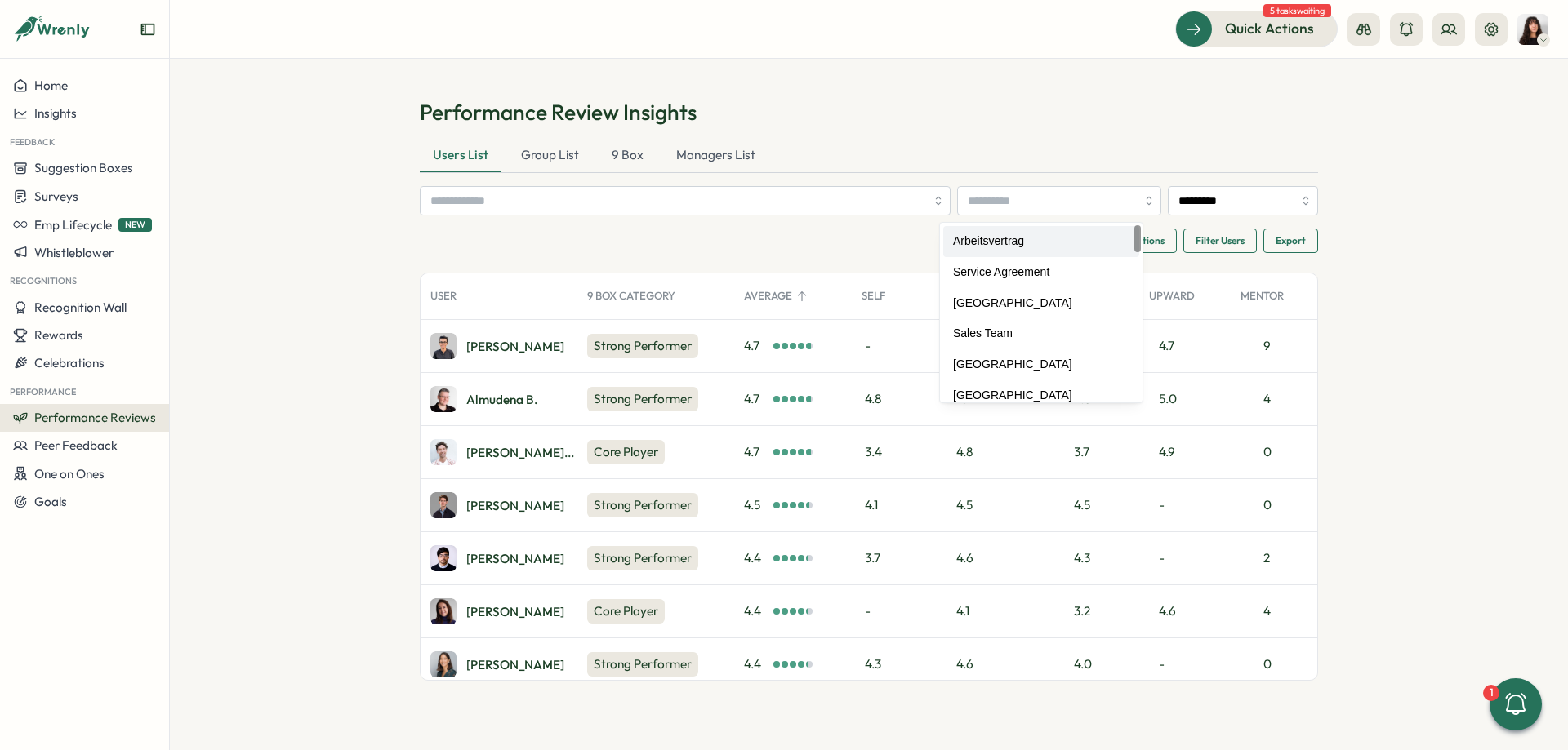
click at [868, 248] on div "Filter Questions Filter Users Export" at bounding box center [868, 241] width 899 height 25
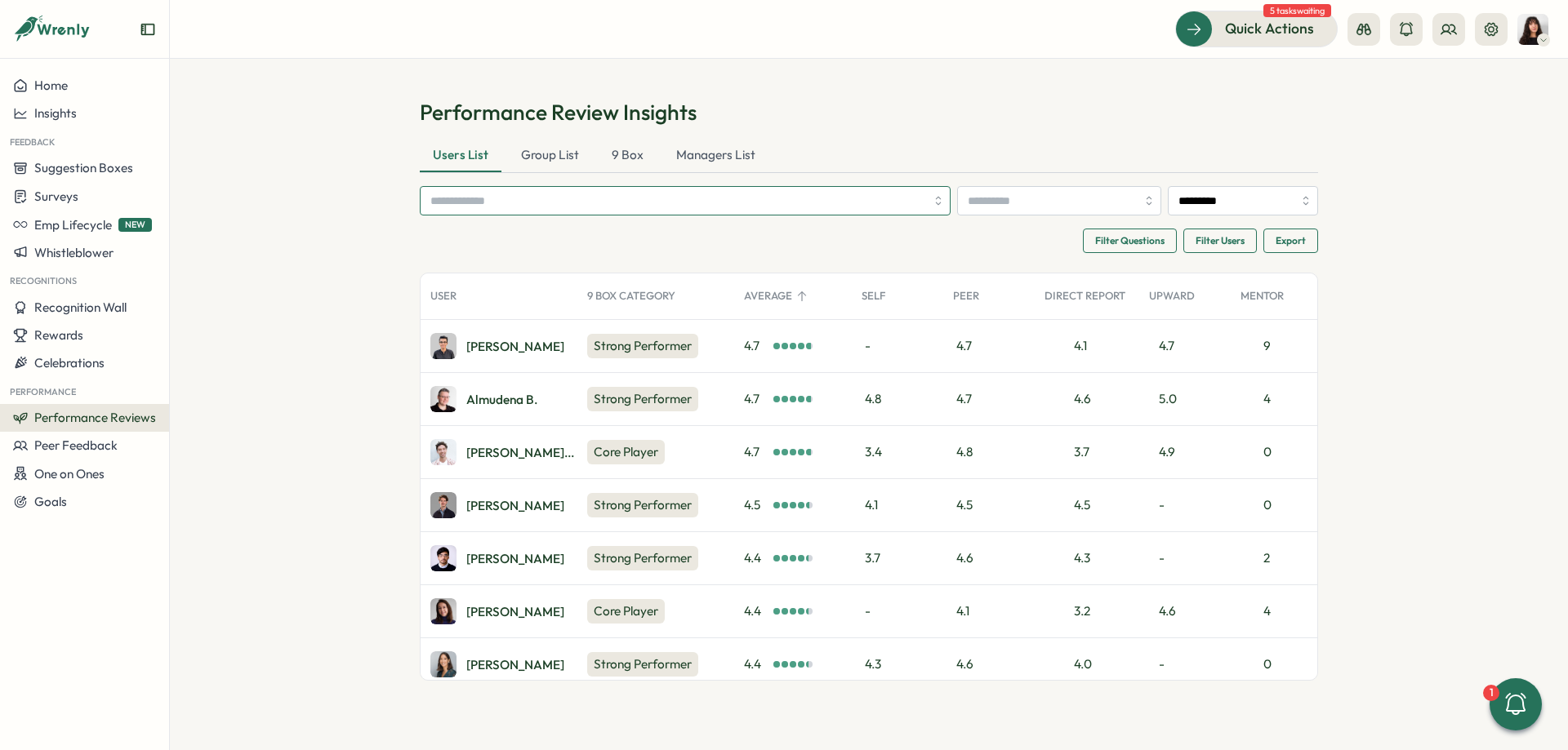
click at [702, 190] on input "search" at bounding box center [678, 201] width 495 height 28
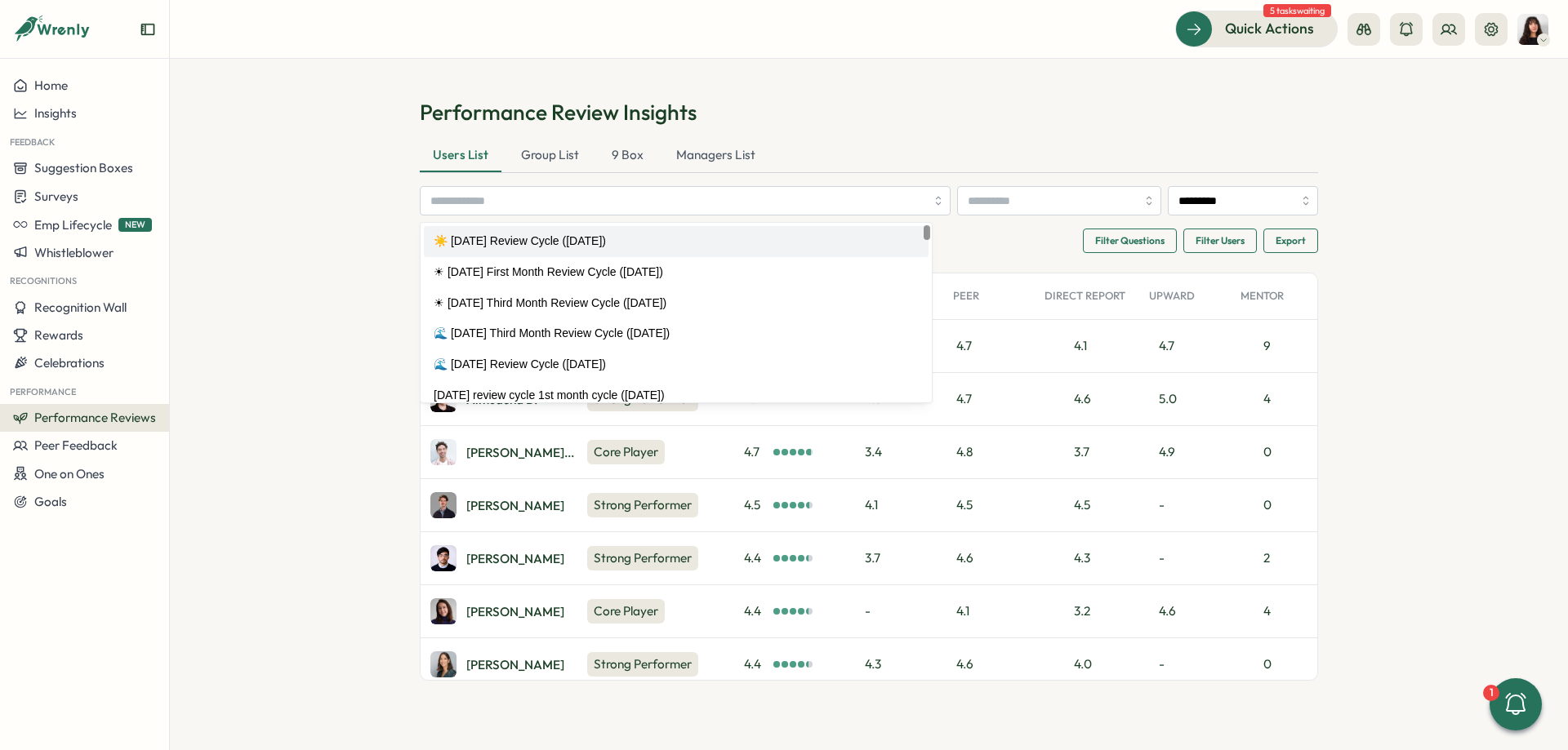
click at [352, 227] on section "Performance Review Insights Users List Group List 9 Box Managers List ☀️ August…" at bounding box center [868, 404] width 1398 height 691
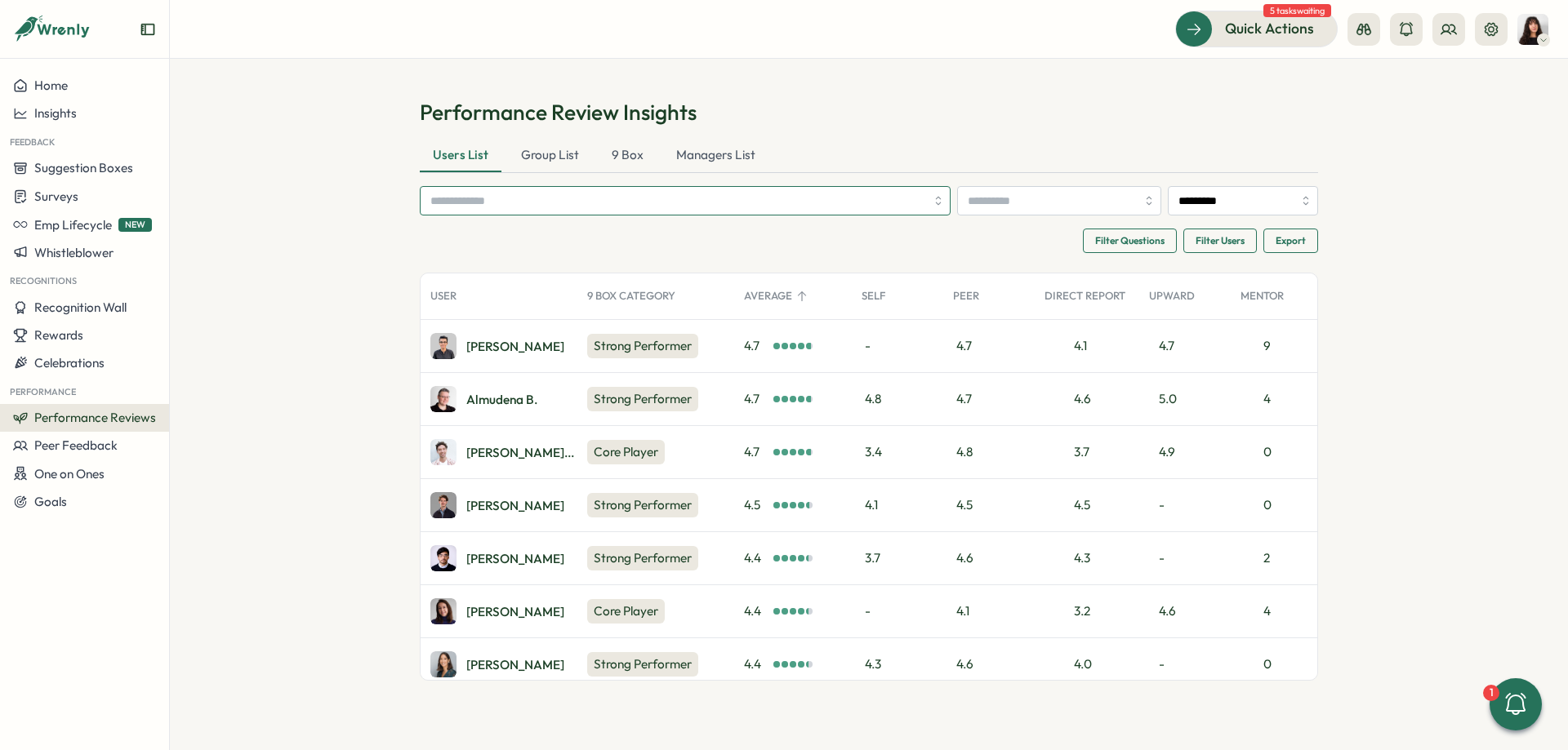
click at [487, 197] on input "search" at bounding box center [678, 201] width 495 height 28
click at [356, 250] on section "Performance Review Insights Users List Group List 9 Box Managers List *********…" at bounding box center [868, 404] width 1398 height 691
click at [1390, 197] on section "Performance Review Insights Users List Group List 9 Box Managers List *********…" at bounding box center [868, 404] width 1398 height 691
click at [1224, 208] on input "*********" at bounding box center [1243, 201] width 150 height 29
drag, startPoint x: 1551, startPoint y: 250, endPoint x: 1531, endPoint y: 248, distance: 20.1
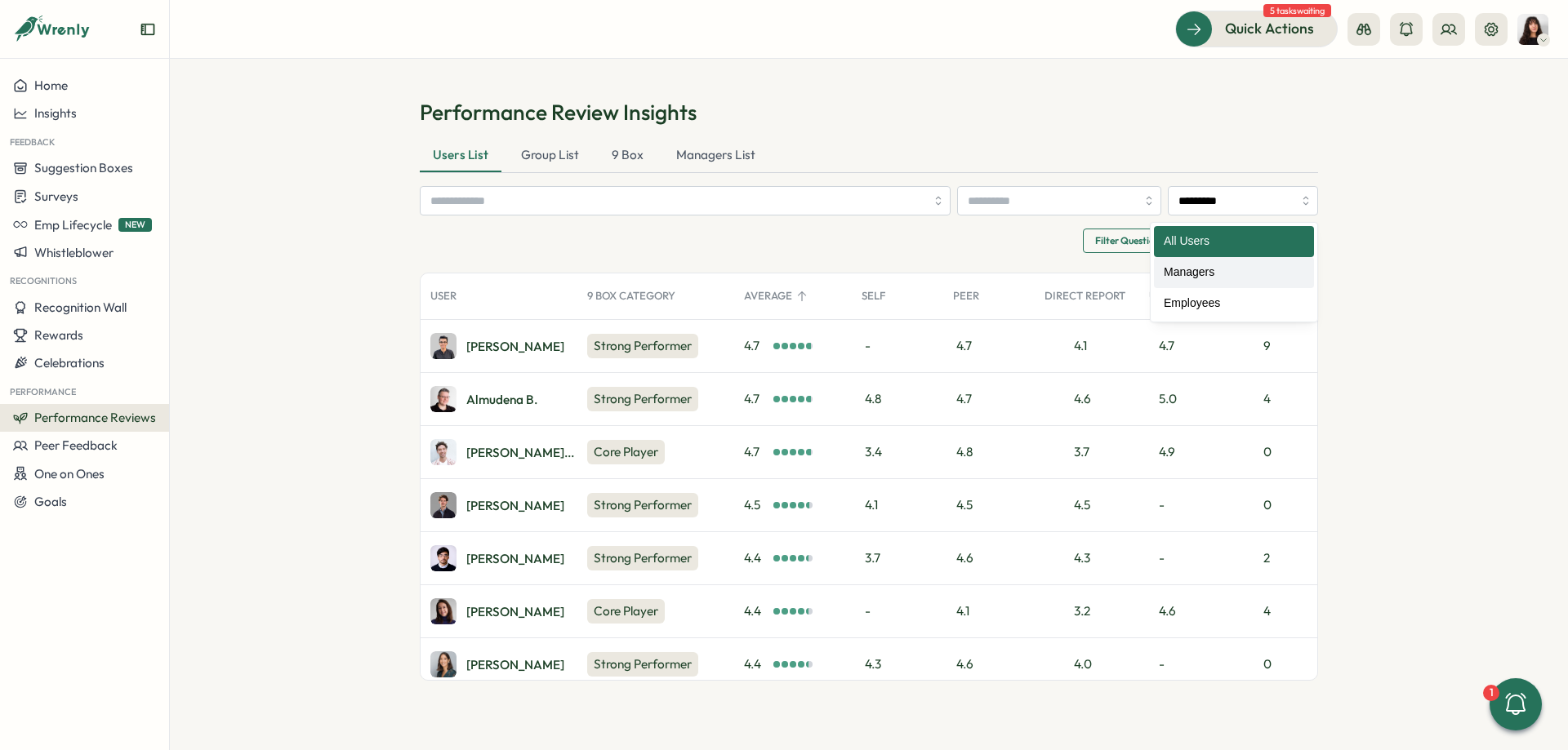
click at [1543, 250] on section "Performance Review Insights Users List Group List 9 Box Managers List *********…" at bounding box center [868, 404] width 1398 height 691
click at [623, 161] on div "9 Box" at bounding box center [628, 156] width 58 height 33
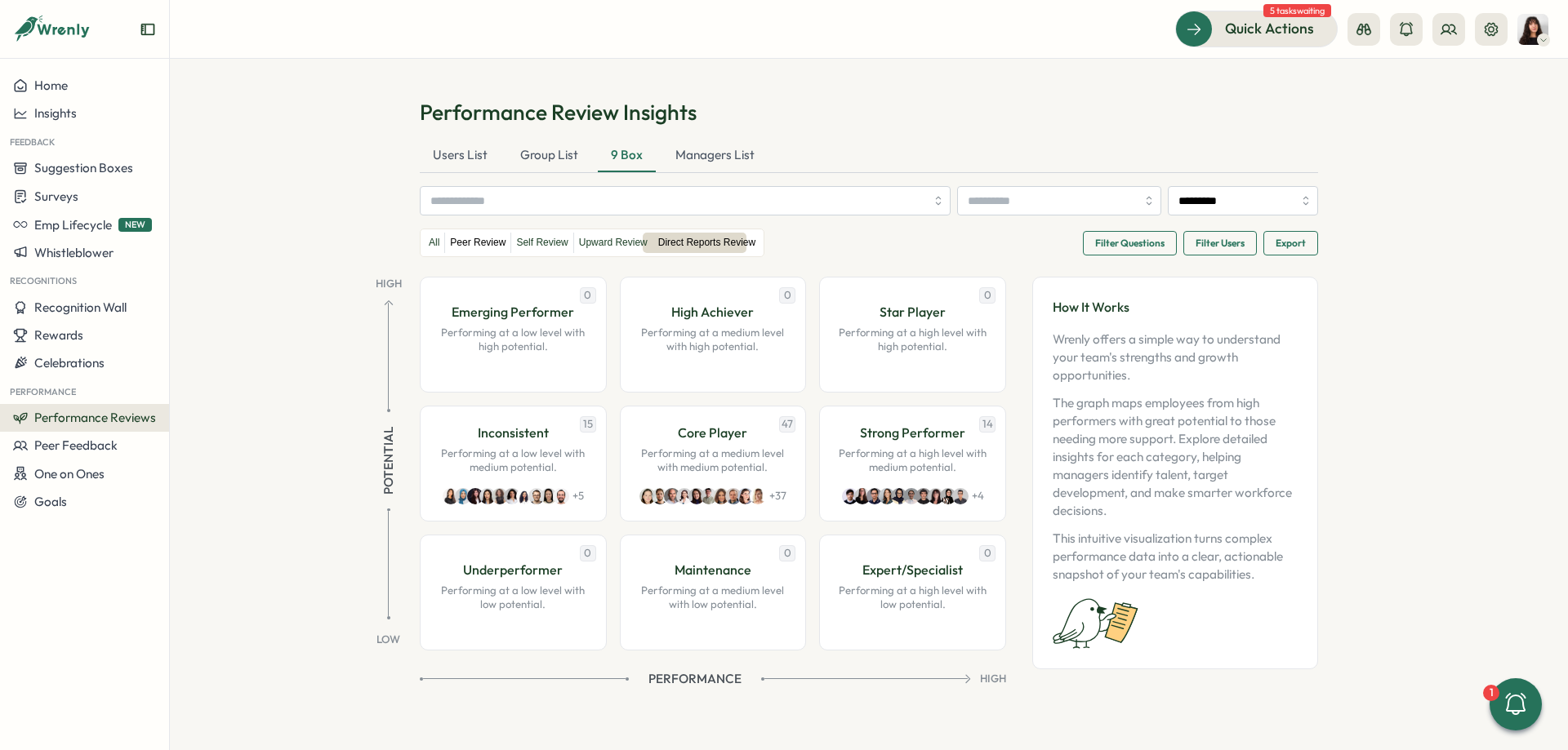
click at [511, 243] on label "Self Review" at bounding box center [542, 242] width 61 height 20
click at [453, 243] on label "Peer Review" at bounding box center [478, 242] width 66 height 20
click at [429, 244] on label "All" at bounding box center [433, 242] width 20 height 20
click at [678, 235] on label "Direct Reports Review" at bounding box center [707, 242] width 107 height 20
click at [451, 159] on div "Users List" at bounding box center [460, 156] width 81 height 33
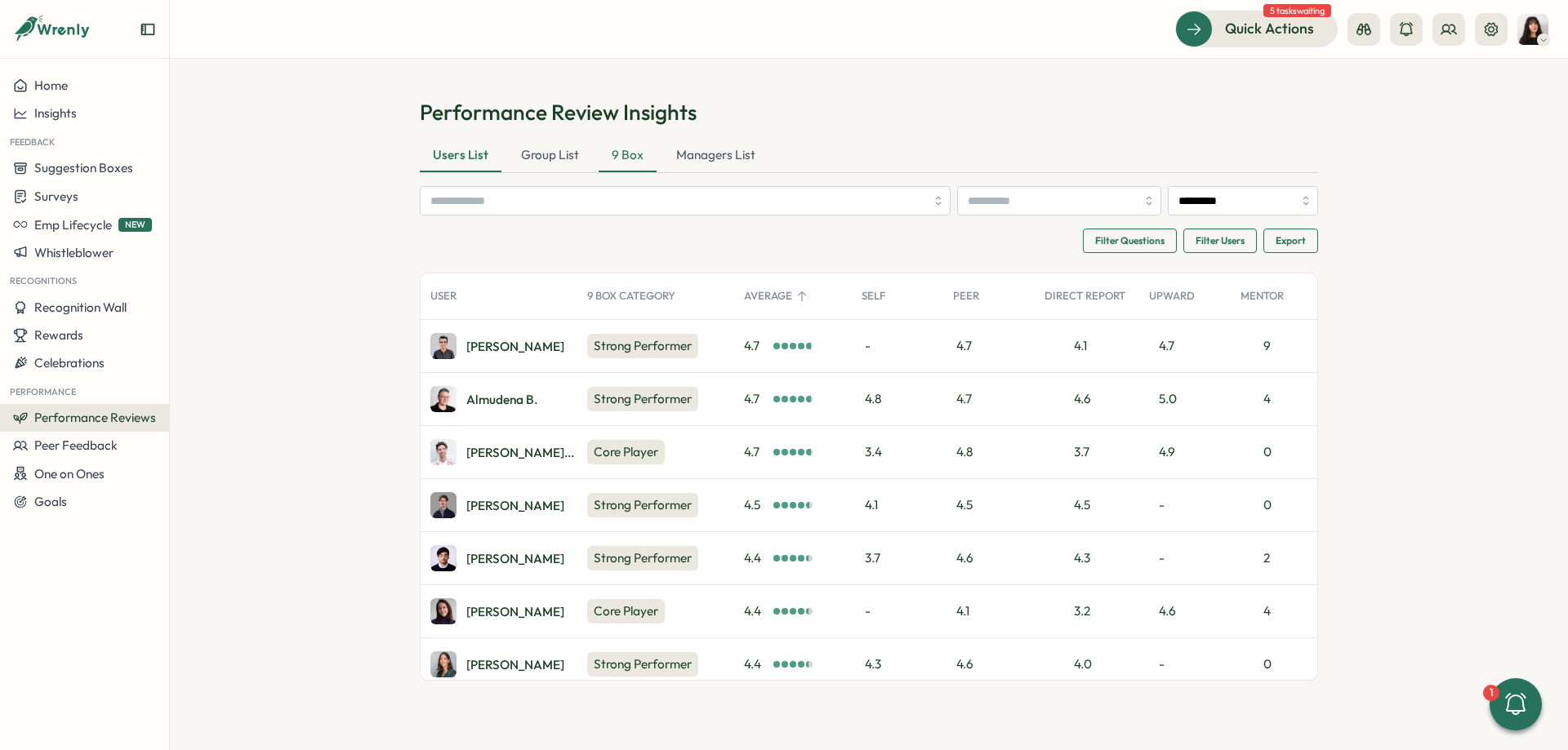
click at [643, 161] on div "9 Box" at bounding box center [628, 156] width 58 height 33
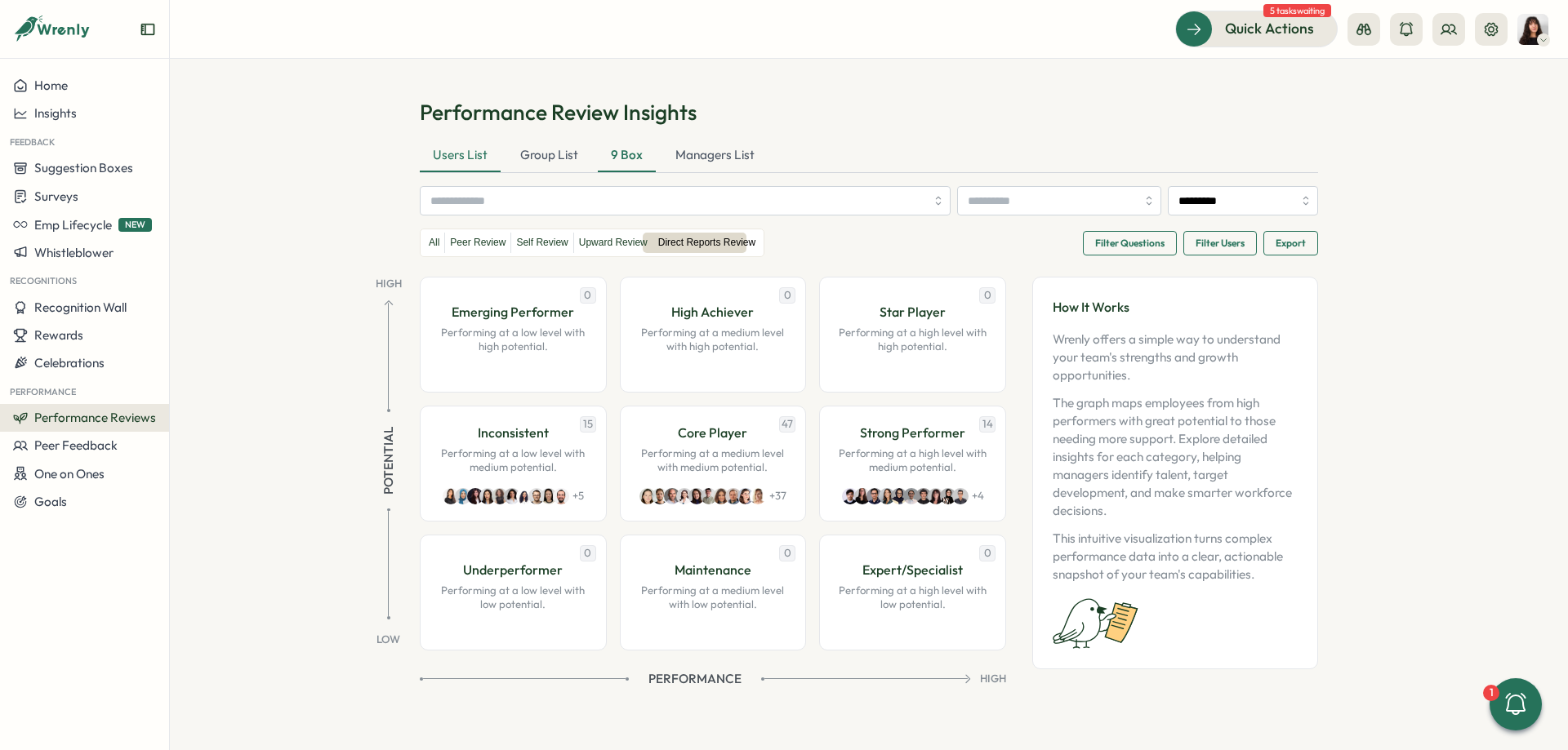
click at [451, 152] on div "Users List" at bounding box center [460, 156] width 81 height 33
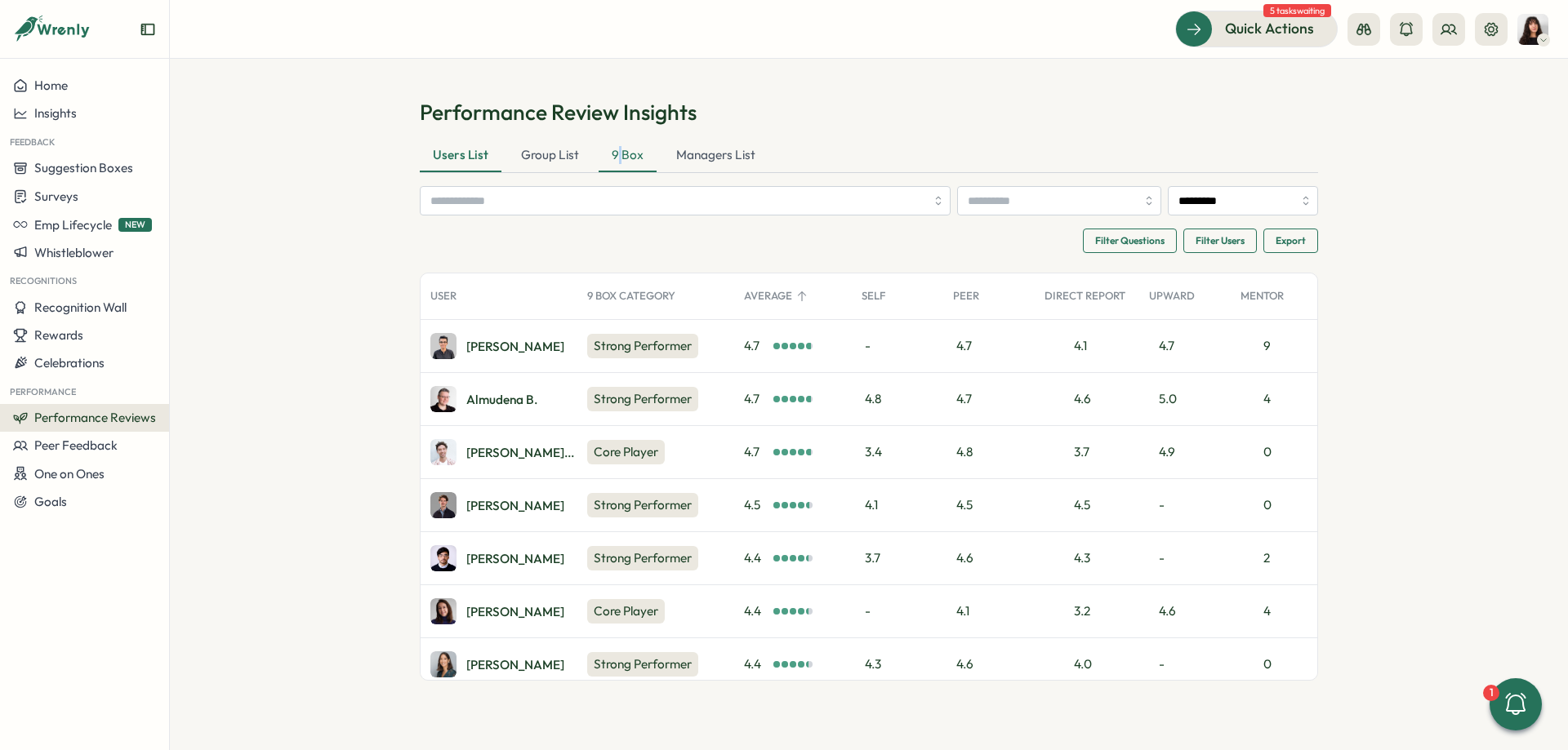
drag, startPoint x: 619, startPoint y: 154, endPoint x: 611, endPoint y: 156, distance: 8.2
click at [618, 154] on div "9 Box" at bounding box center [628, 156] width 58 height 33
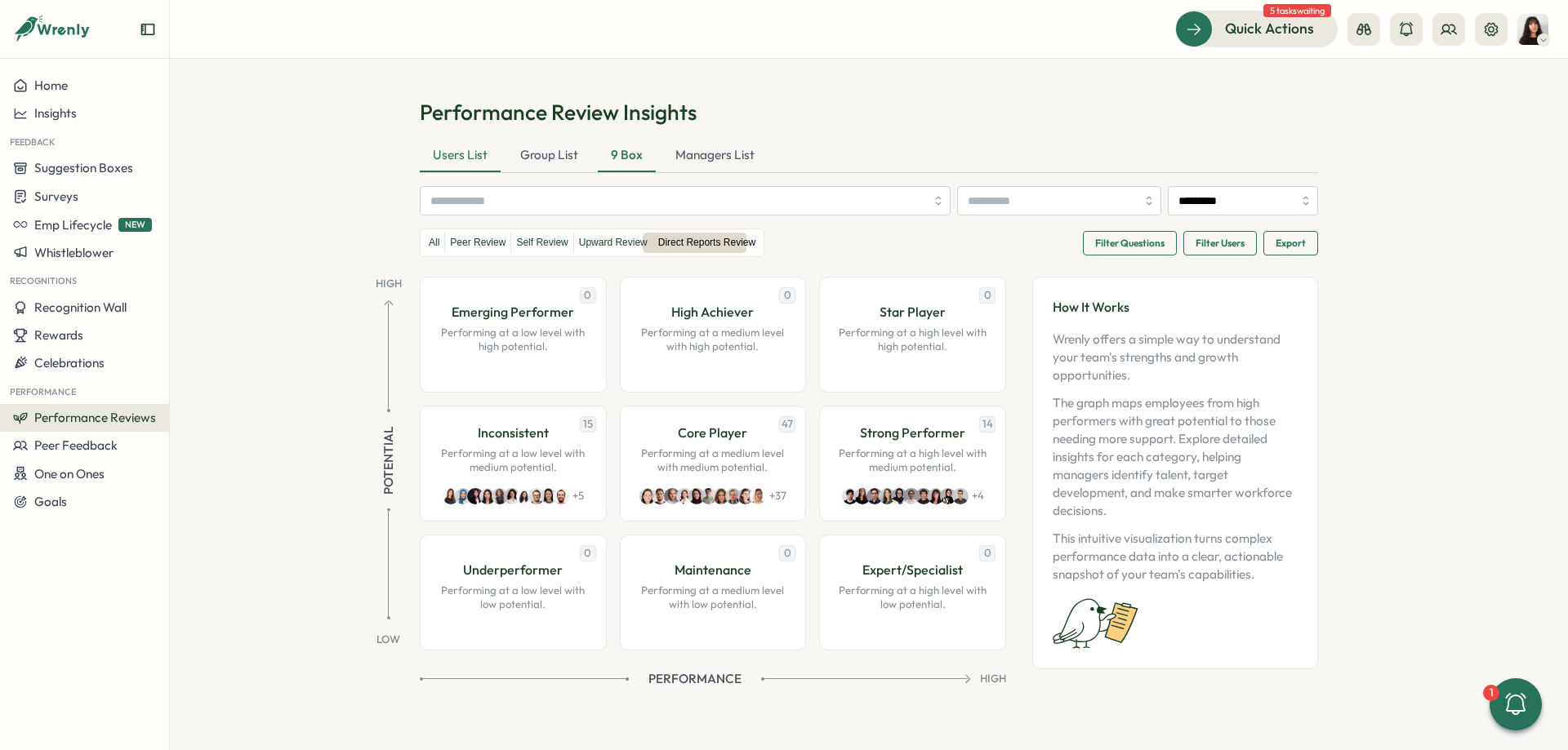
click at [447, 155] on div "Users List" at bounding box center [460, 156] width 81 height 33
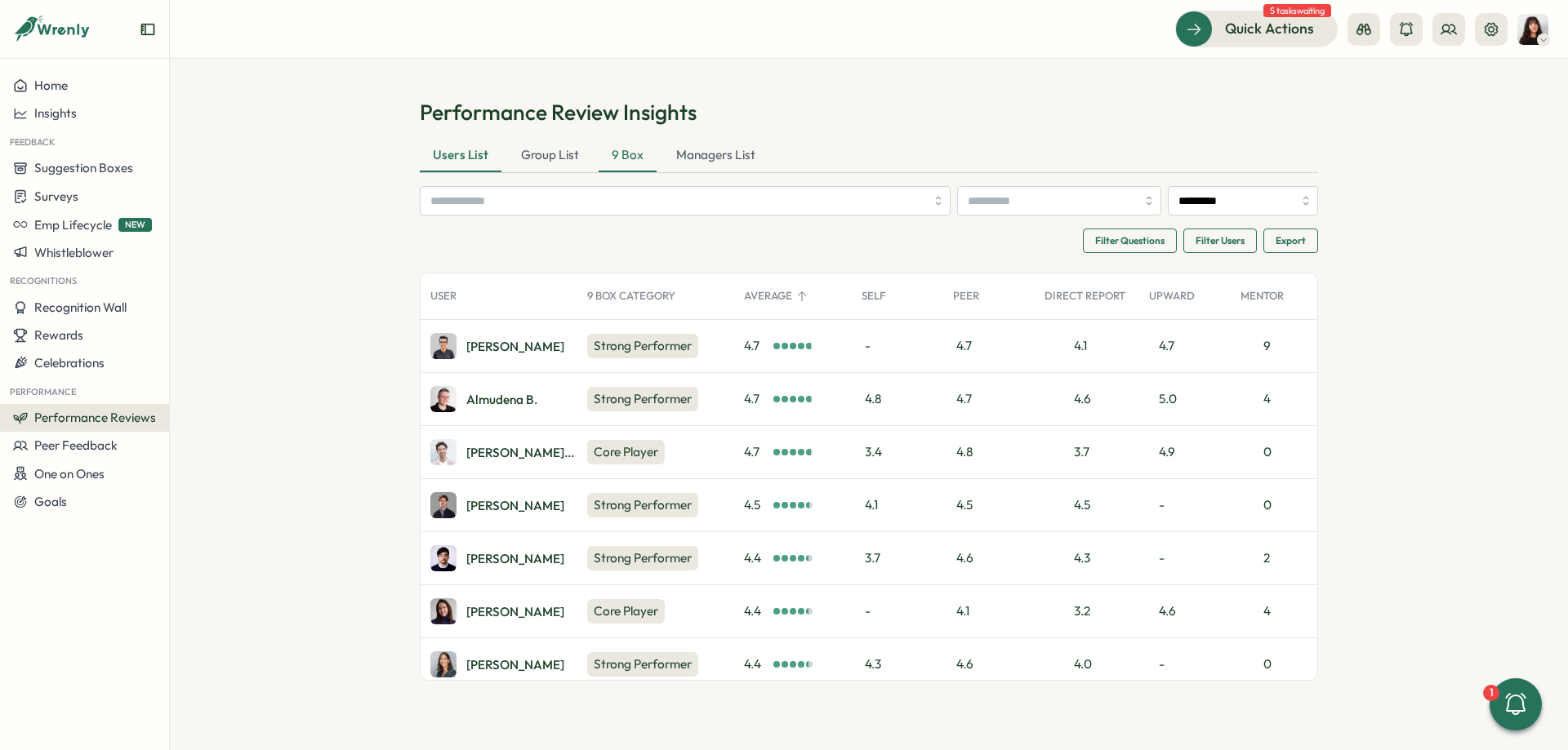
click at [610, 159] on div "9 Box" at bounding box center [628, 156] width 58 height 33
